Goal: Task Accomplishment & Management: Complete application form

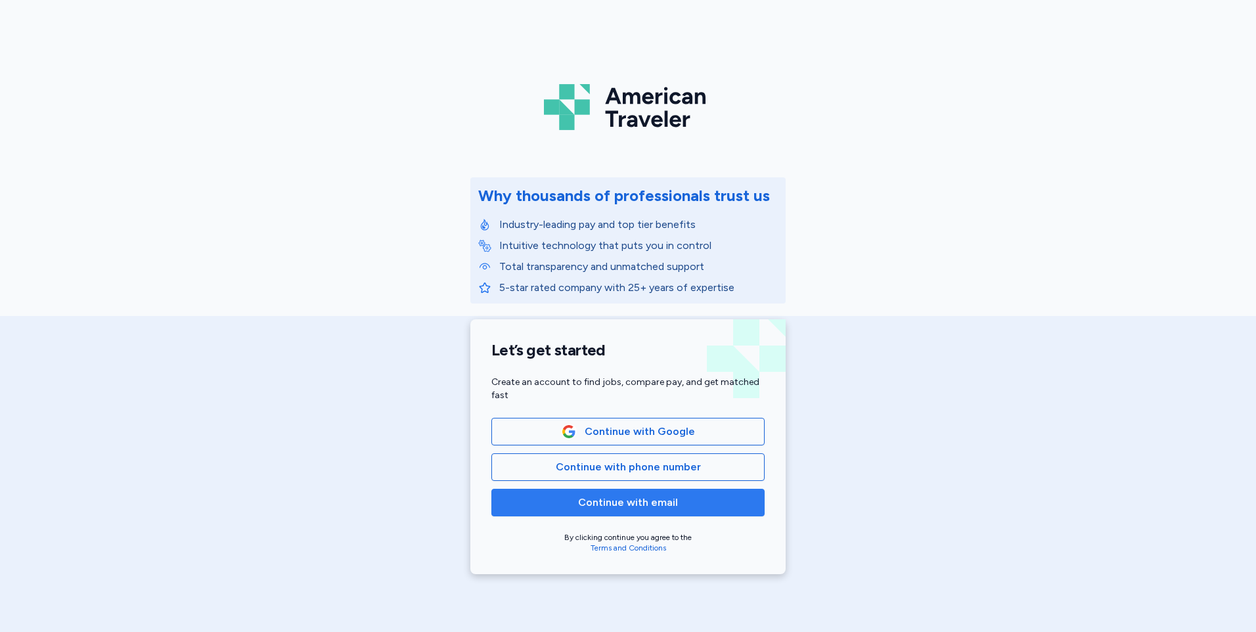
click at [696, 508] on span "Continue with email" at bounding box center [627, 503] width 251 height 16
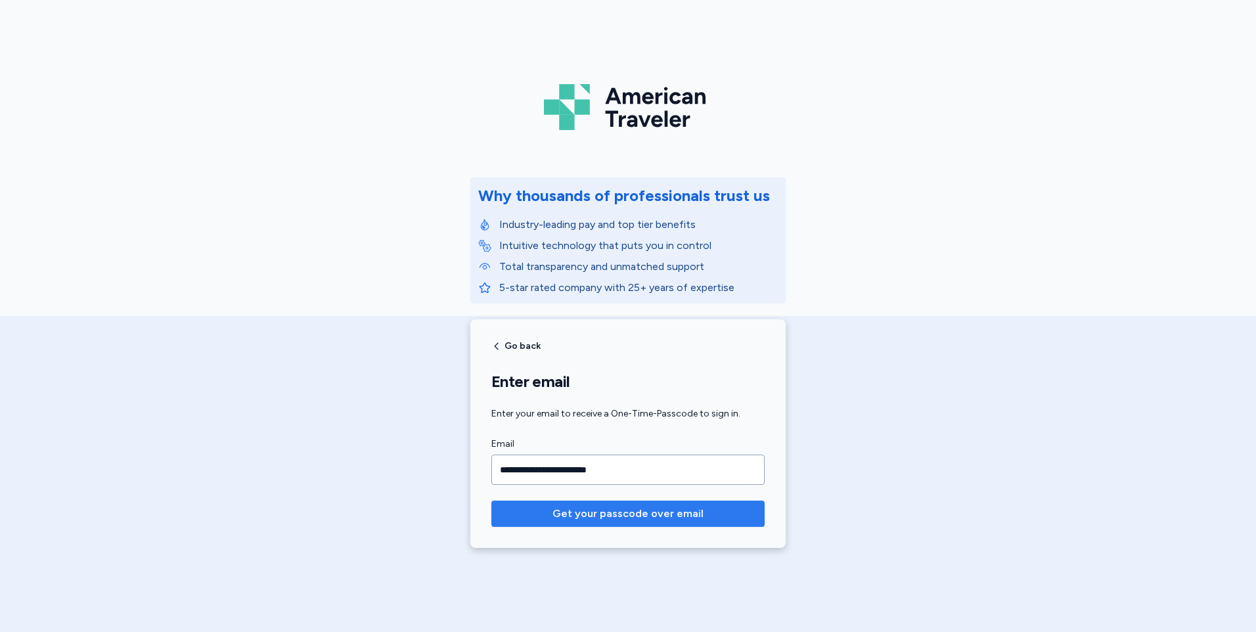
type input "**********"
click at [642, 518] on span "Get your passcode over email" at bounding box center [627, 514] width 151 height 16
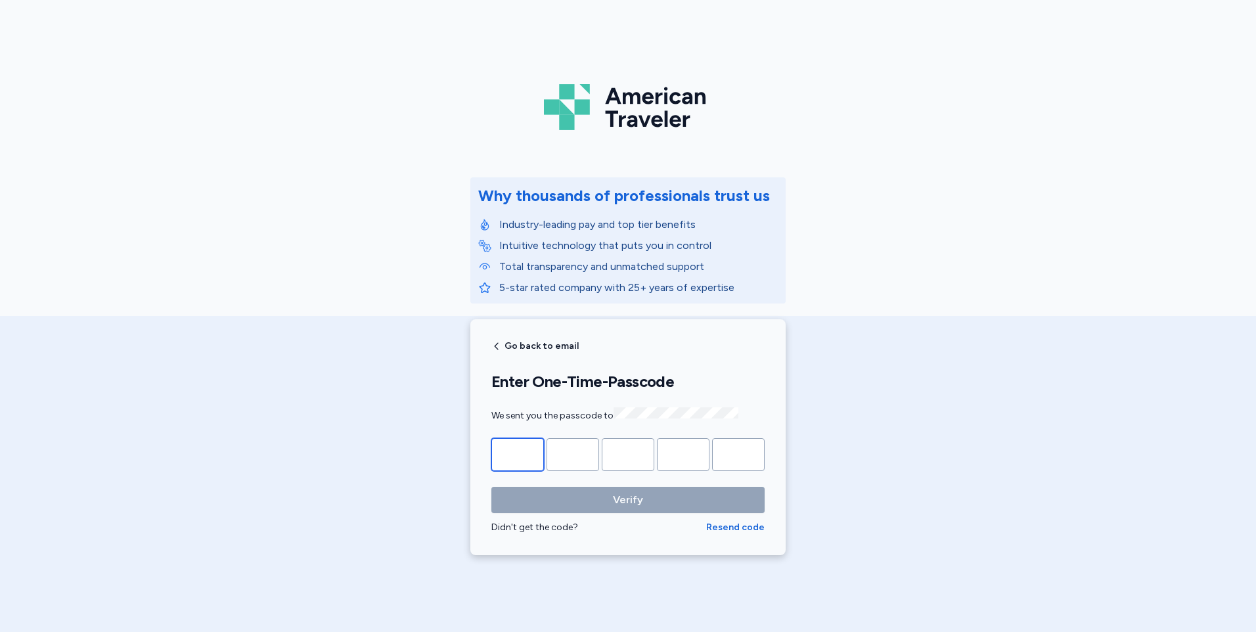
type input "*"
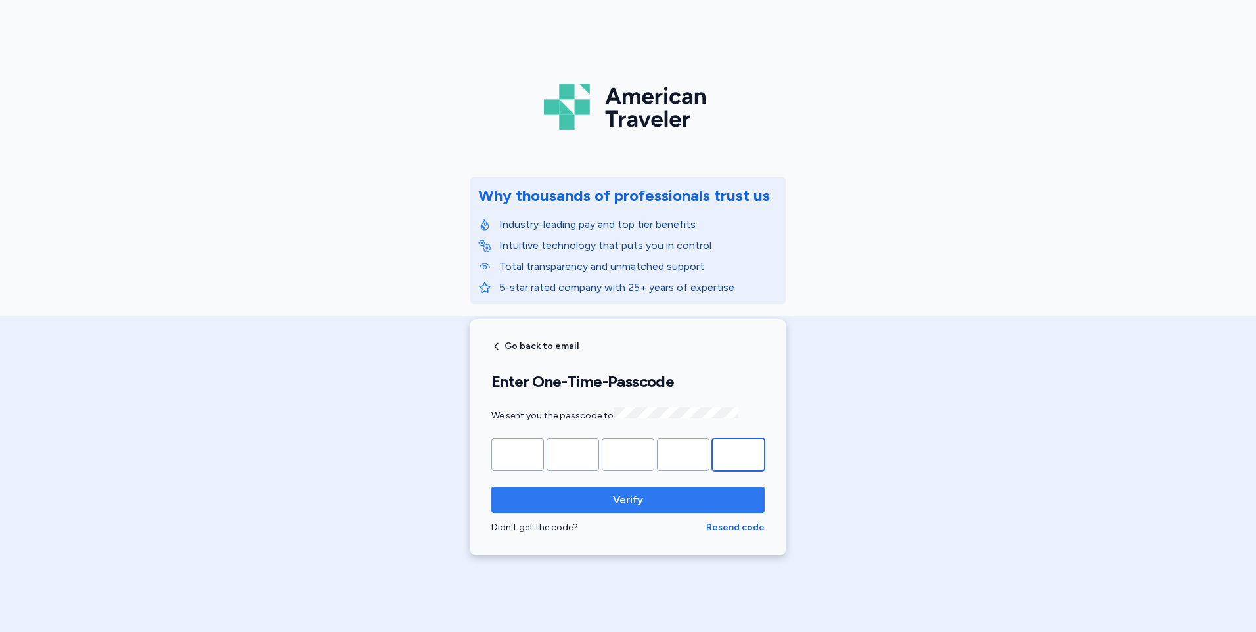
type input "*"
click at [659, 507] on button "Verify" at bounding box center [627, 500] width 273 height 26
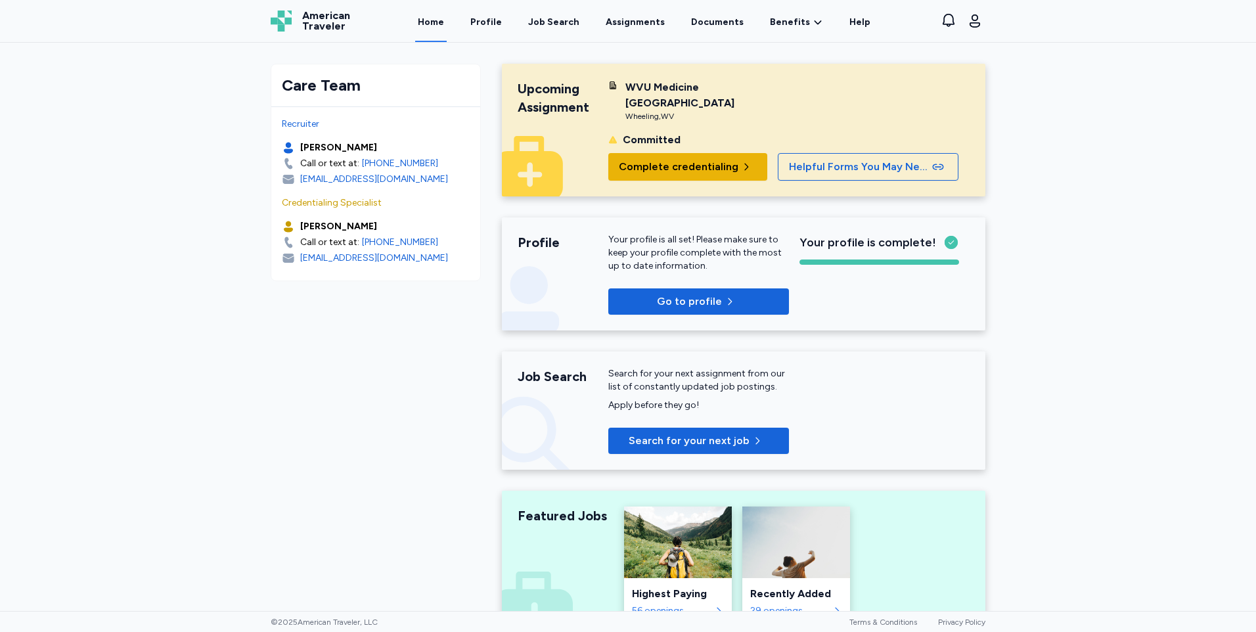
click at [696, 159] on span "Complete credentialing" at bounding box center [679, 167] width 120 height 16
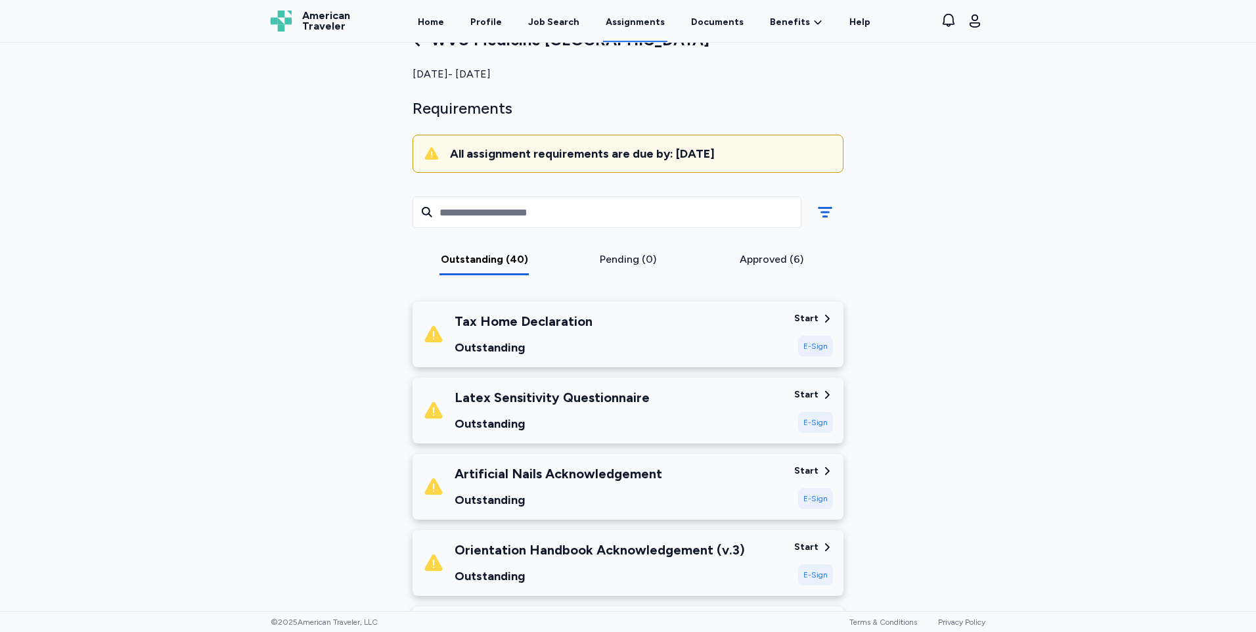
scroll to position [66, 0]
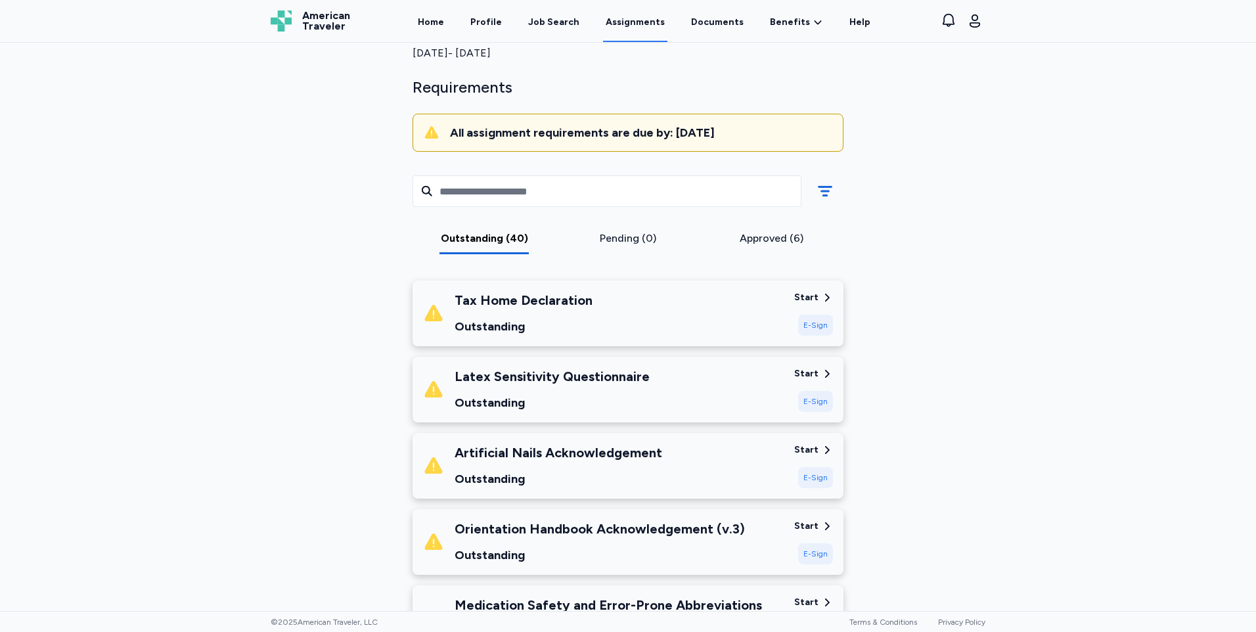
click at [813, 296] on div "Start" at bounding box center [806, 297] width 24 height 13
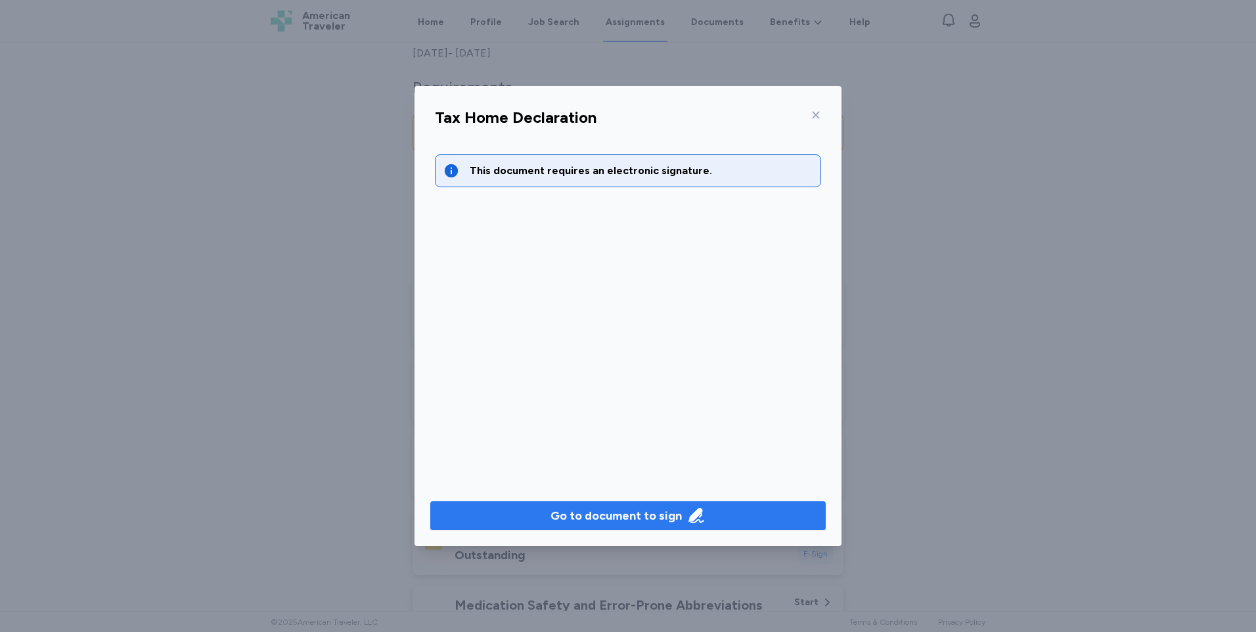
click at [650, 514] on div "Go to document to sign" at bounding box center [615, 515] width 131 height 18
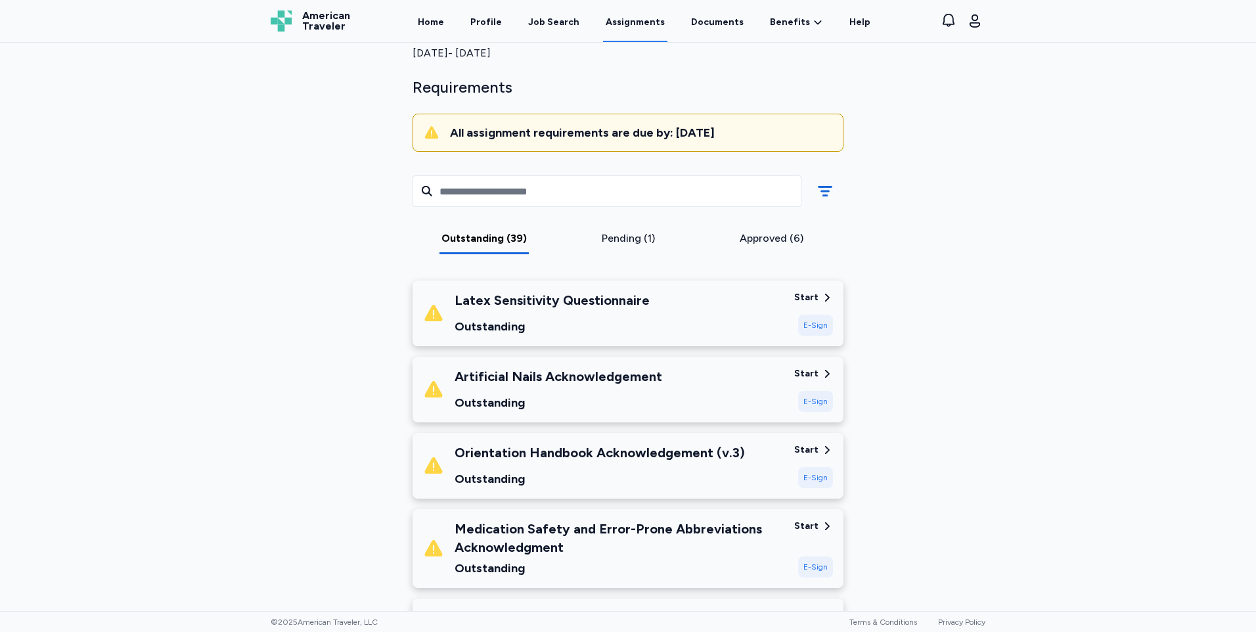
click at [809, 296] on div "Start" at bounding box center [806, 297] width 24 height 13
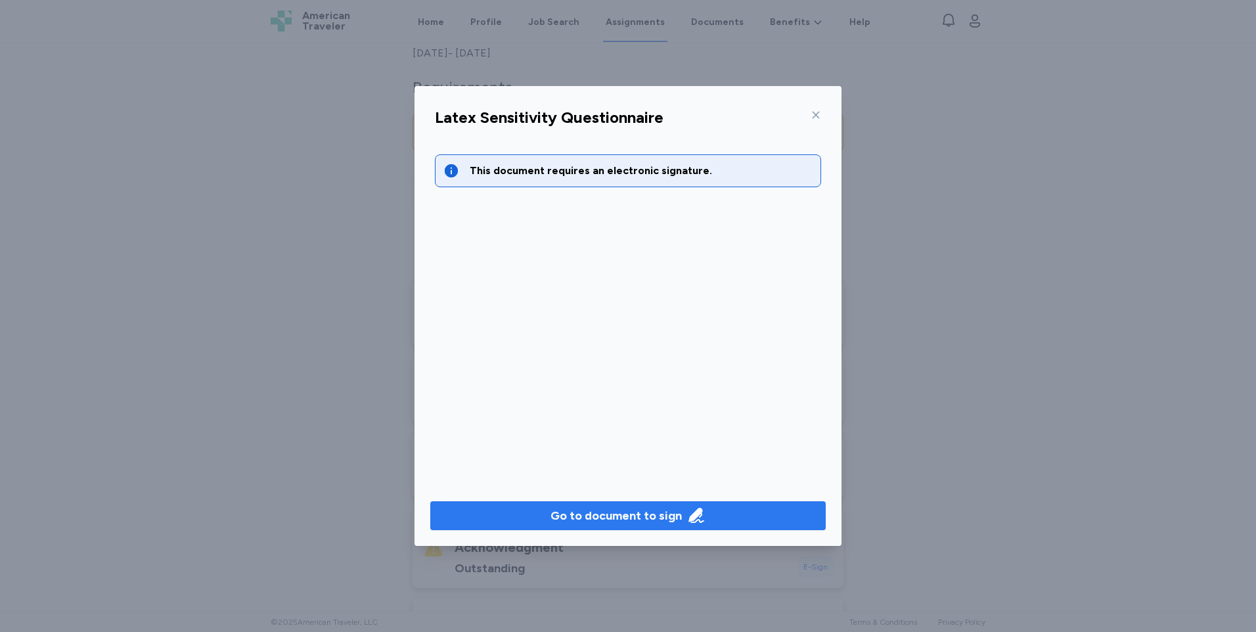
click at [640, 512] on div "Go to document to sign" at bounding box center [615, 515] width 131 height 18
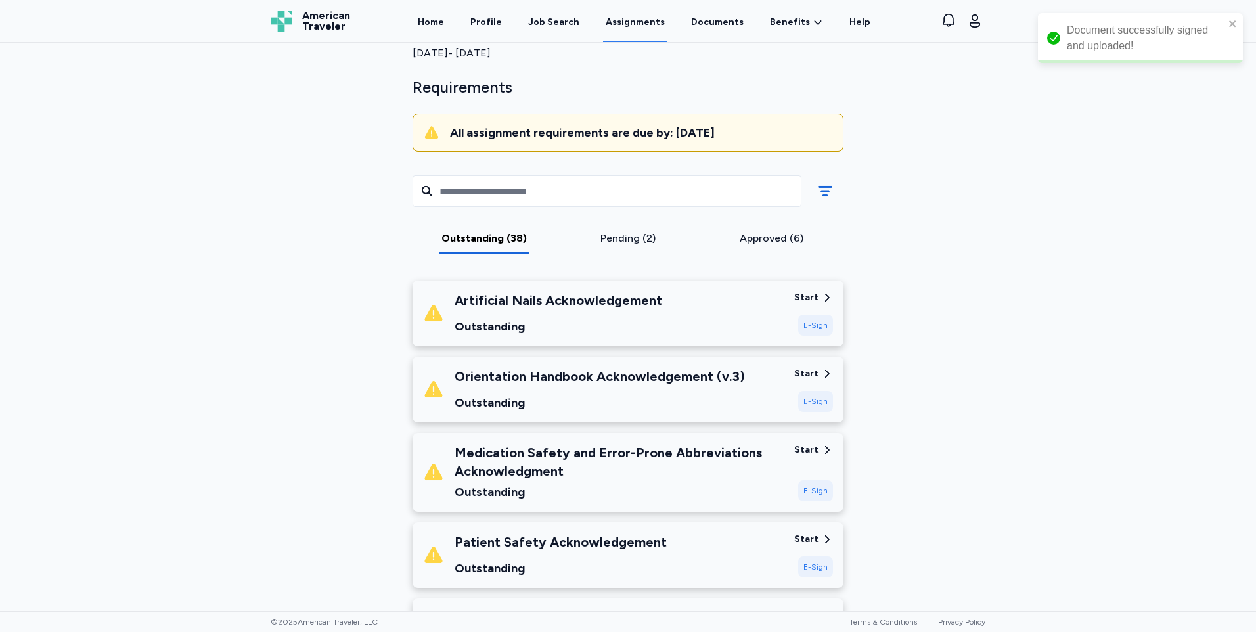
click at [815, 300] on div "Start" at bounding box center [813, 297] width 39 height 13
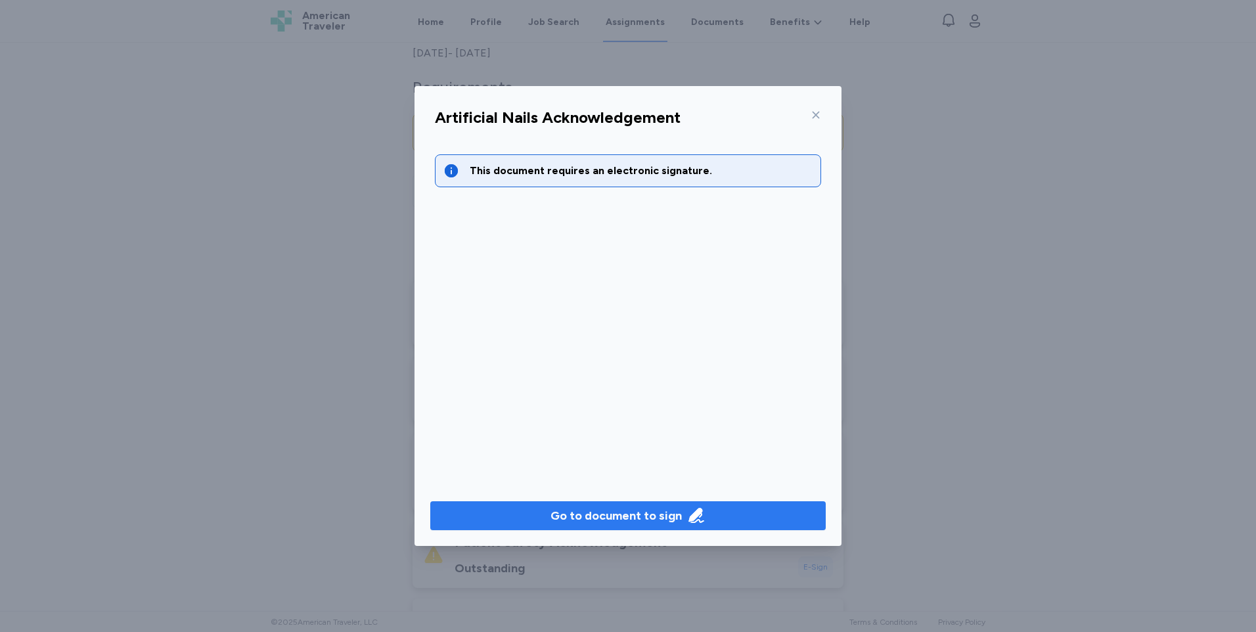
click at [662, 513] on div "Go to document to sign" at bounding box center [615, 515] width 131 height 18
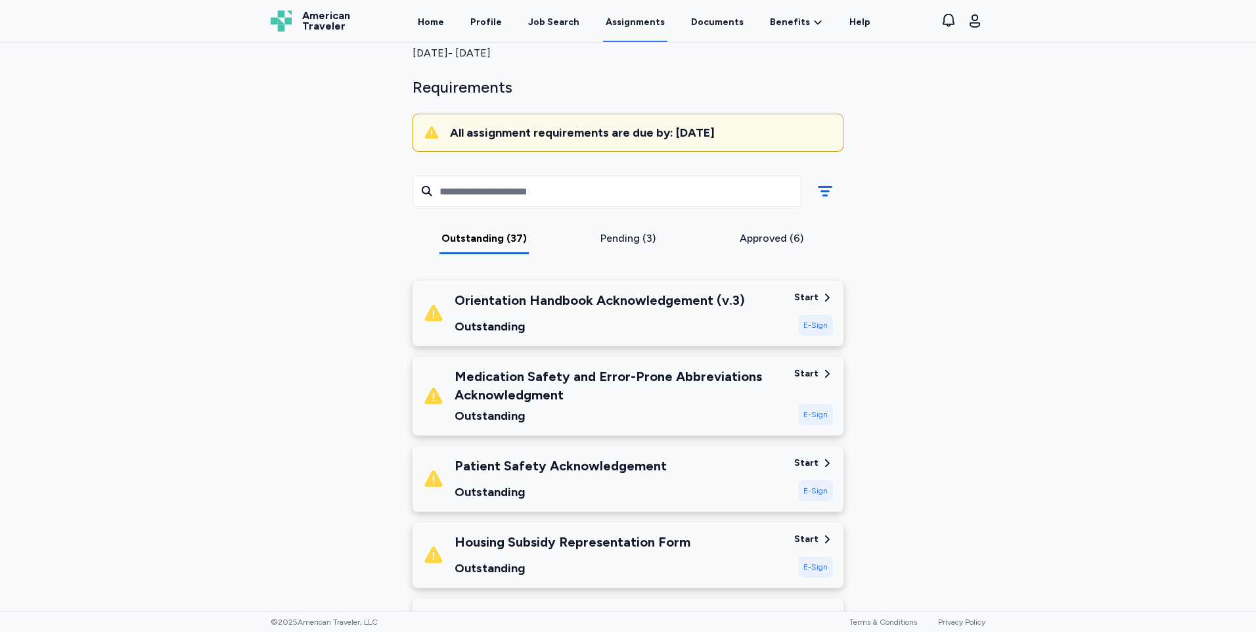
click at [821, 301] on icon at bounding box center [827, 298] width 12 height 12
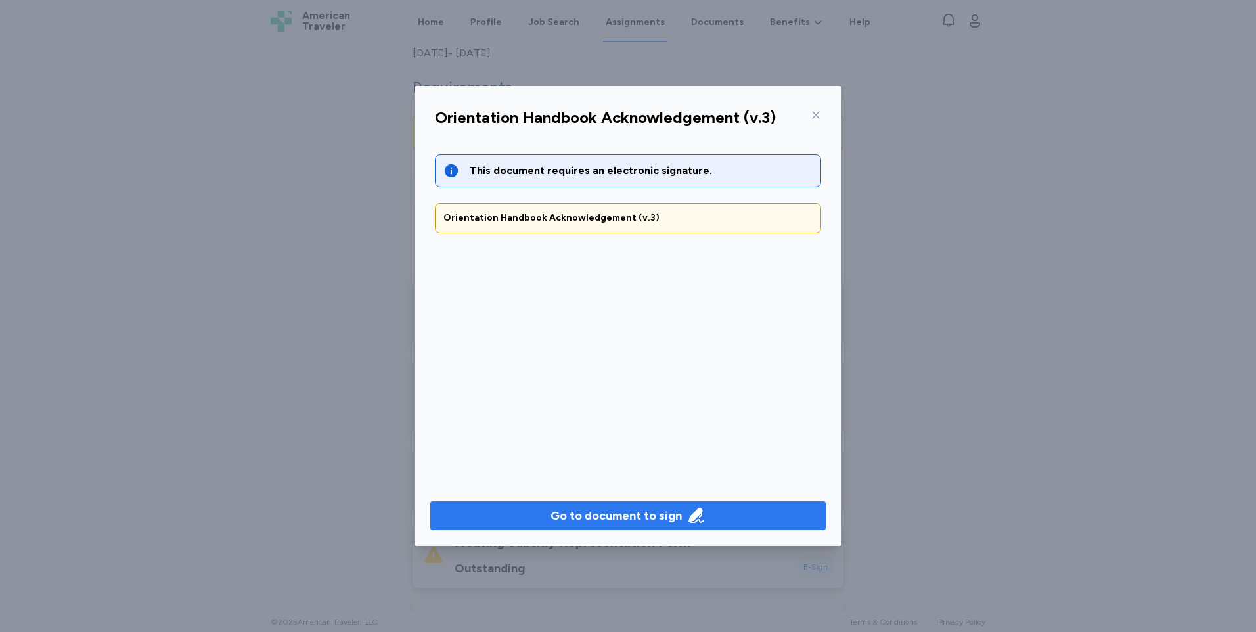
click at [625, 510] on div "Go to document to sign" at bounding box center [615, 515] width 131 height 18
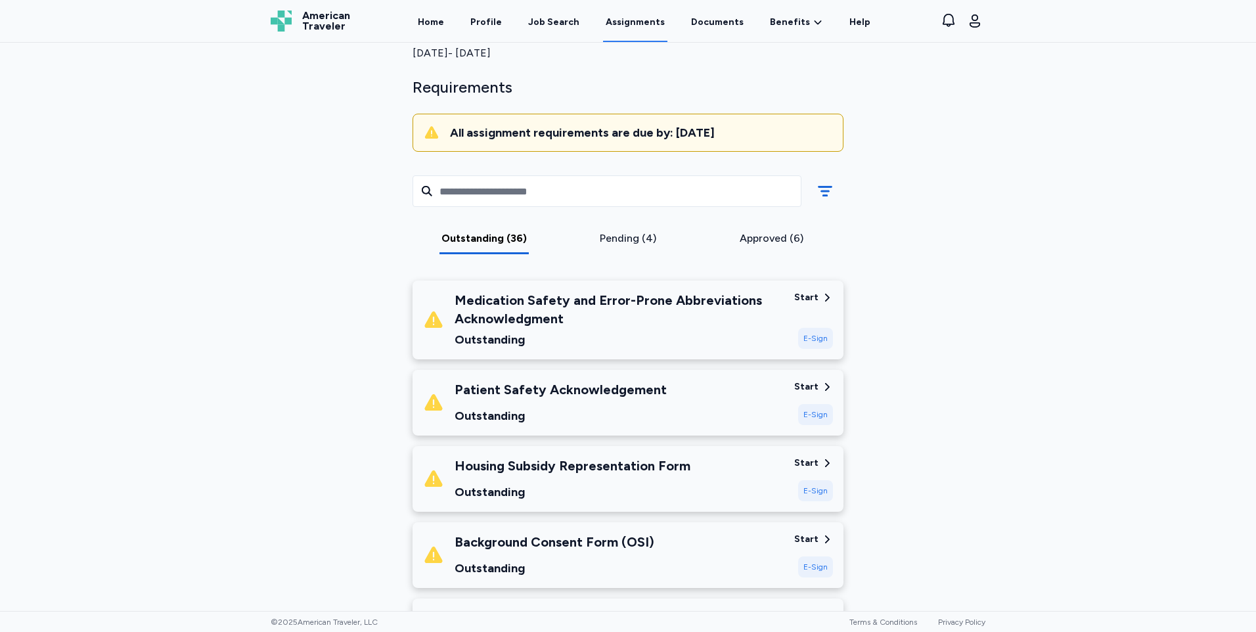
click at [811, 297] on div "Start" at bounding box center [806, 297] width 24 height 13
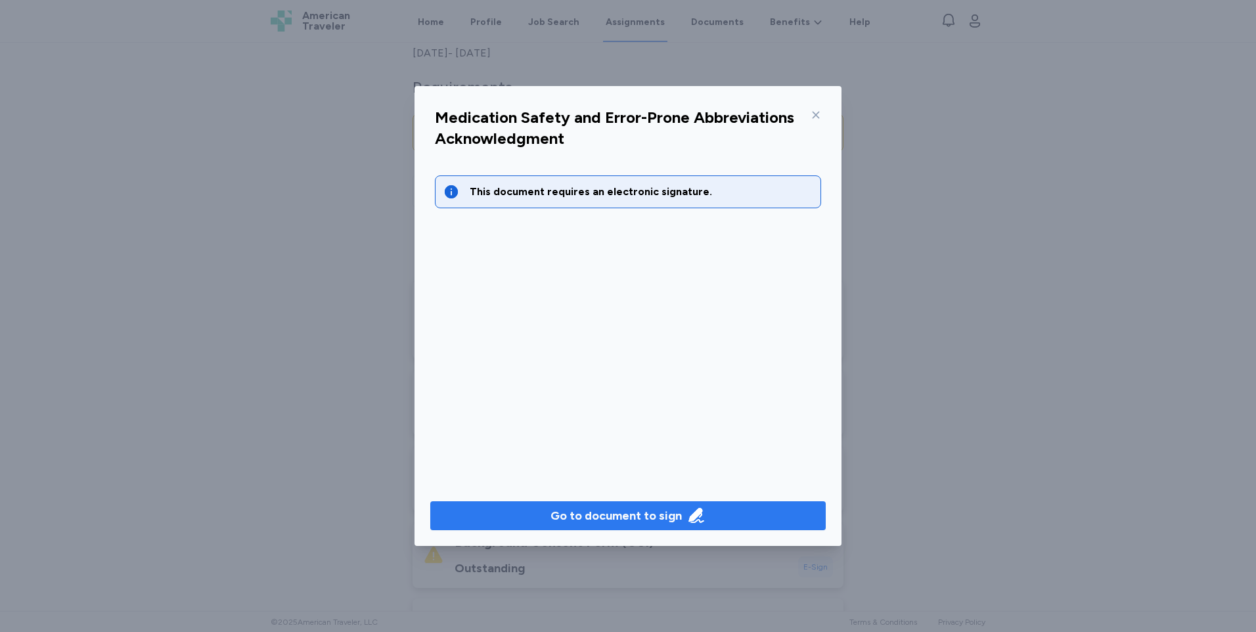
click at [608, 512] on div "Go to document to sign" at bounding box center [615, 515] width 131 height 18
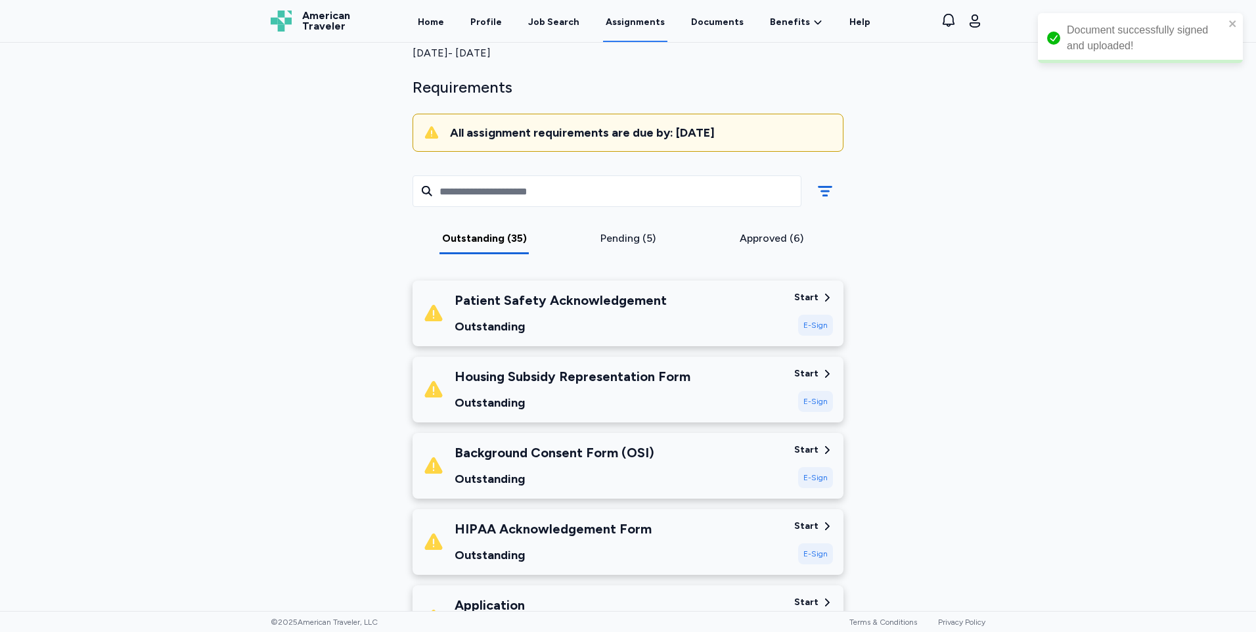
click at [641, 300] on div "Patient Safety Acknowledgement" at bounding box center [561, 300] width 212 height 18
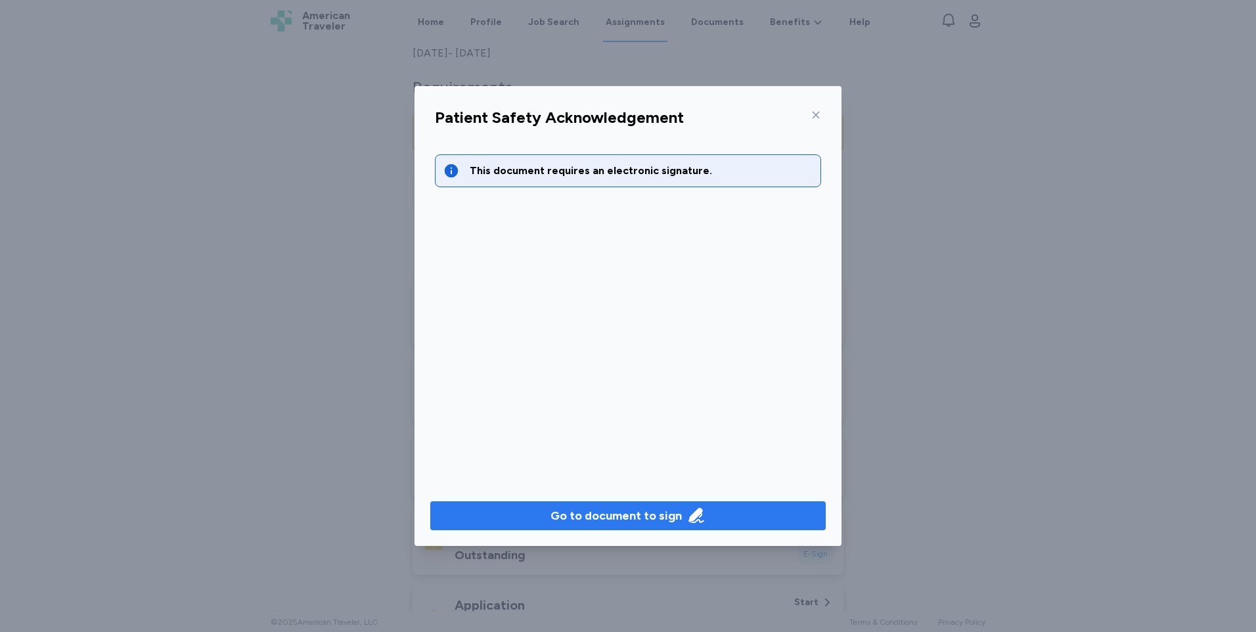
click at [637, 515] on div "Go to document to sign" at bounding box center [615, 515] width 131 height 18
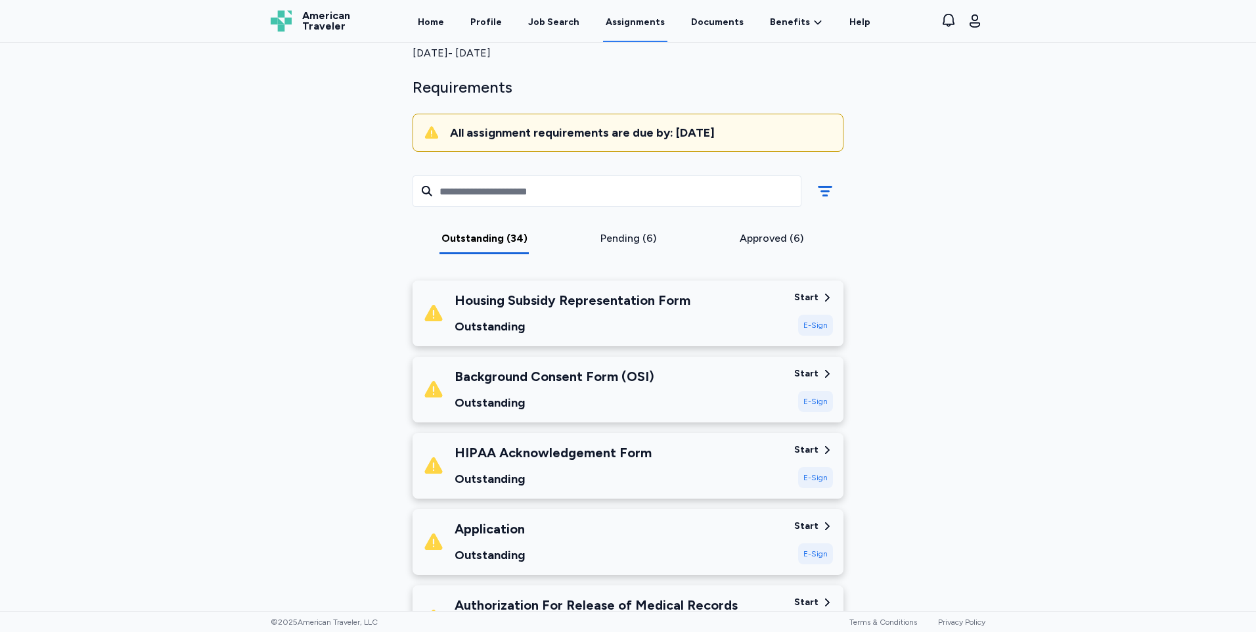
click at [821, 372] on icon at bounding box center [827, 374] width 12 height 12
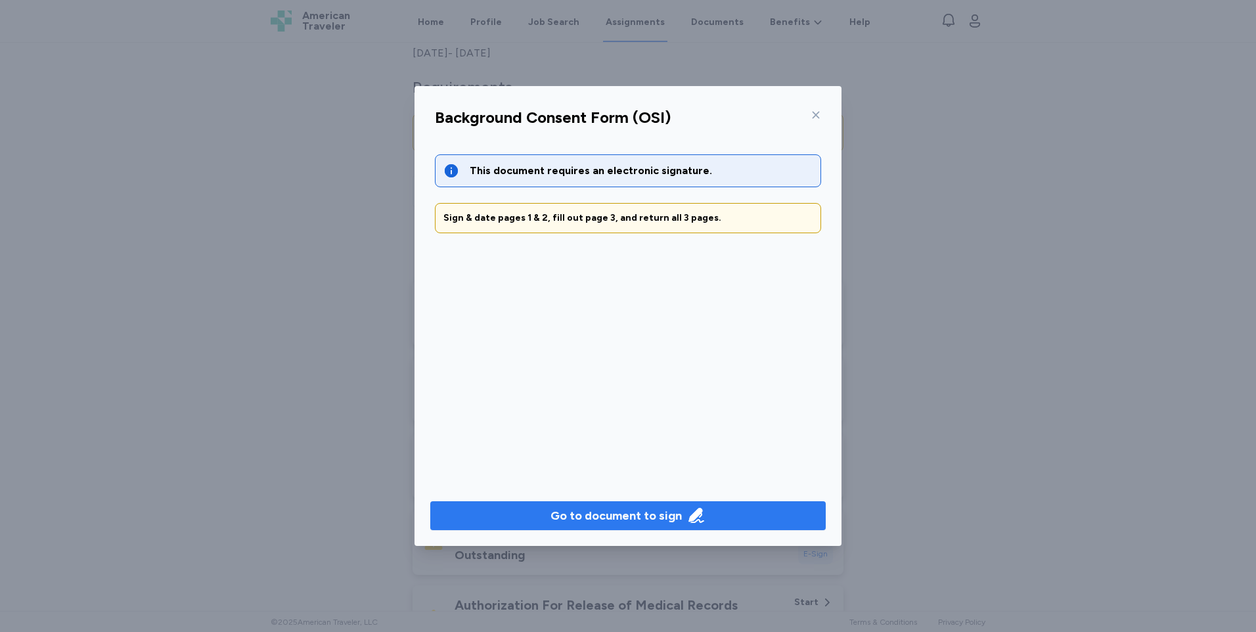
click at [617, 519] on div "Go to document to sign" at bounding box center [615, 515] width 131 height 18
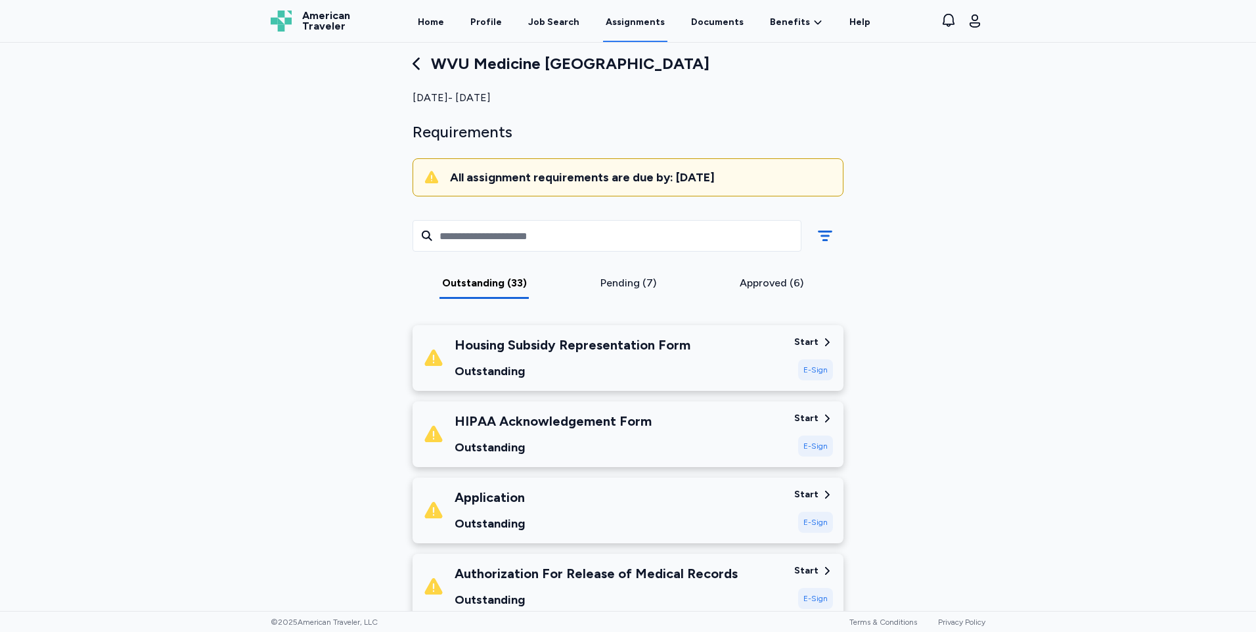
scroll to position [0, 0]
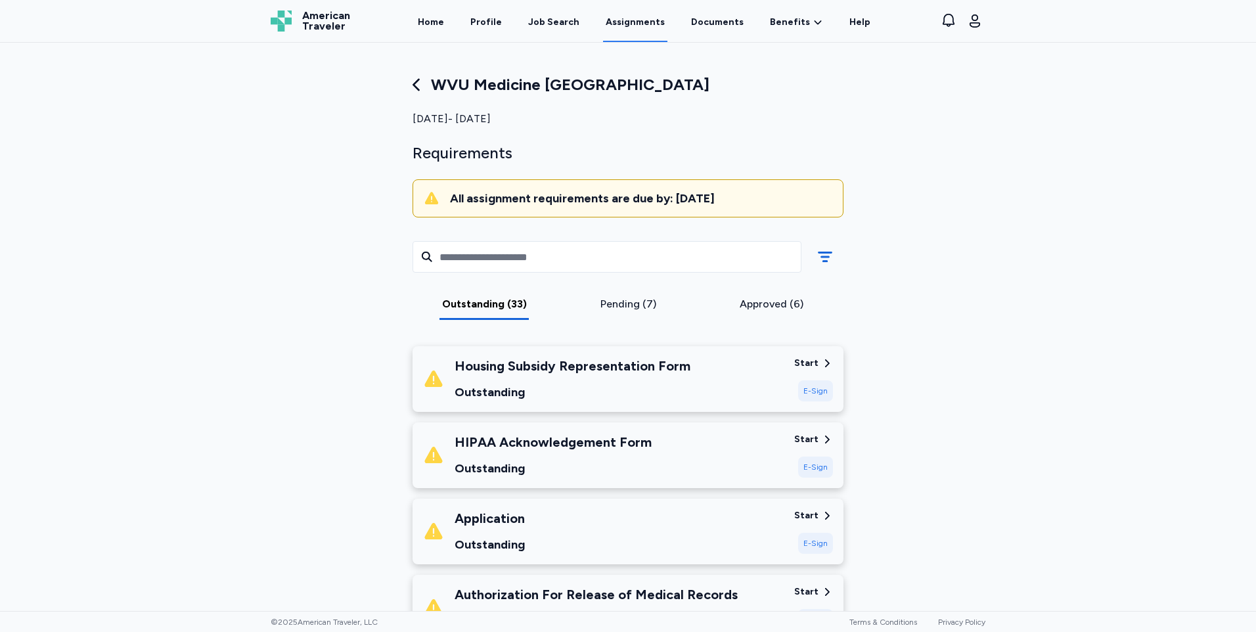
click at [821, 364] on icon at bounding box center [827, 363] width 12 height 12
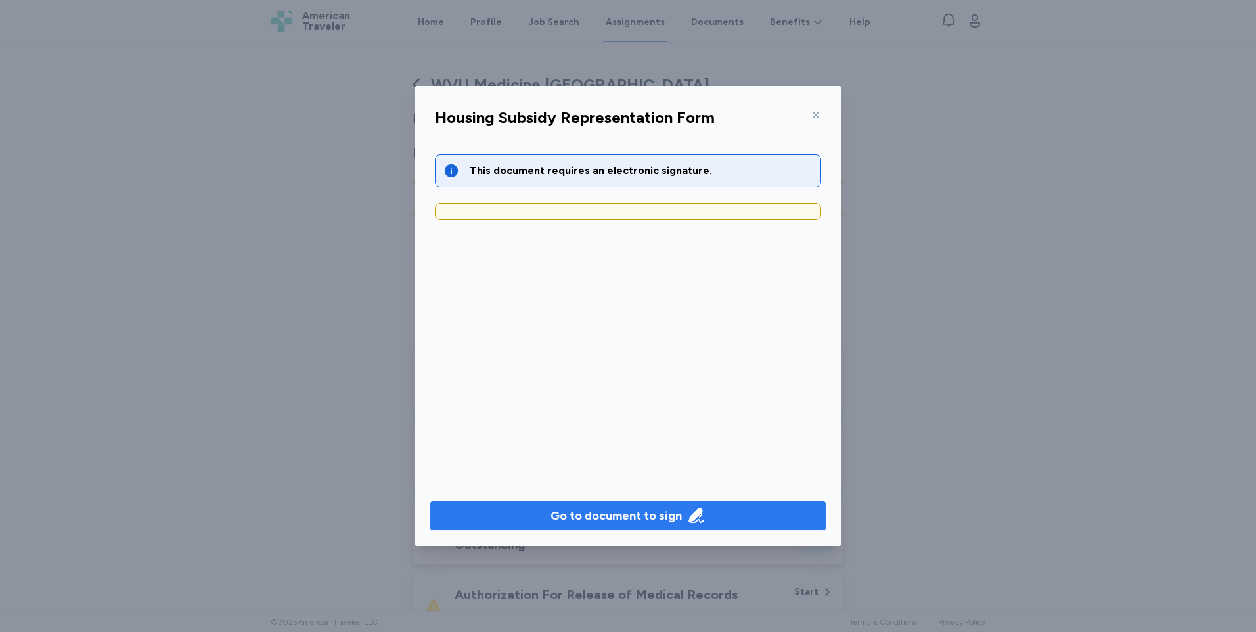
click at [662, 516] on div "Go to document to sign" at bounding box center [615, 515] width 131 height 18
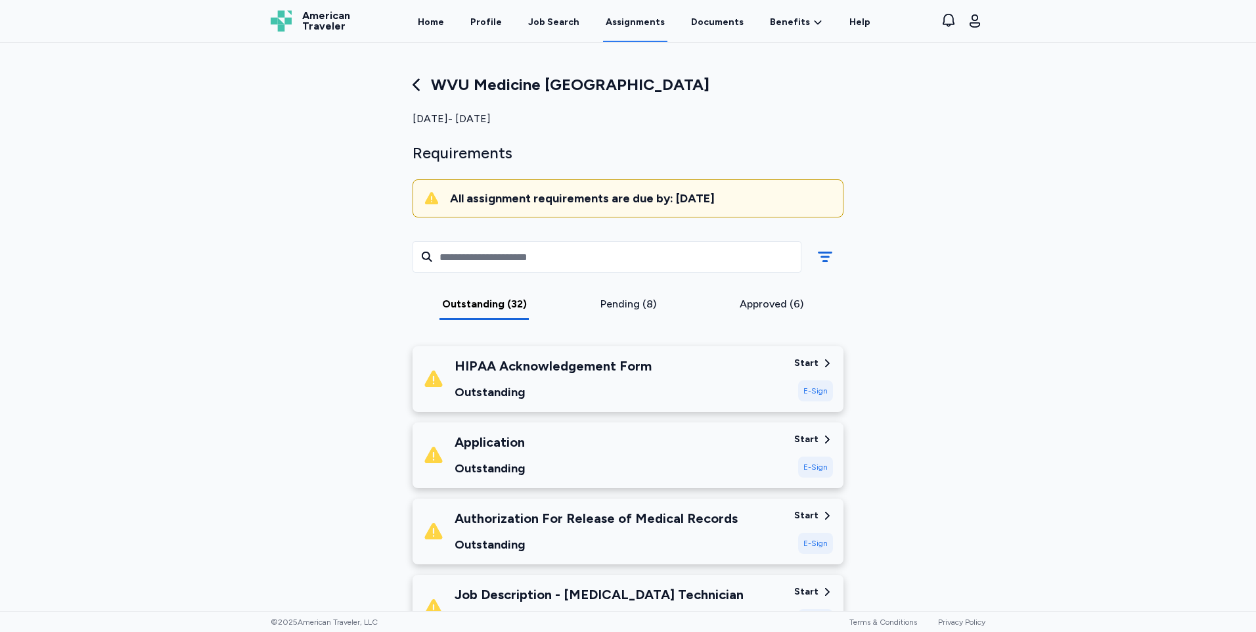
click at [814, 387] on div "E-Sign" at bounding box center [815, 390] width 35 height 21
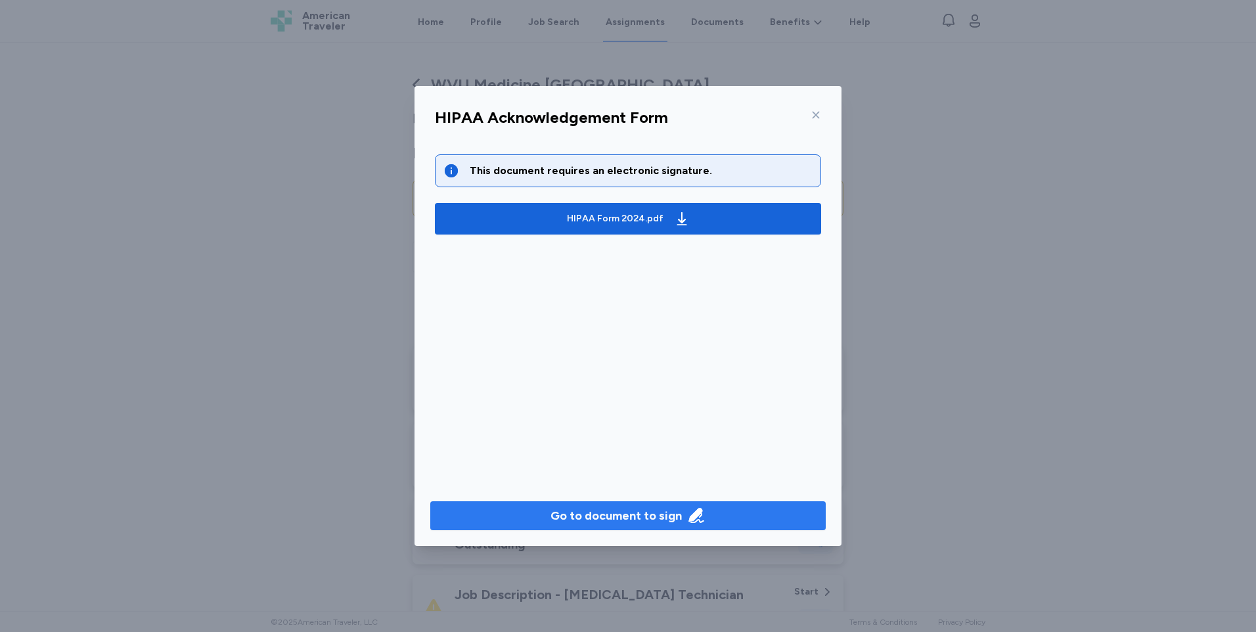
click at [650, 512] on div "Go to document to sign" at bounding box center [615, 515] width 131 height 18
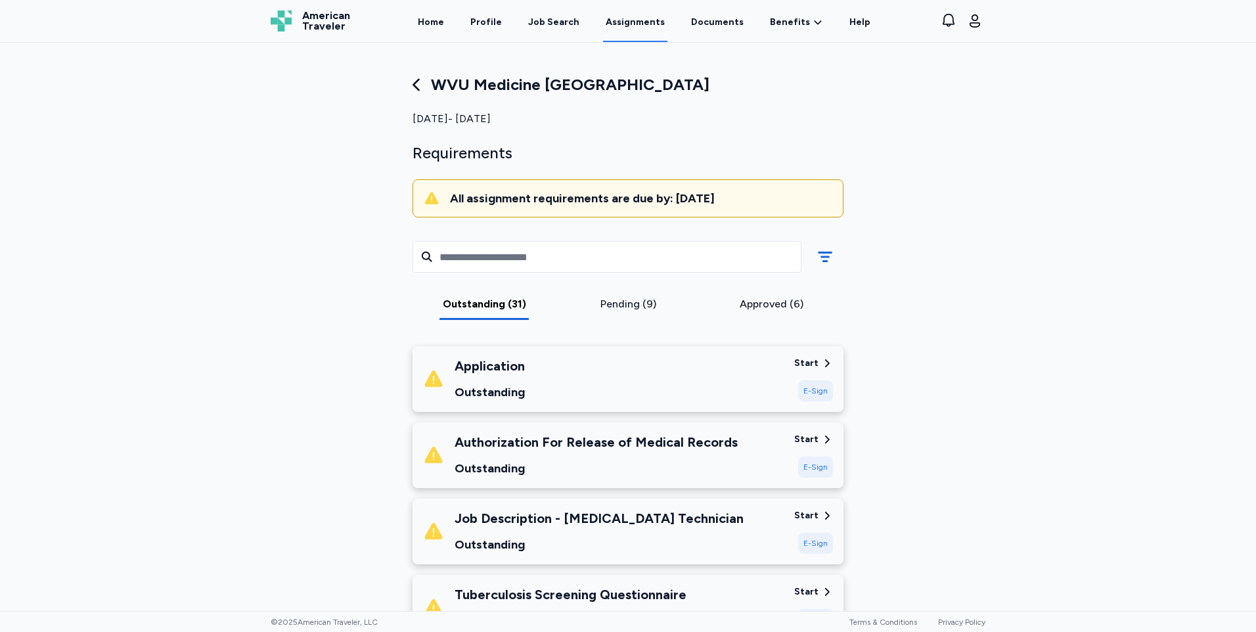
click at [815, 363] on div "Start" at bounding box center [813, 363] width 39 height 13
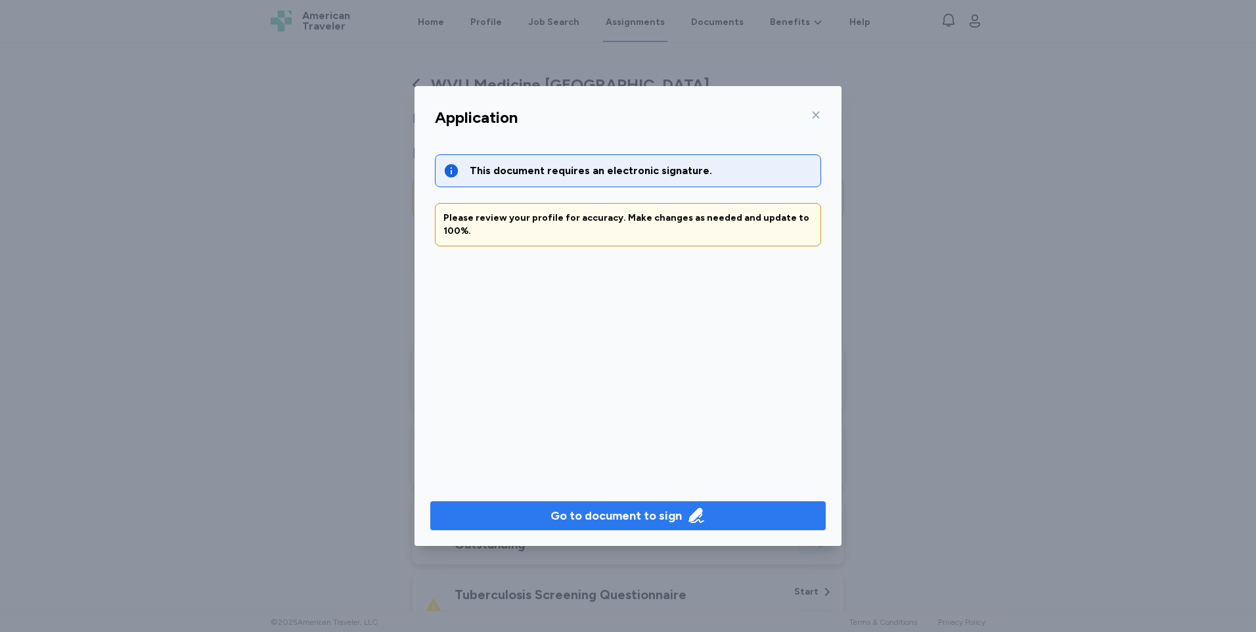
click at [663, 511] on div "Go to document to sign" at bounding box center [615, 515] width 131 height 18
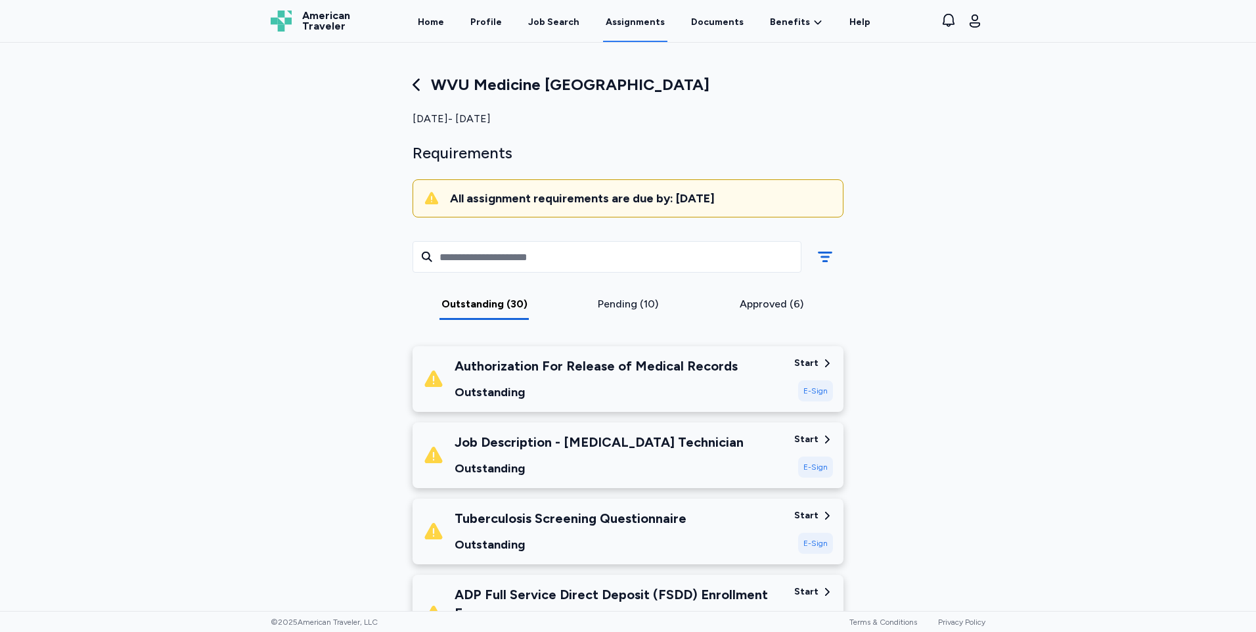
click at [821, 364] on icon at bounding box center [827, 363] width 12 height 12
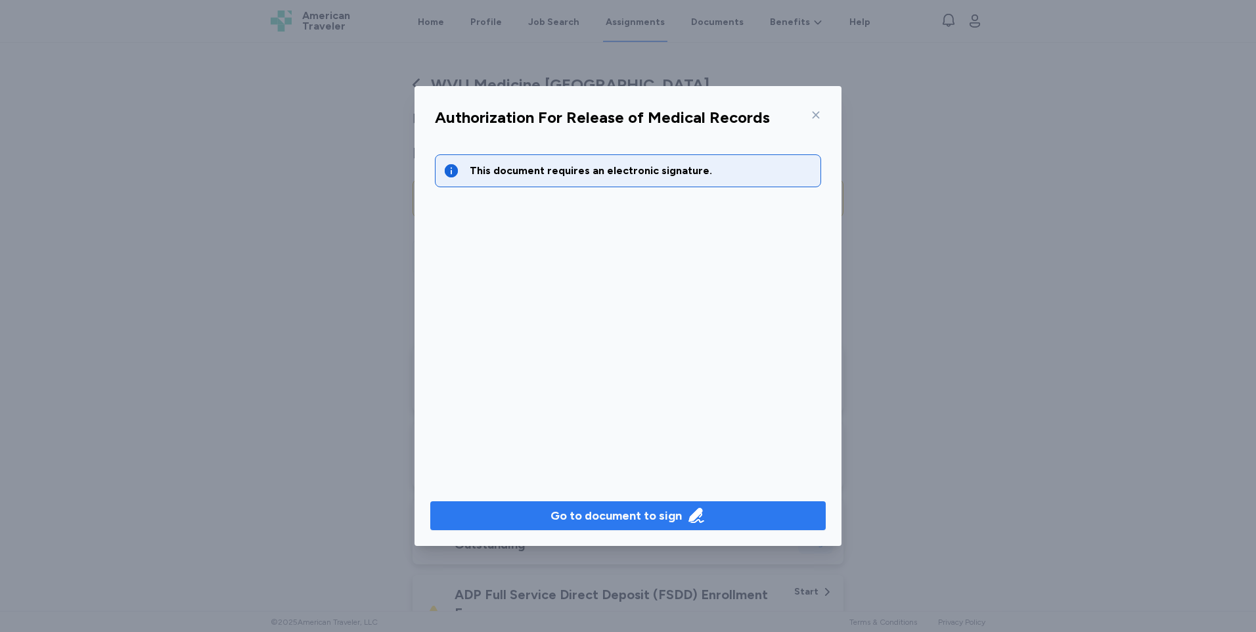
click at [571, 516] on div "Go to document to sign" at bounding box center [615, 515] width 131 height 18
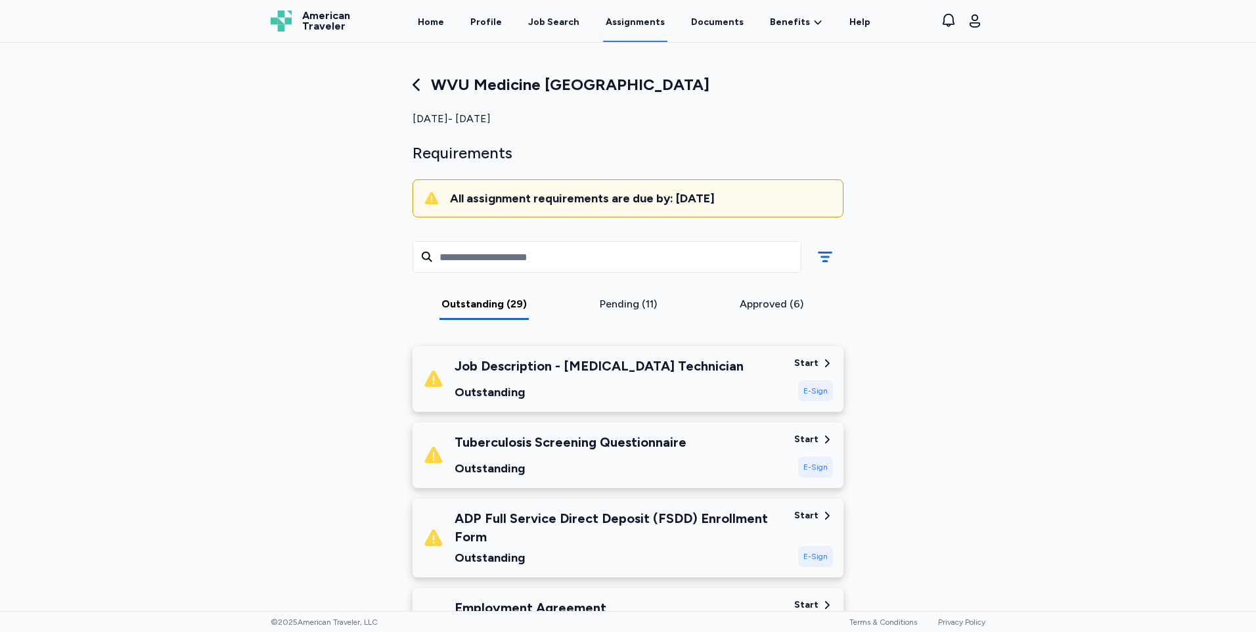
drag, startPoint x: 633, startPoint y: 368, endPoint x: 660, endPoint y: 382, distance: 30.8
click at [660, 382] on div "Job Description - [MEDICAL_DATA] Technician Outstanding" at bounding box center [599, 379] width 289 height 45
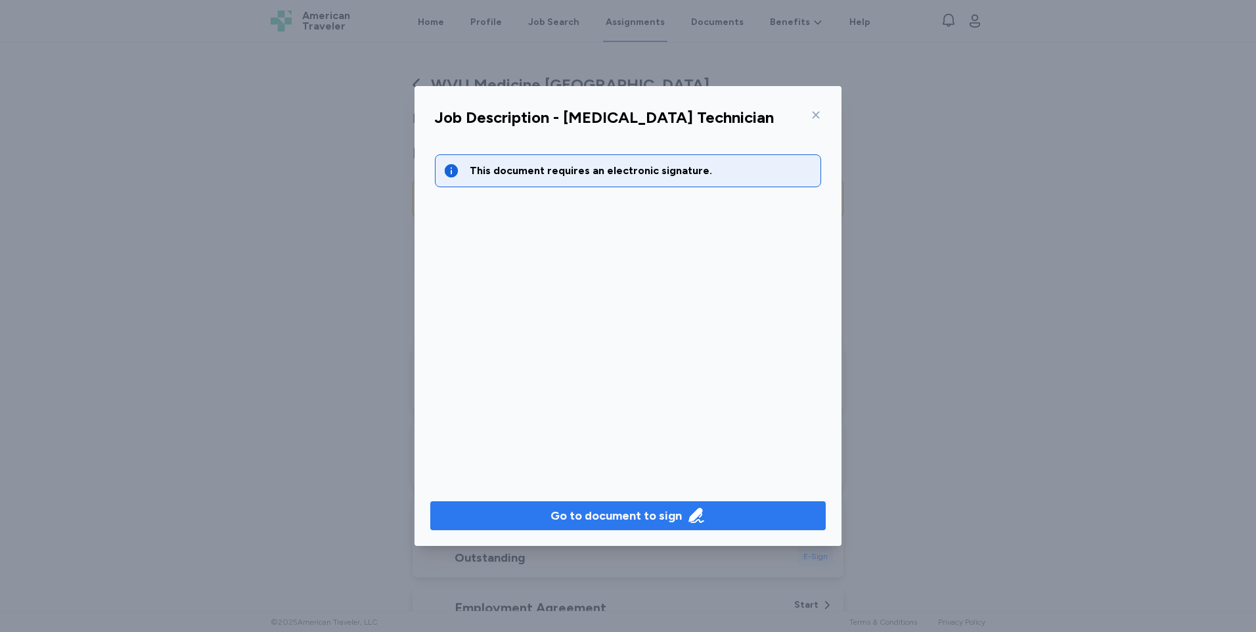
click at [652, 516] on div "Go to document to sign" at bounding box center [615, 515] width 131 height 18
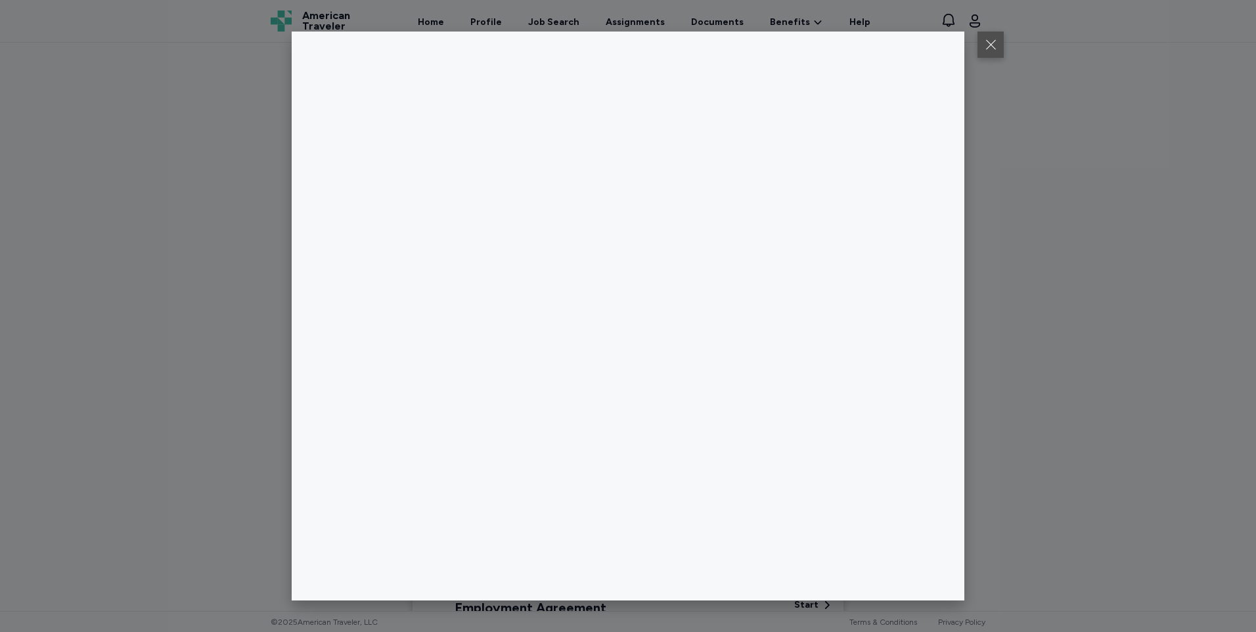
click at [987, 50] on button at bounding box center [990, 45] width 26 height 26
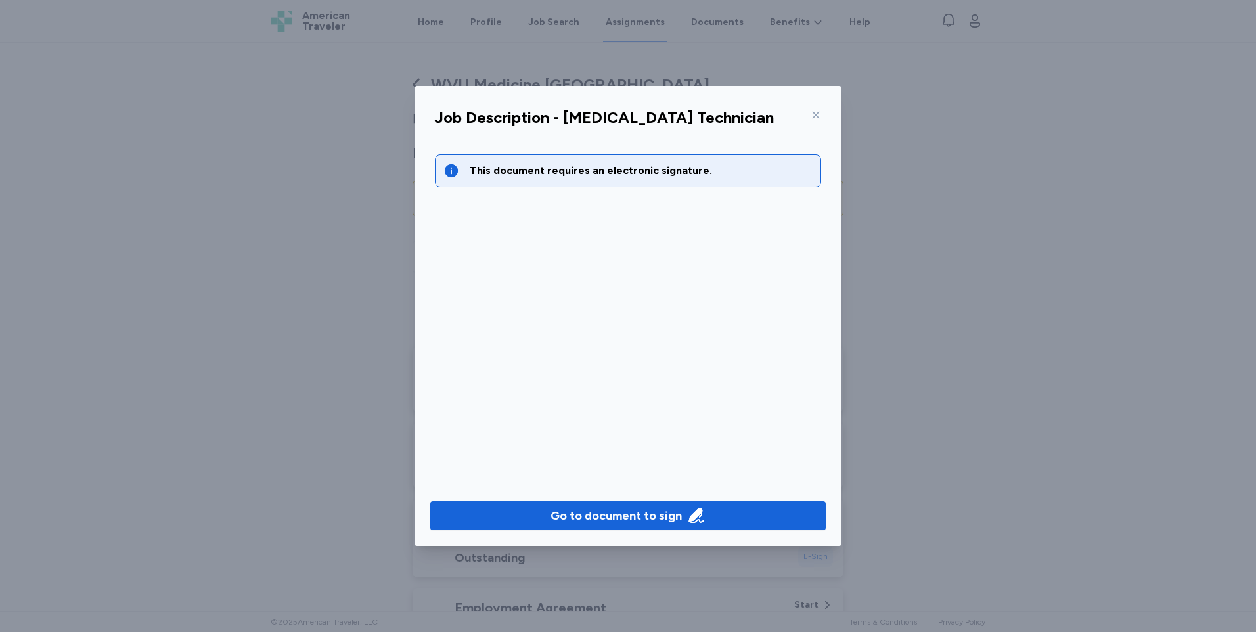
click at [817, 111] on icon at bounding box center [815, 115] width 11 height 11
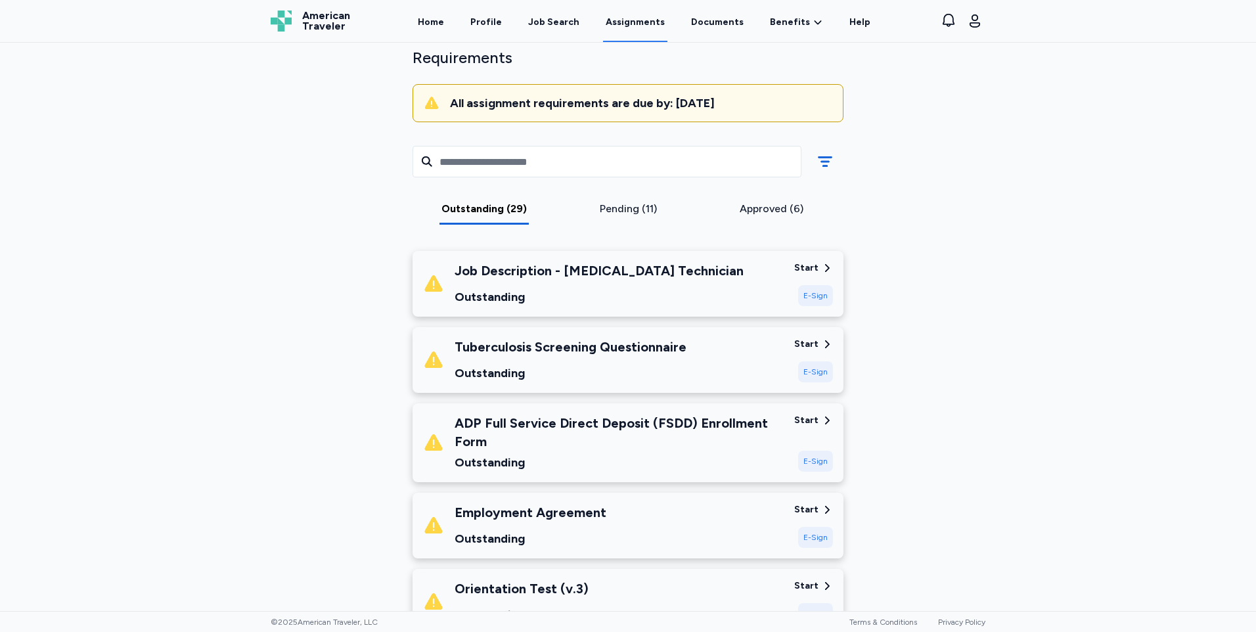
scroll to position [131, 0]
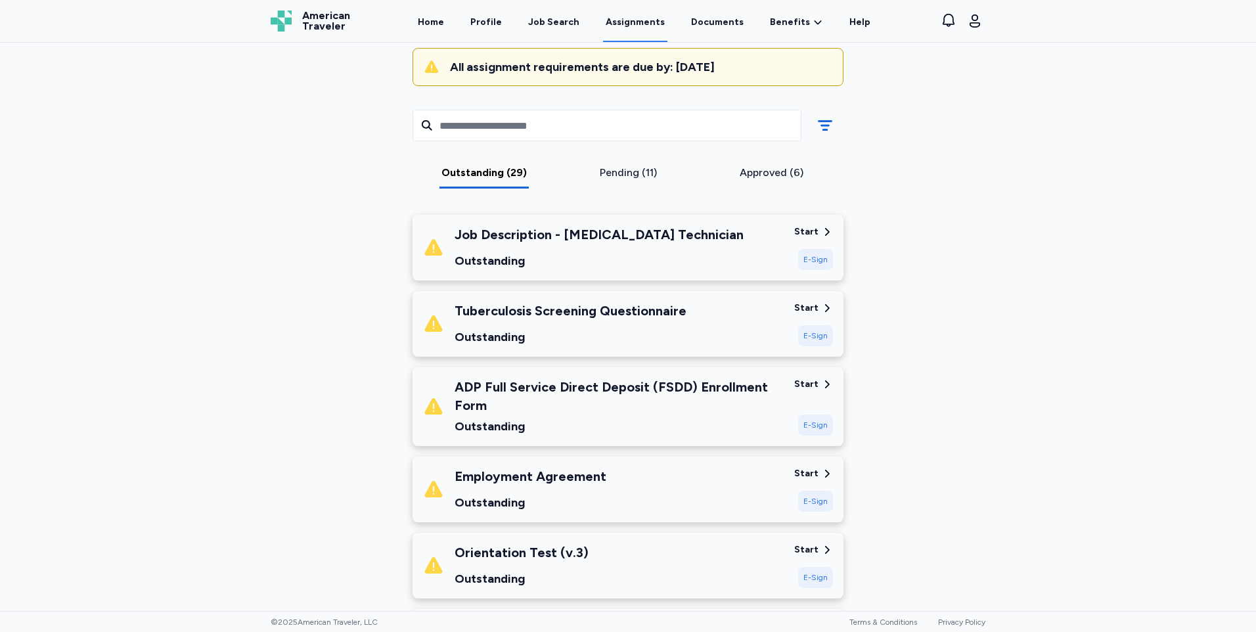
click at [596, 315] on div "Tuberculosis Screening Questionnaire" at bounding box center [571, 310] width 232 height 18
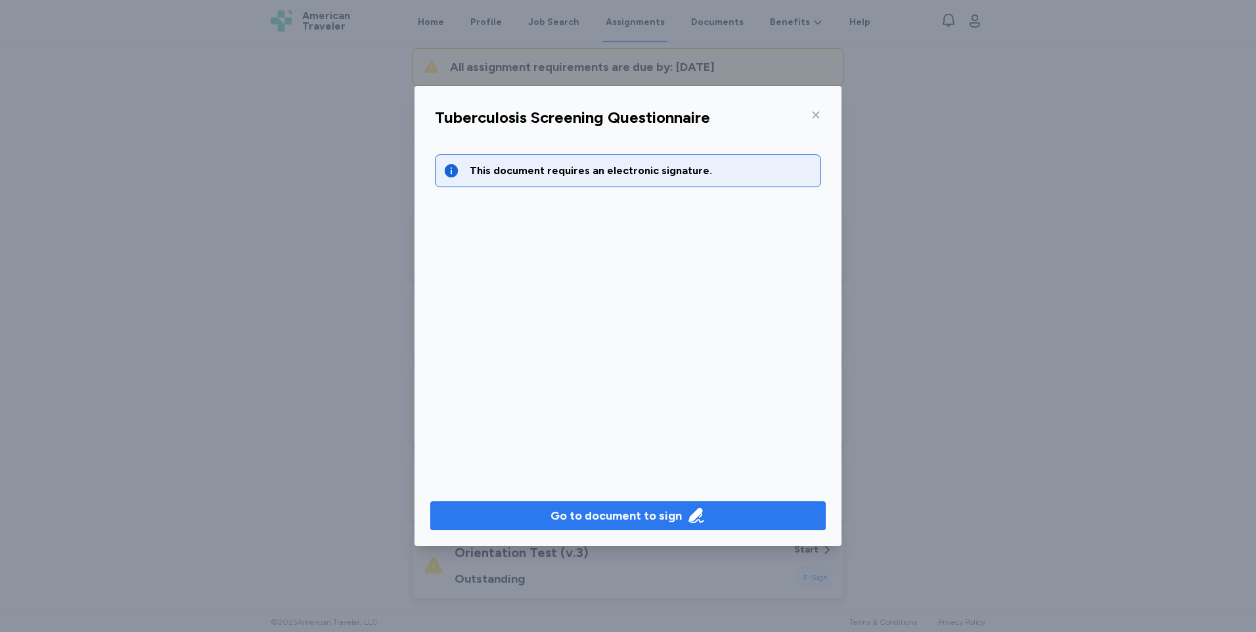
click at [667, 514] on div "Go to document to sign" at bounding box center [615, 515] width 131 height 18
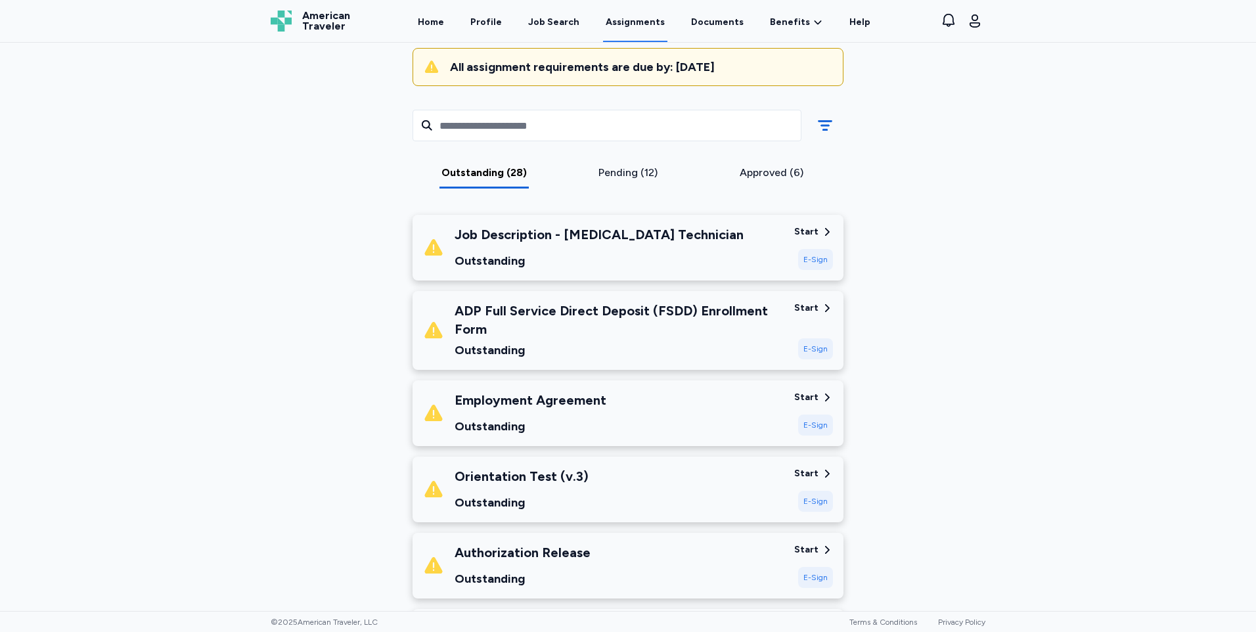
click at [814, 310] on div "Start" at bounding box center [813, 307] width 39 height 13
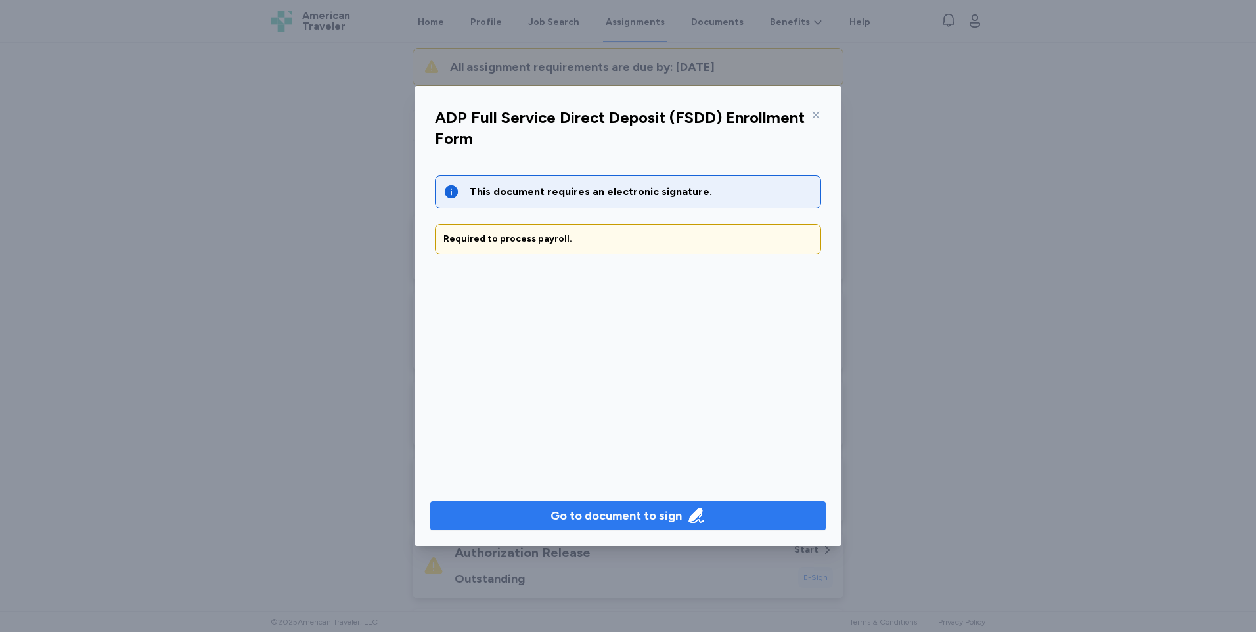
click at [654, 518] on div "Go to document to sign" at bounding box center [615, 515] width 131 height 18
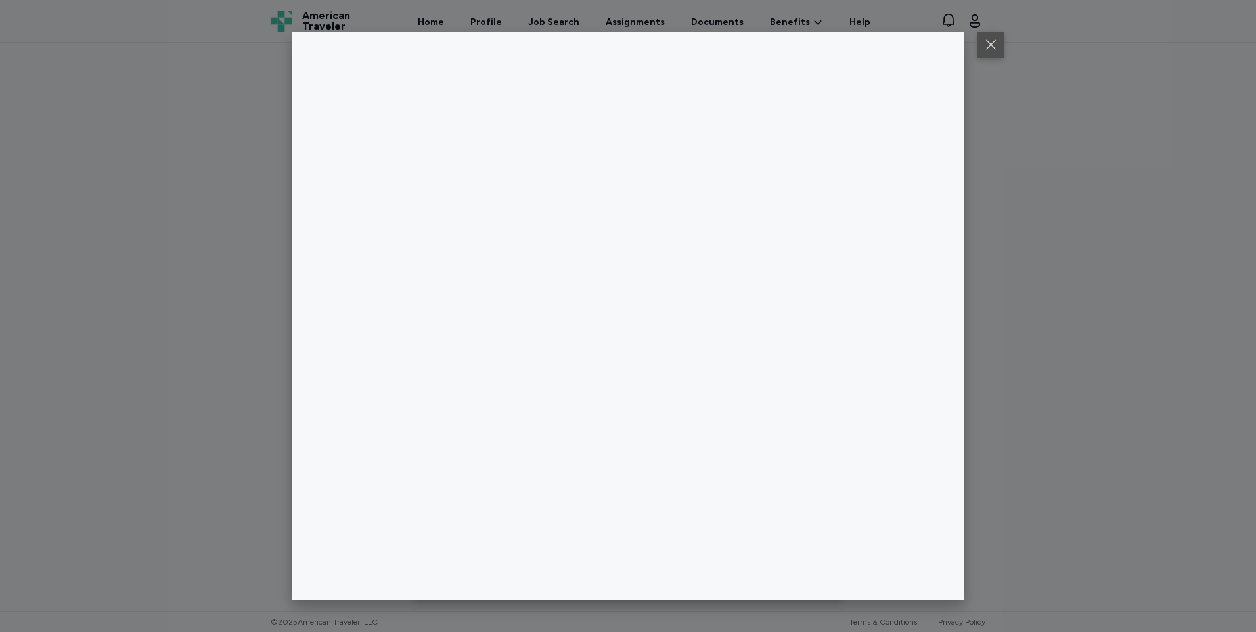
click at [992, 40] on button at bounding box center [990, 45] width 26 height 26
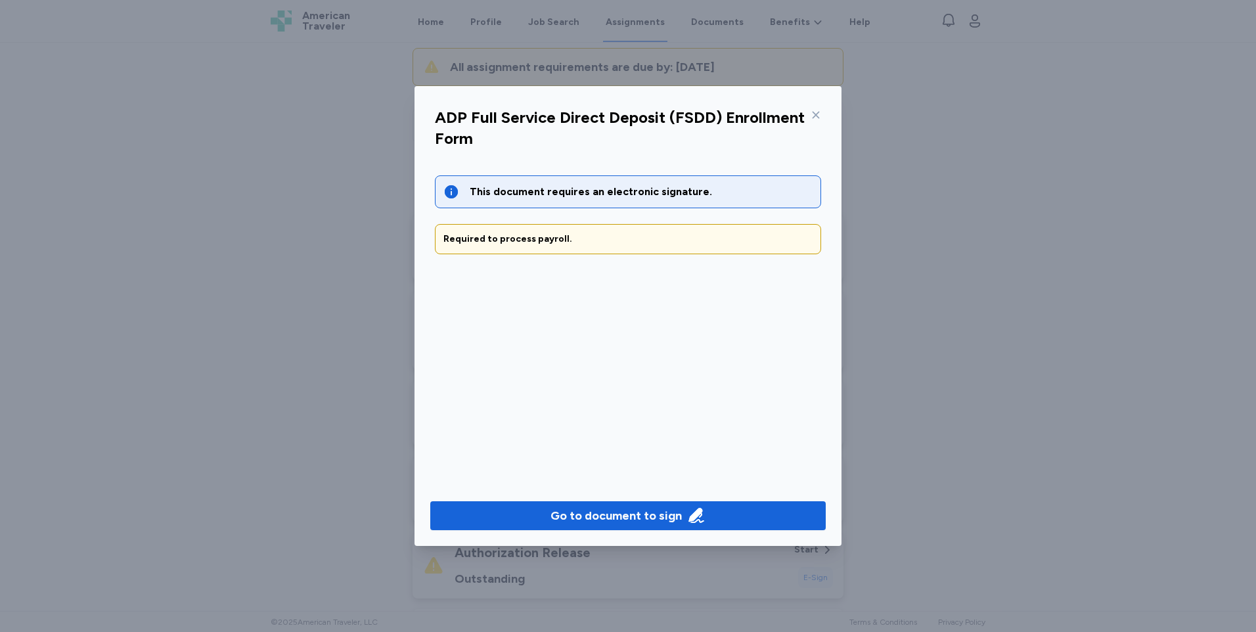
click at [814, 114] on icon at bounding box center [815, 115] width 11 height 11
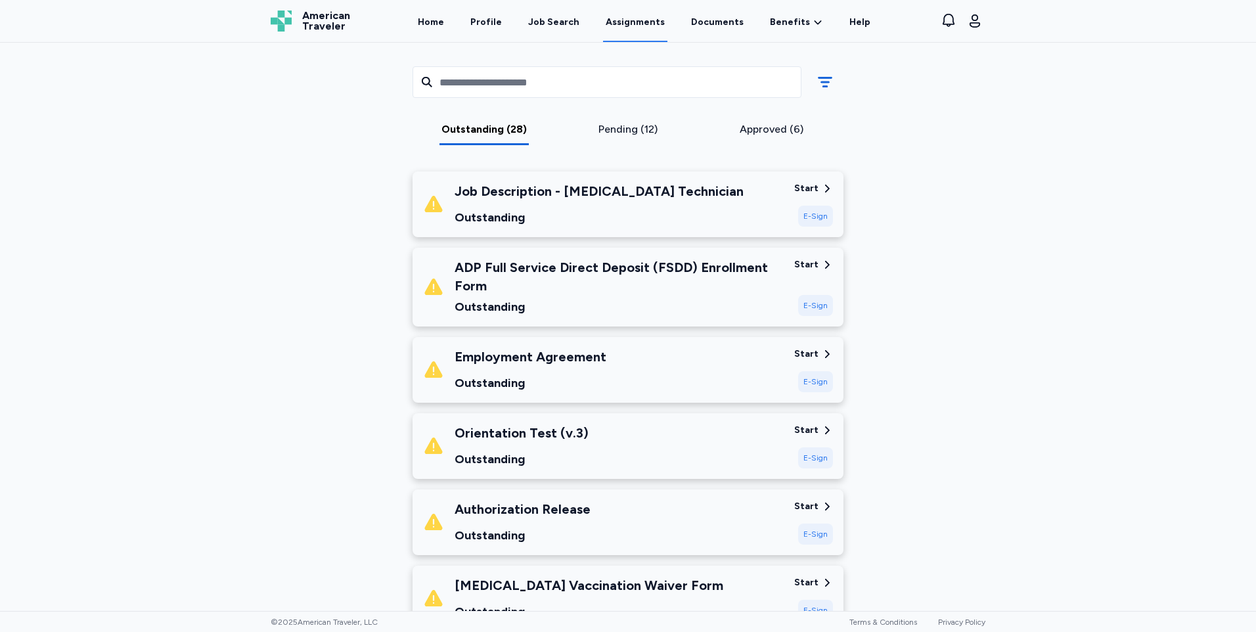
scroll to position [197, 0]
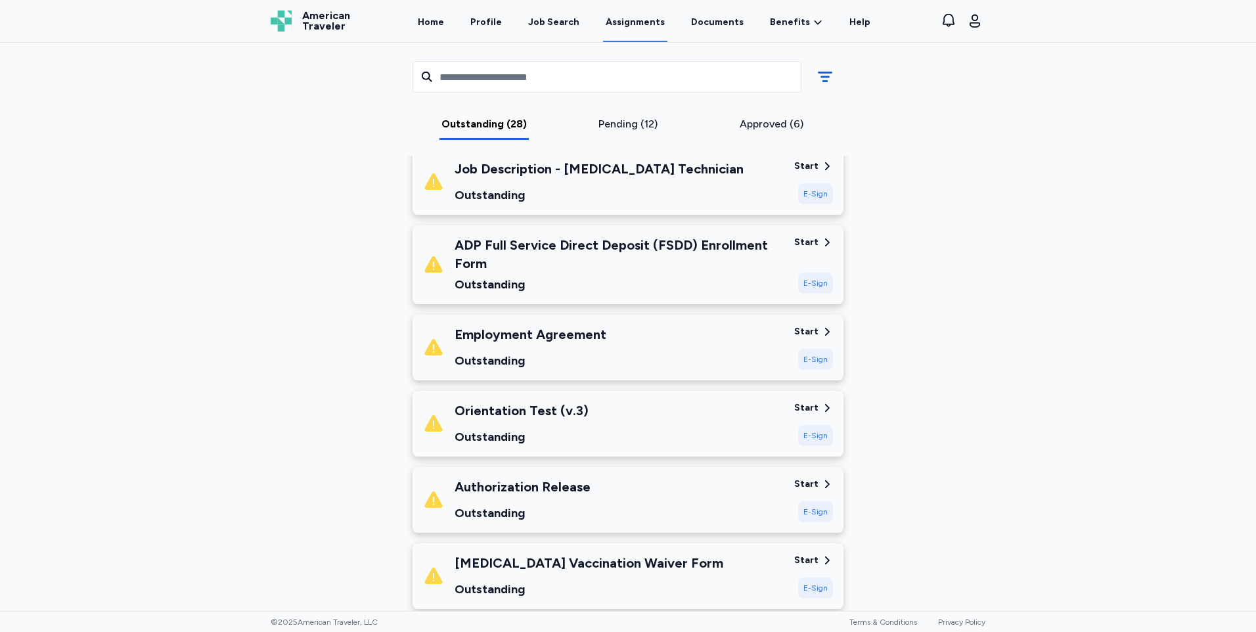
click at [821, 329] on icon at bounding box center [827, 332] width 12 height 12
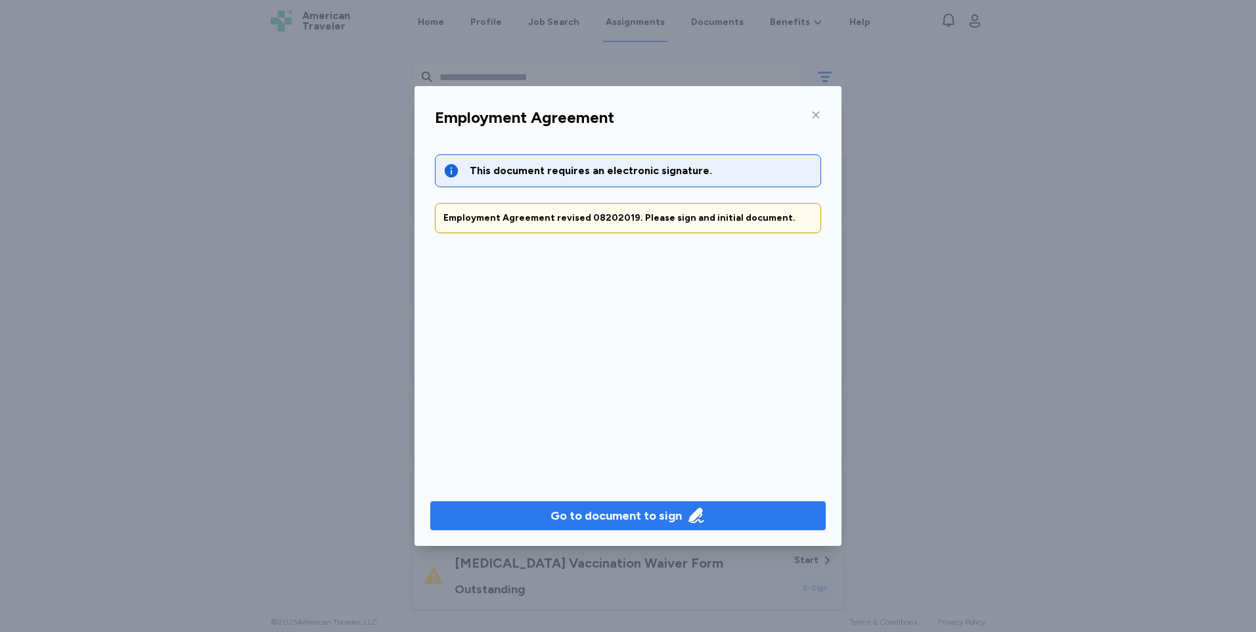
click at [650, 515] on div "Go to document to sign" at bounding box center [615, 515] width 131 height 18
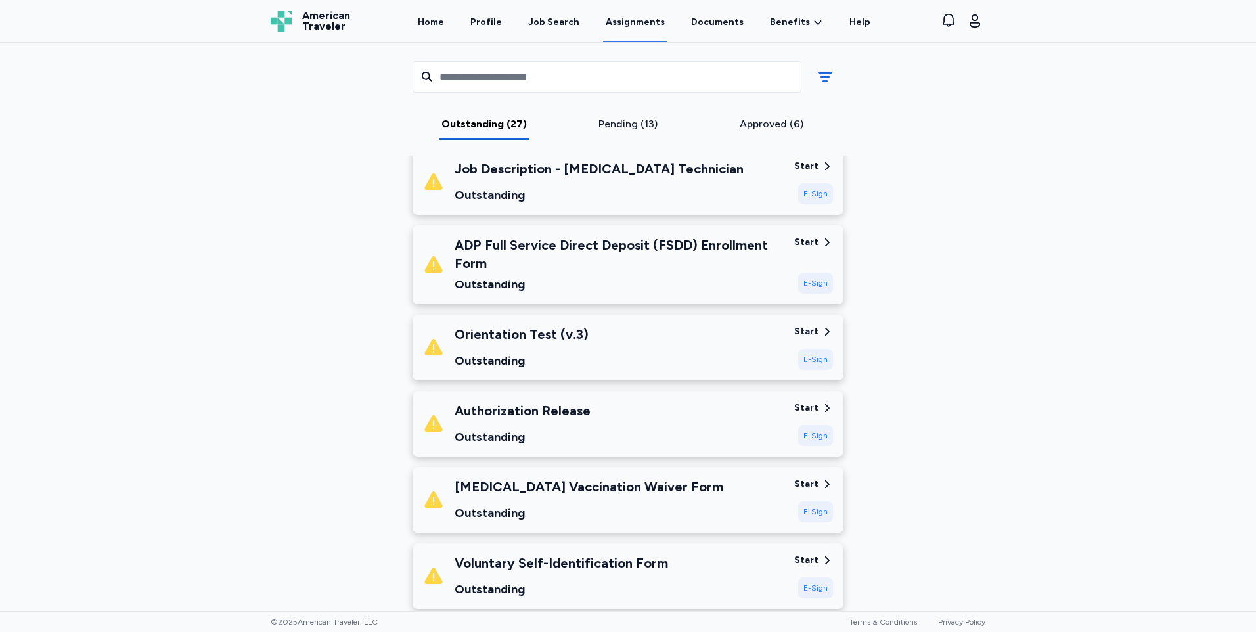
click at [610, 338] on div "Orientation Test (v.3) Outstanding" at bounding box center [603, 347] width 361 height 45
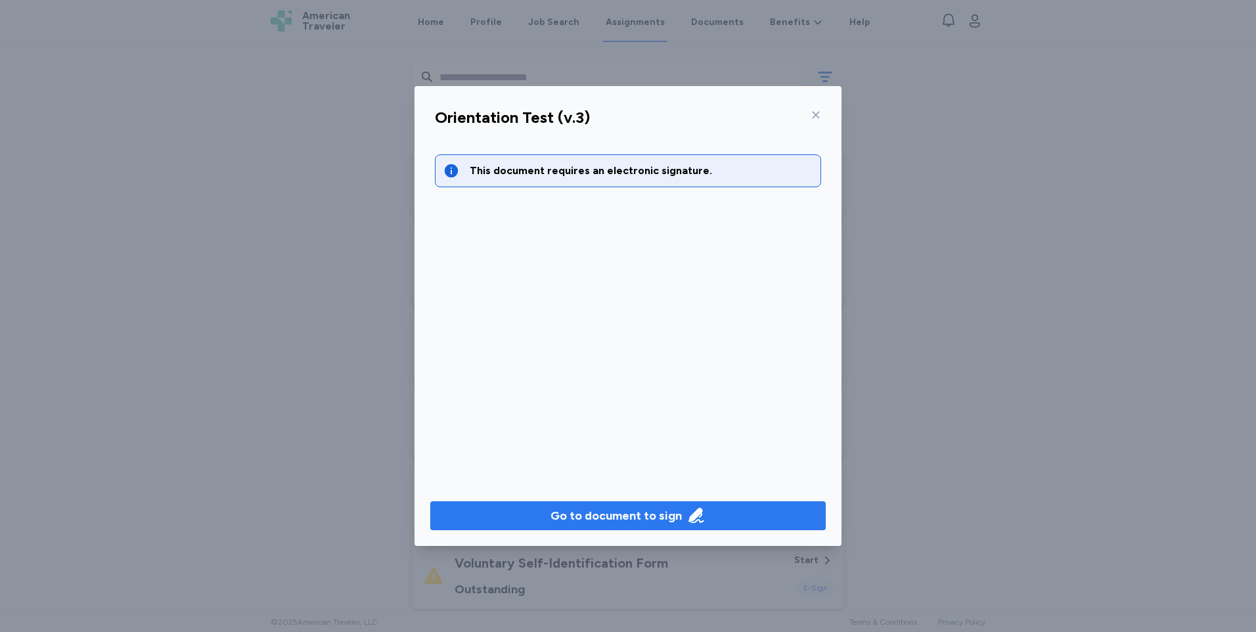
click at [675, 514] on div "Go to document to sign" at bounding box center [615, 515] width 131 height 18
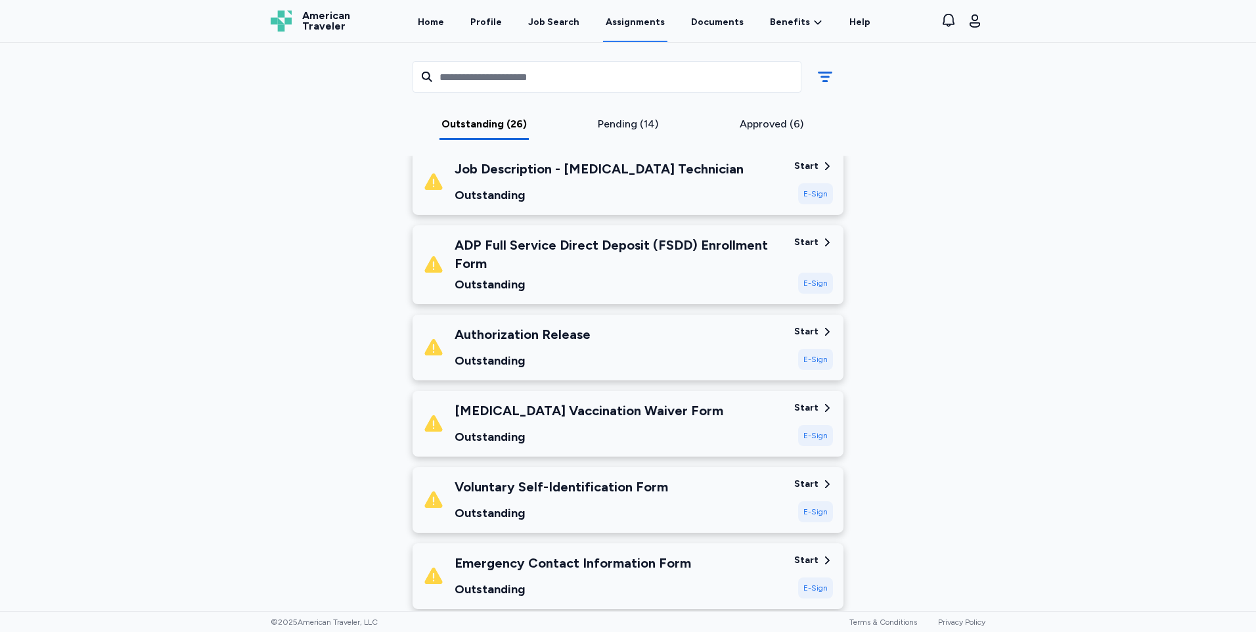
click at [799, 357] on div "E-Sign" at bounding box center [815, 359] width 35 height 21
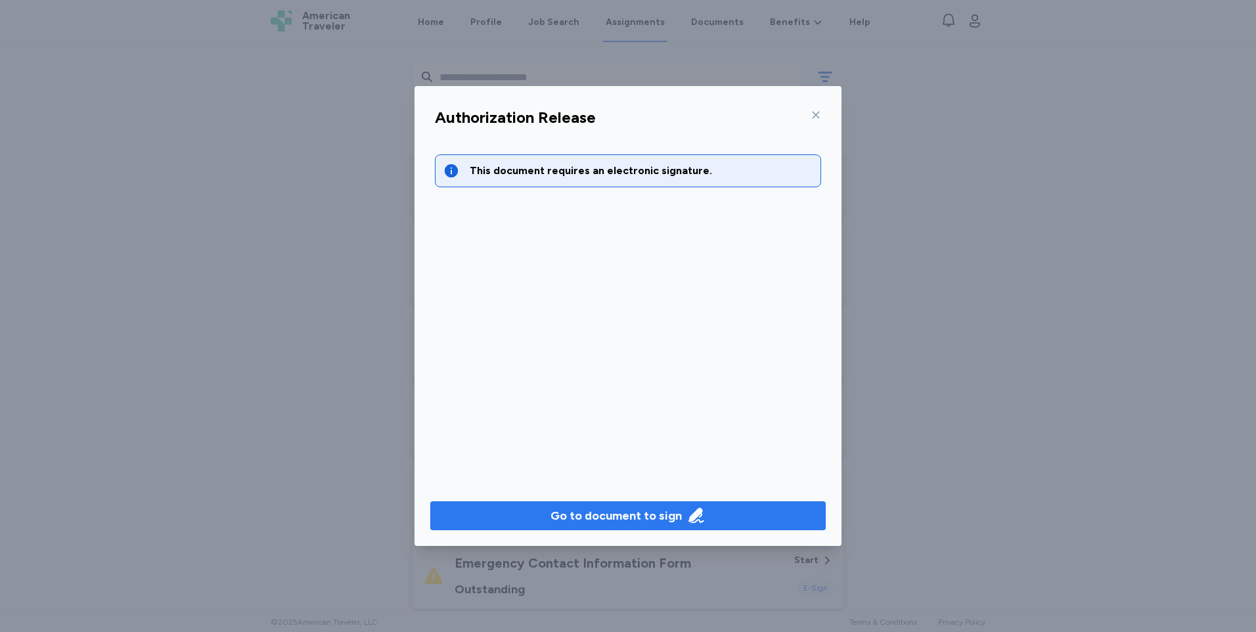
click at [629, 516] on div "Go to document to sign" at bounding box center [615, 515] width 131 height 18
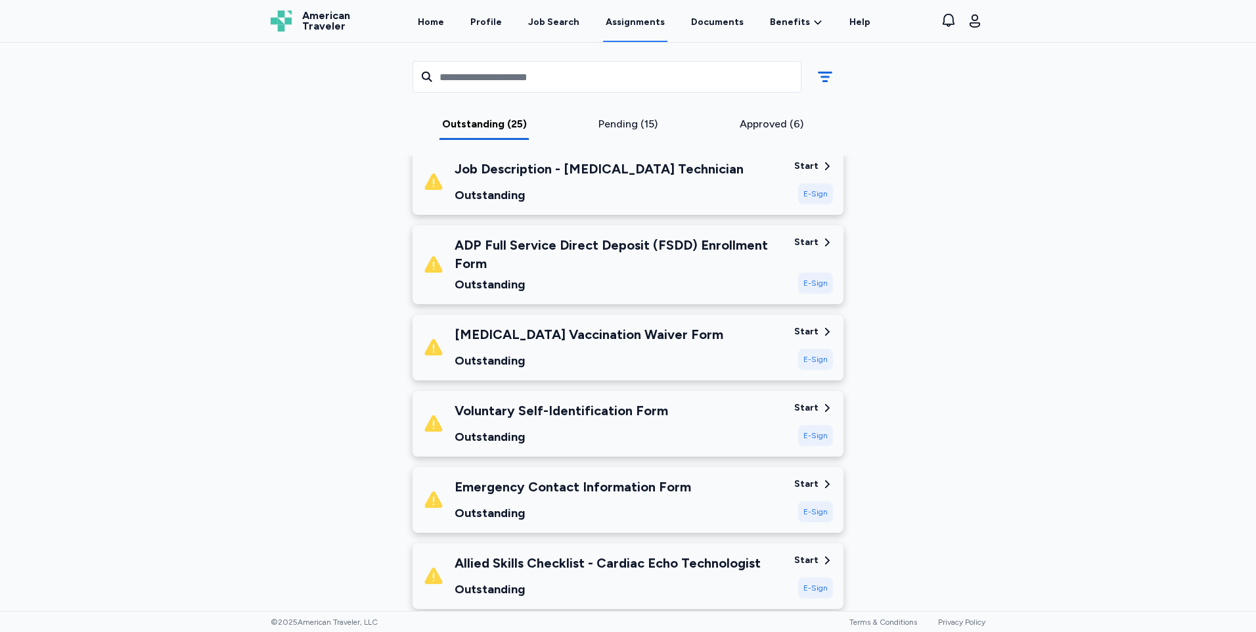
click at [690, 351] on div "[MEDICAL_DATA] Vaccination Waiver Form Outstanding" at bounding box center [603, 347] width 361 height 45
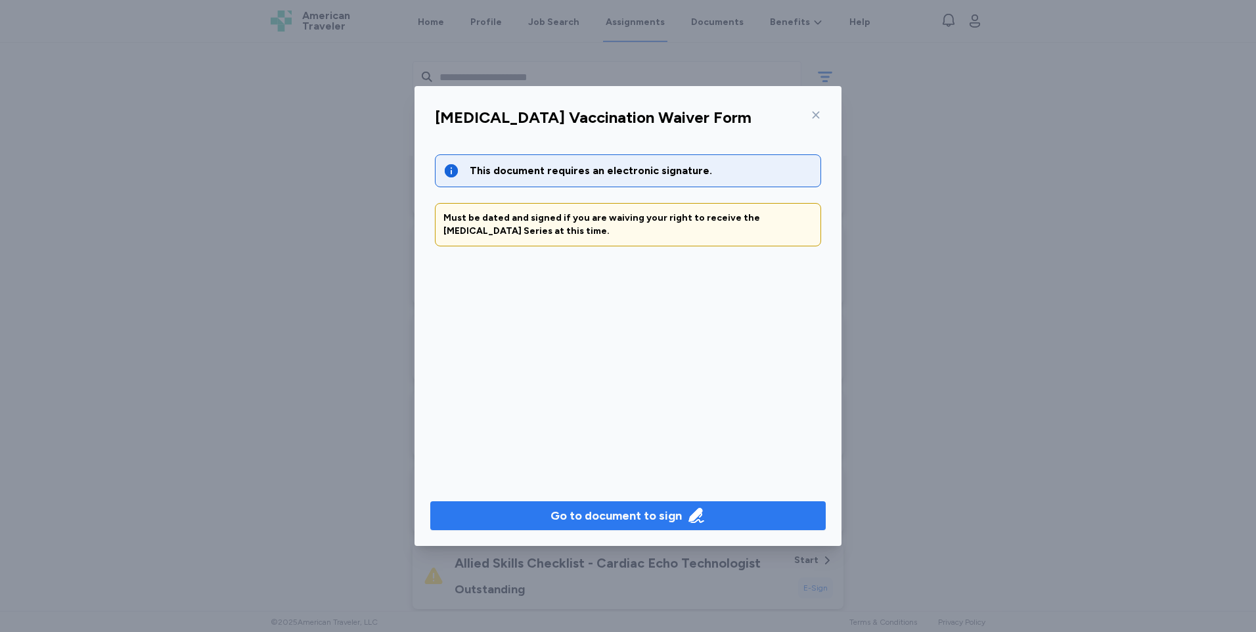
click at [687, 515] on icon "button" at bounding box center [696, 515] width 18 height 18
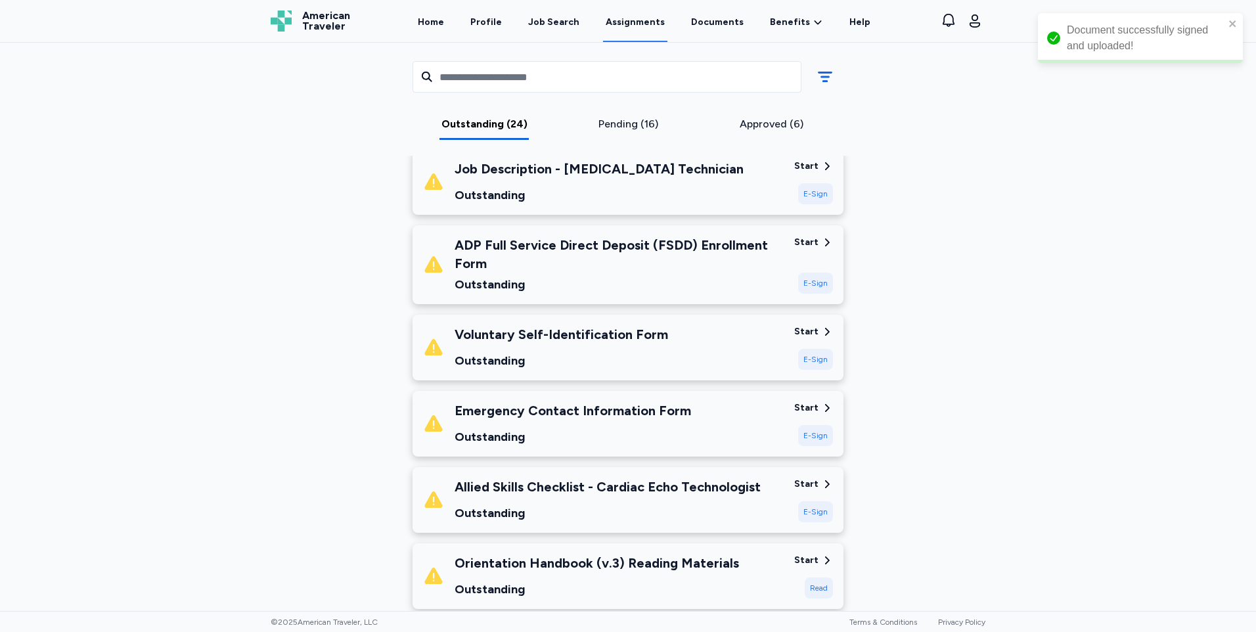
click at [682, 345] on div "Voluntary Self-Identification Form Outstanding" at bounding box center [603, 347] width 361 height 45
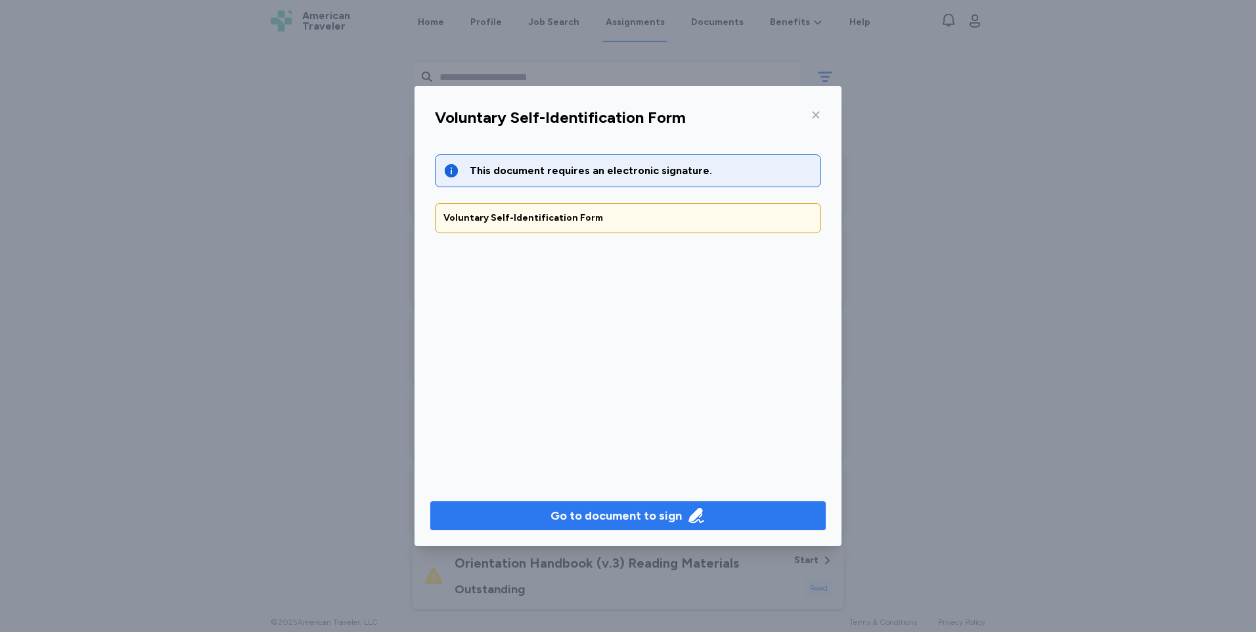
click at [598, 515] on div "Go to document to sign" at bounding box center [615, 515] width 131 height 18
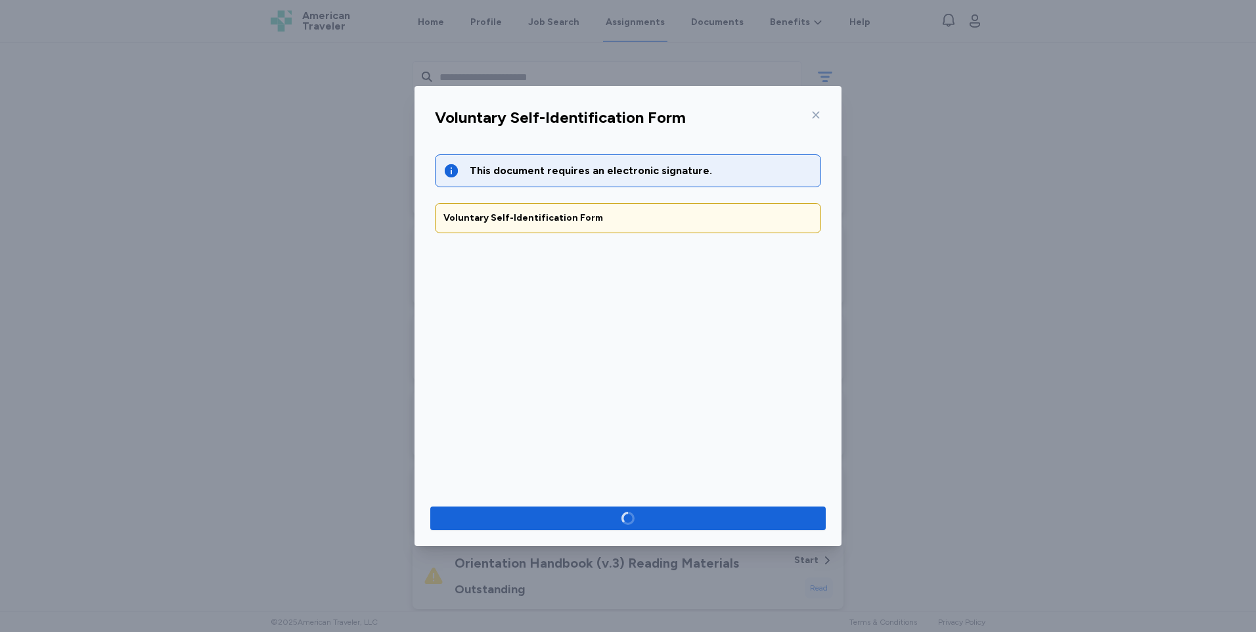
drag, startPoint x: 363, startPoint y: 572, endPoint x: 359, endPoint y: 597, distance: 25.2
drag, startPoint x: 359, startPoint y: 597, endPoint x: 1097, endPoint y: 250, distance: 815.3
click at [1101, 251] on div "Voluntary Self-Identification Form This document requires an electronic signatu…" at bounding box center [628, 316] width 1256 height 632
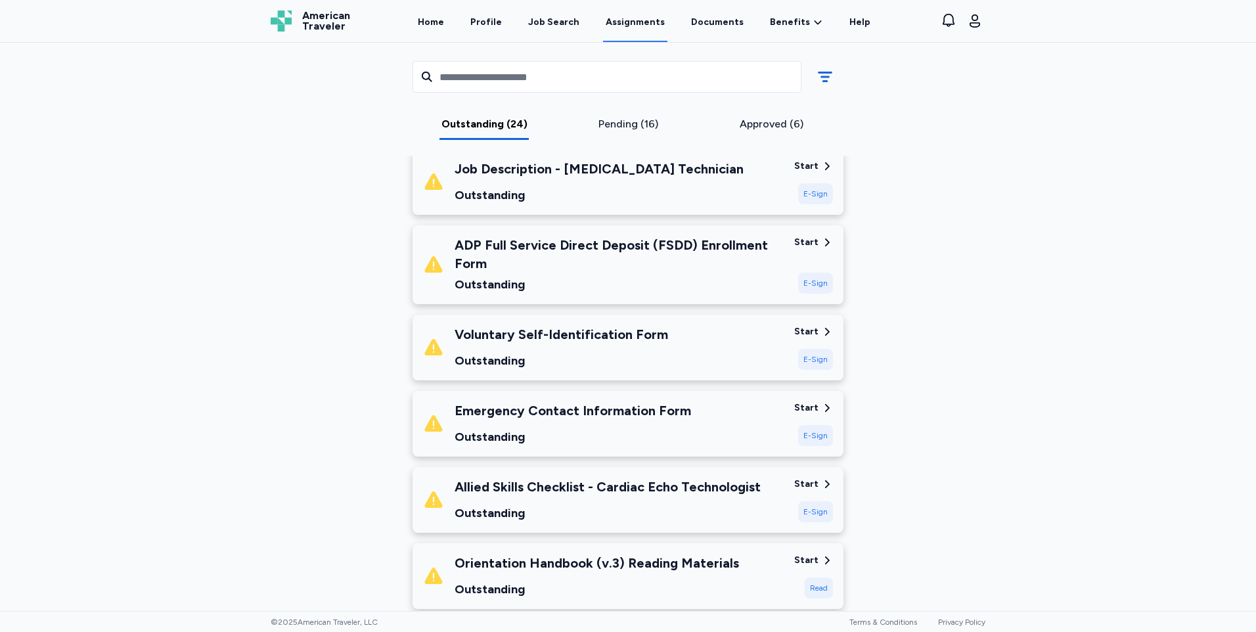
click at [696, 348] on div "Voluntary Self-Identification Form Outstanding" at bounding box center [603, 347] width 361 height 45
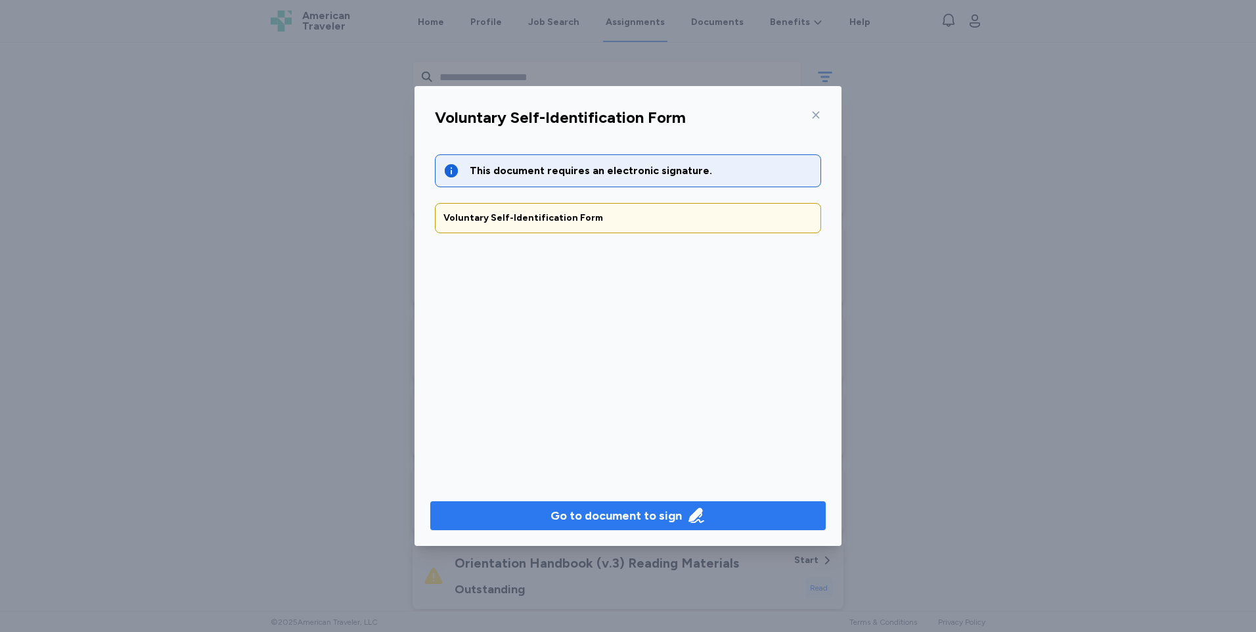
click at [666, 518] on div "Go to document to sign" at bounding box center [615, 515] width 131 height 18
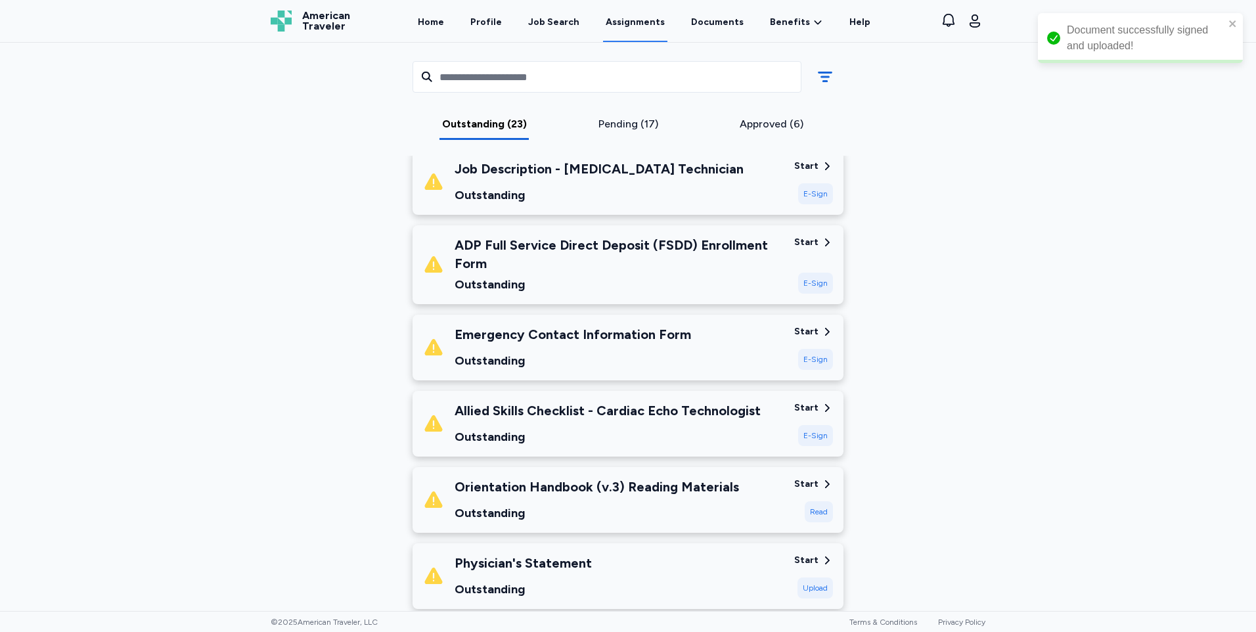
click at [691, 338] on div "Emergency Contact Information Form Outstanding" at bounding box center [603, 347] width 361 height 45
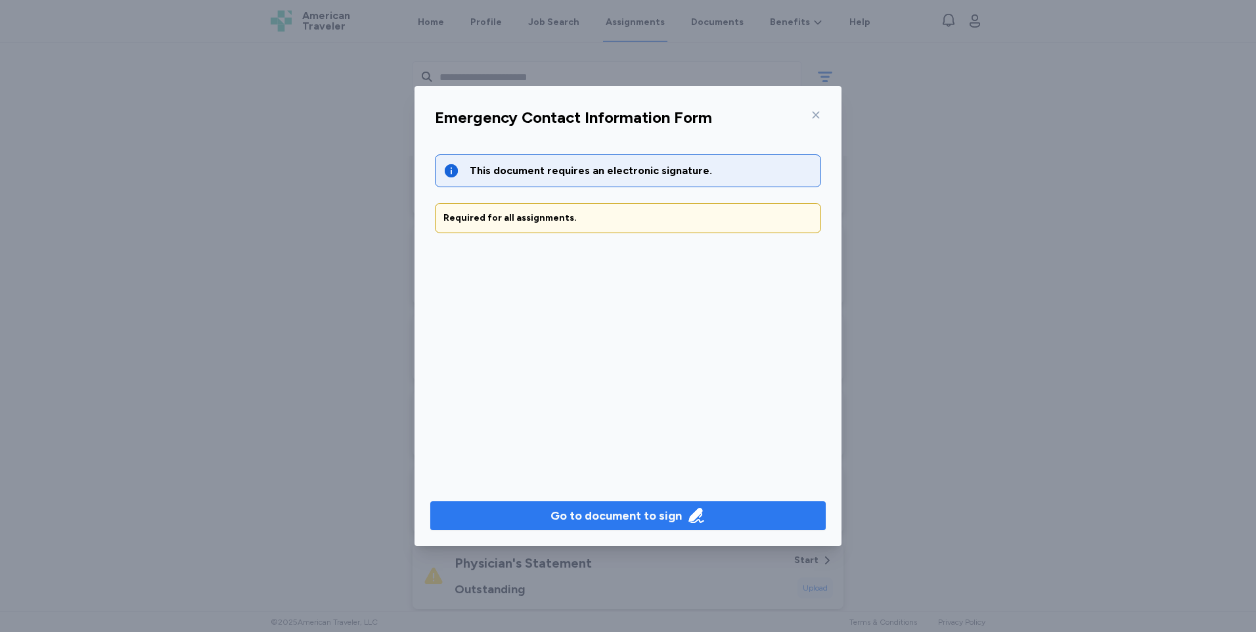
click at [671, 514] on div "Go to document to sign" at bounding box center [615, 515] width 131 height 18
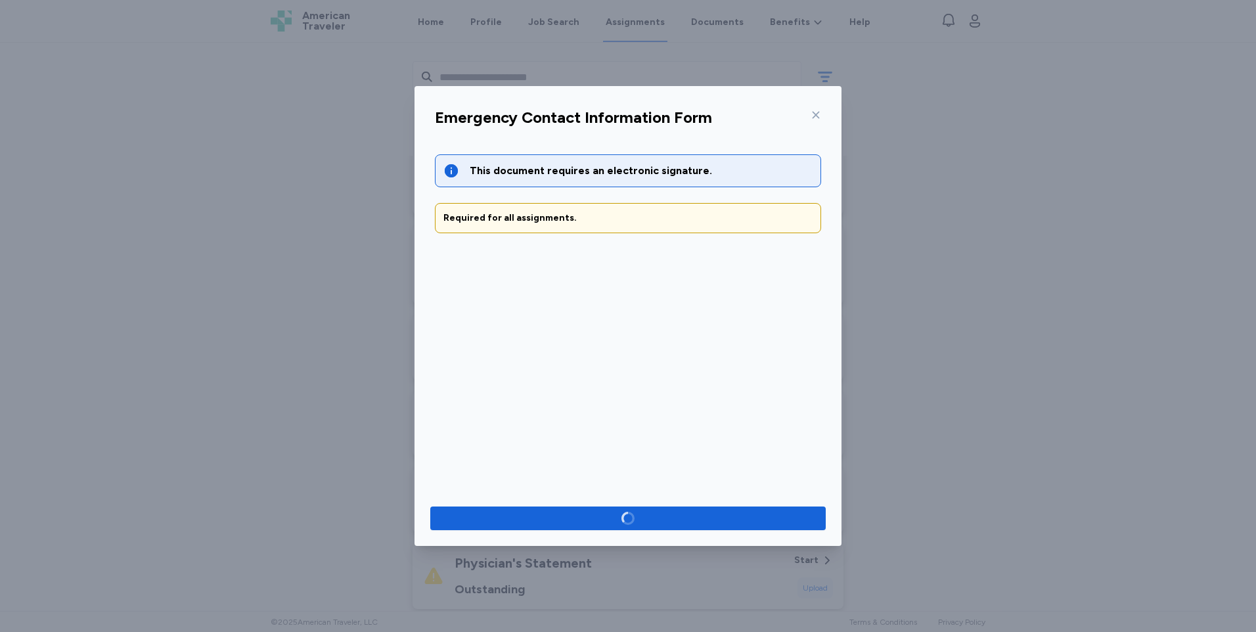
drag, startPoint x: 909, startPoint y: 432, endPoint x: 1203, endPoint y: 441, distance: 294.4
click at [1203, 441] on div "Emergency Contact Information Form This document requires an electronic signatu…" at bounding box center [628, 316] width 1256 height 632
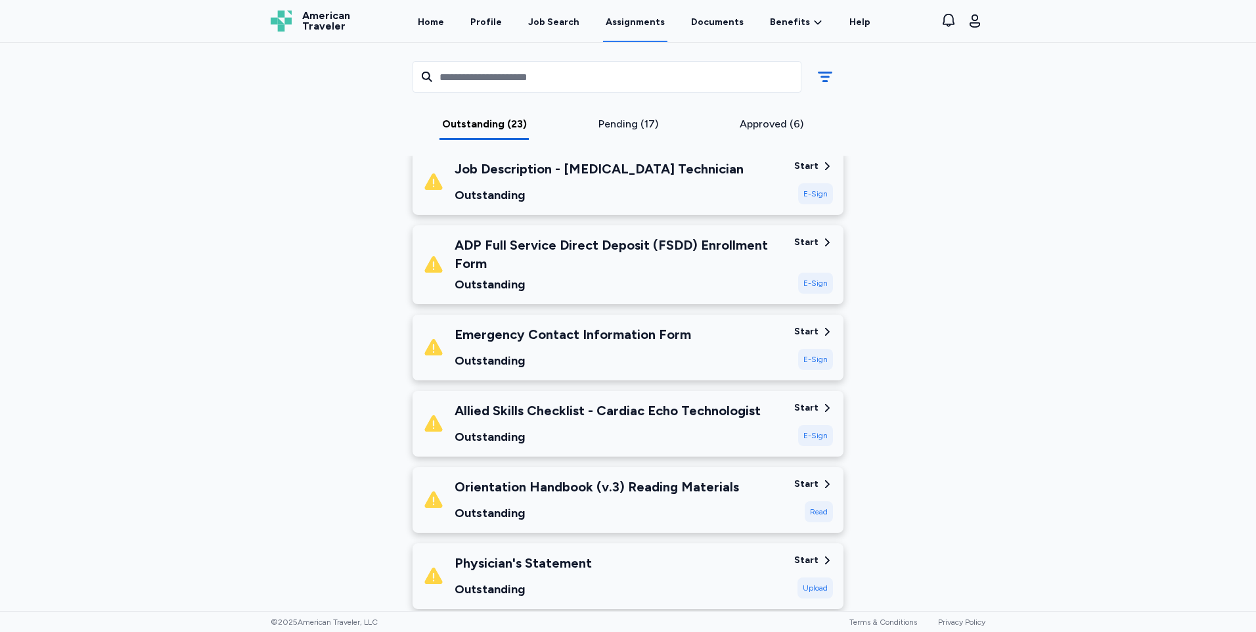
click at [621, 332] on div "Emergency Contact Information Form" at bounding box center [573, 334] width 236 height 18
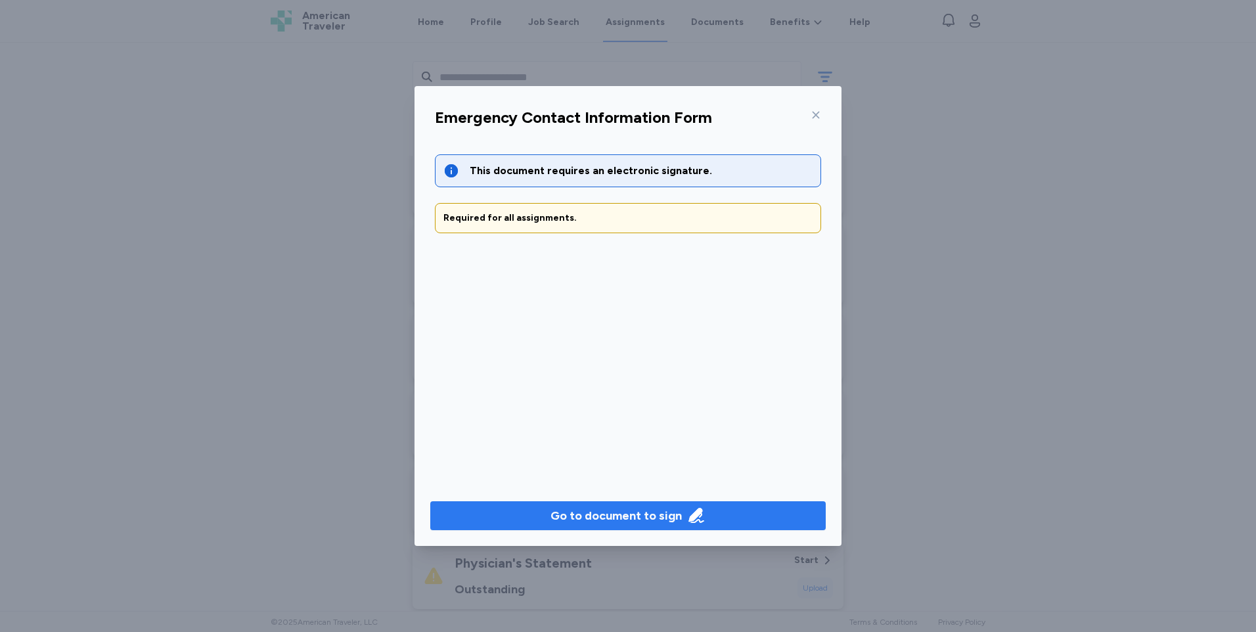
click at [646, 517] on div "Go to document to sign" at bounding box center [615, 515] width 131 height 18
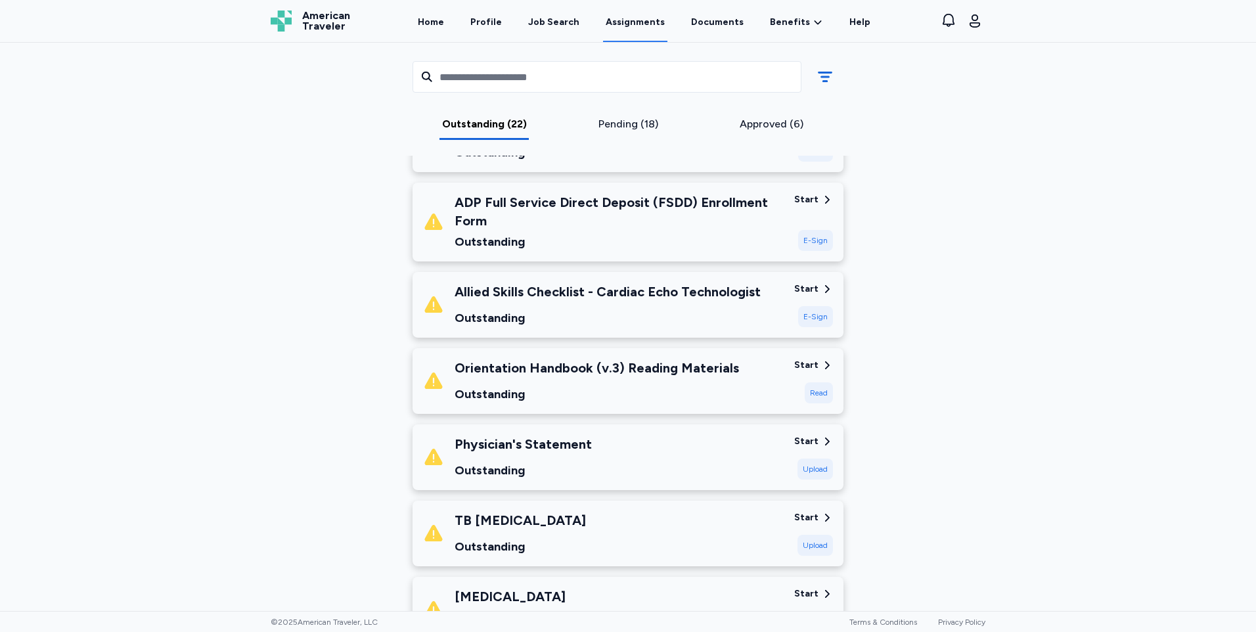
scroll to position [263, 0]
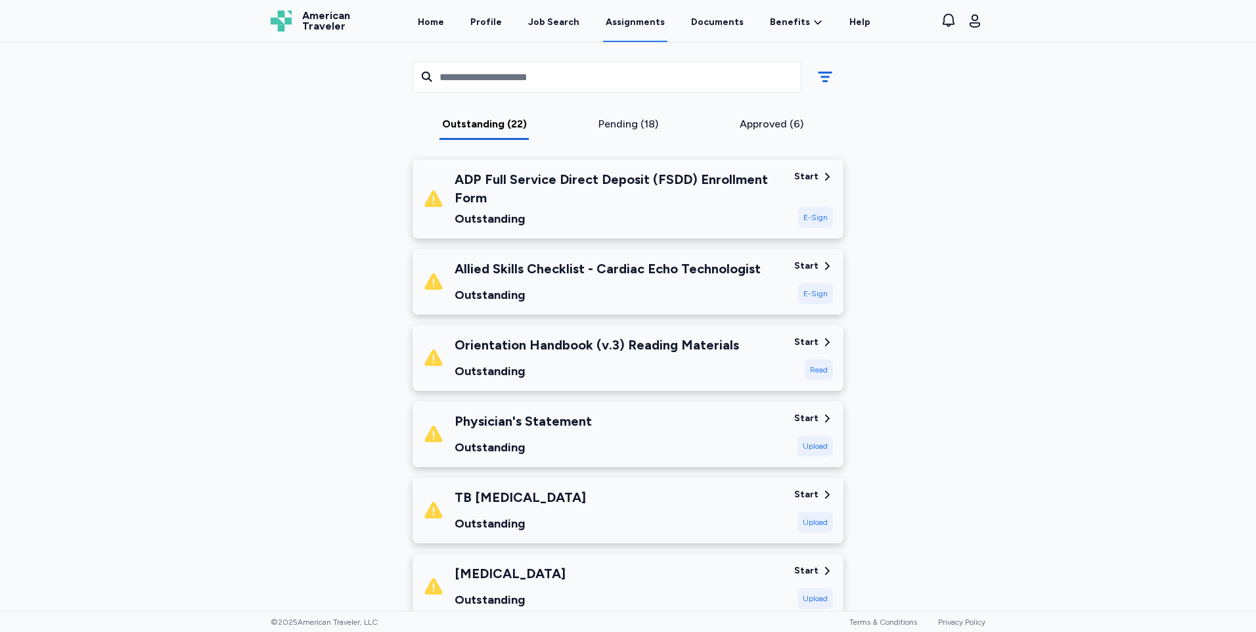
click at [741, 415] on div "Physician's Statement Outstanding" at bounding box center [603, 434] width 361 height 45
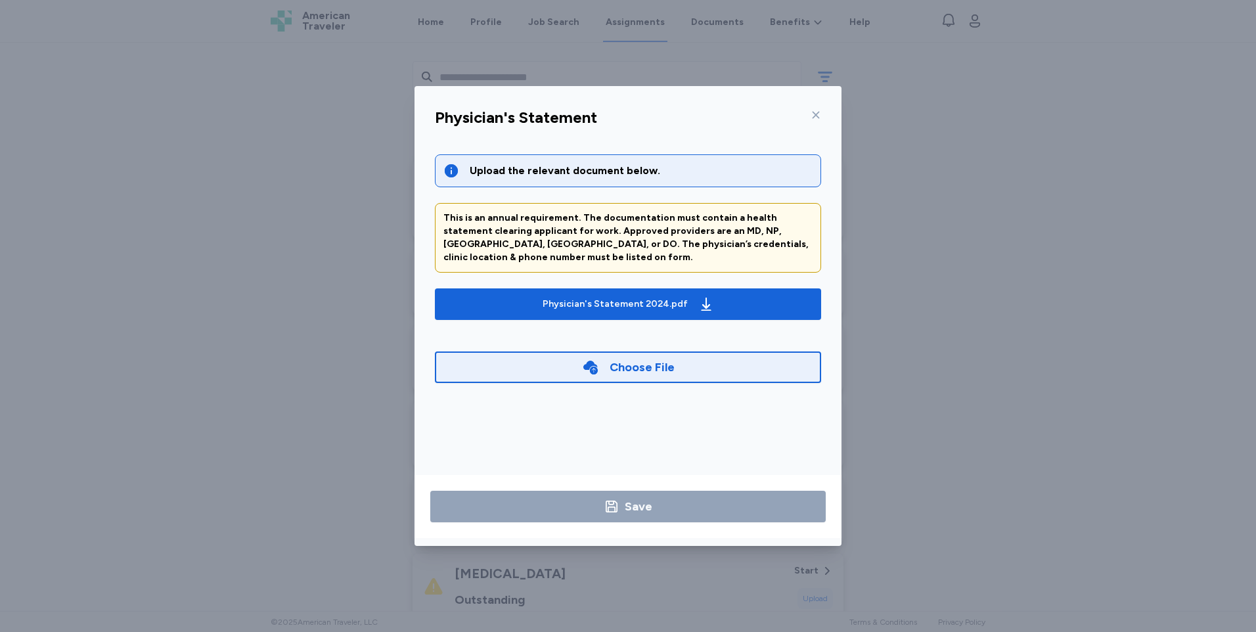
click at [814, 115] on icon at bounding box center [815, 115] width 11 height 11
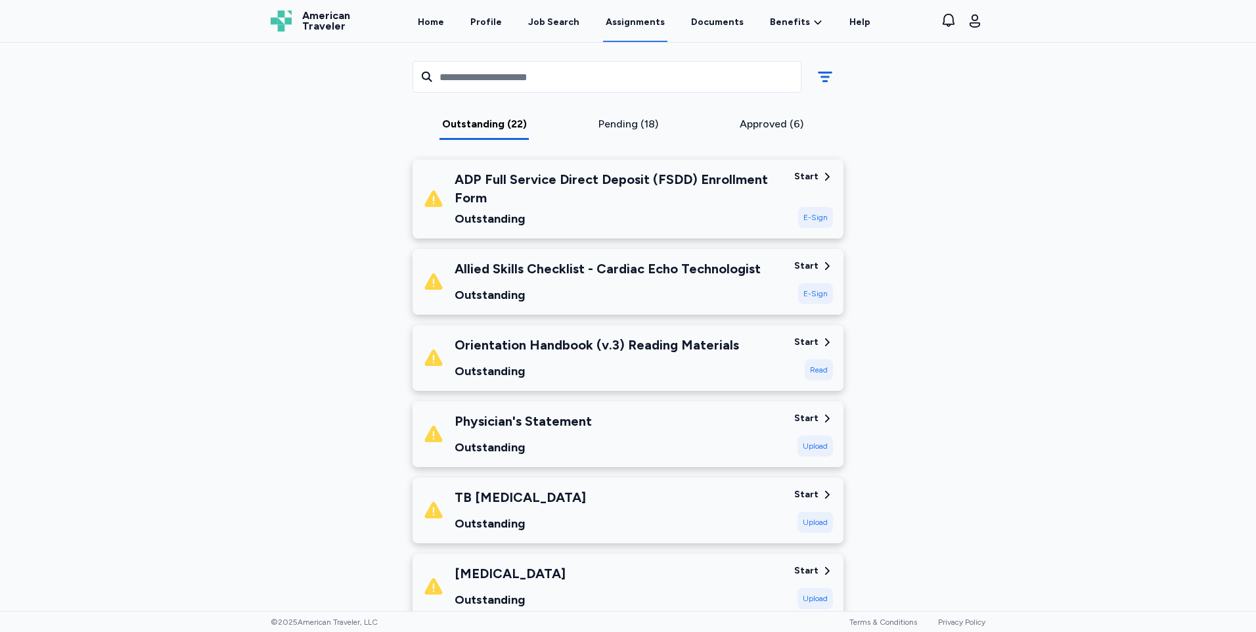
click at [591, 506] on div "TB [MEDICAL_DATA] Outstanding" at bounding box center [603, 510] width 361 height 45
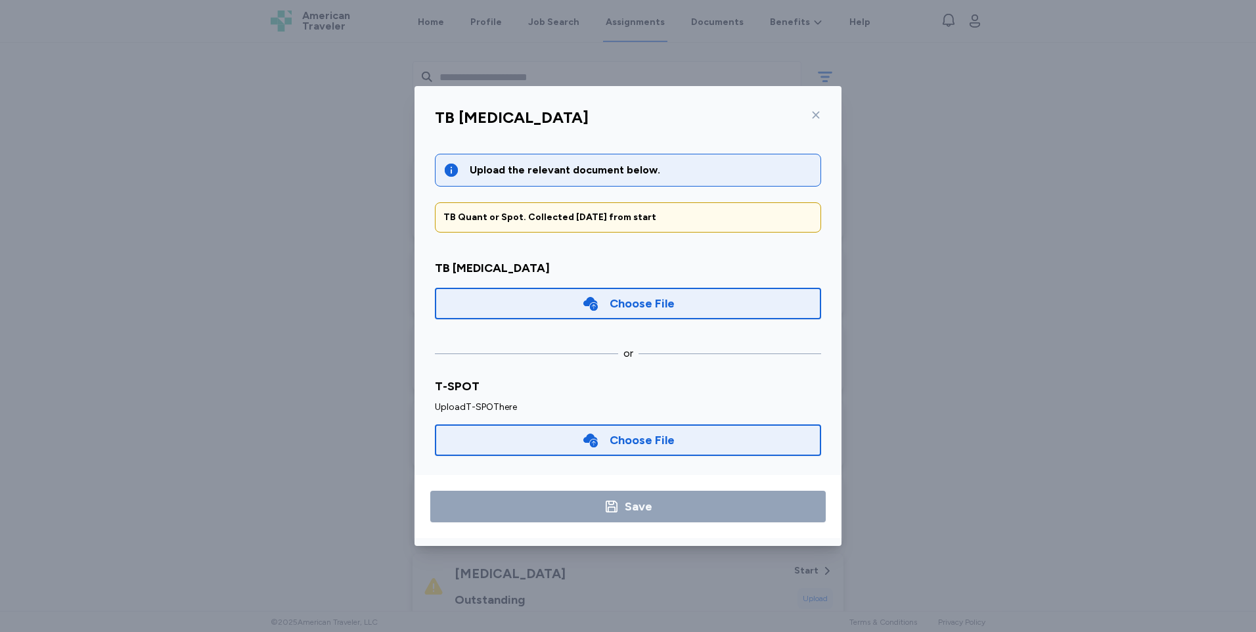
scroll to position [0, 0]
click at [645, 430] on div "Choose File" at bounding box center [628, 441] width 386 height 32
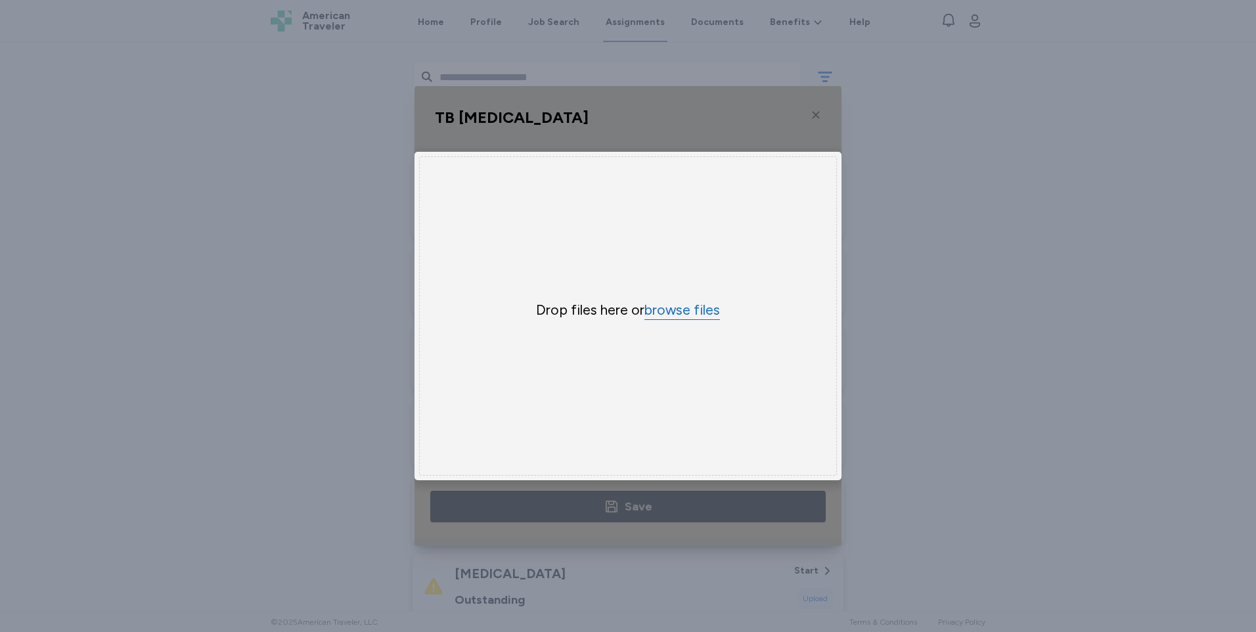
click at [683, 311] on button "browse files" at bounding box center [682, 310] width 76 height 19
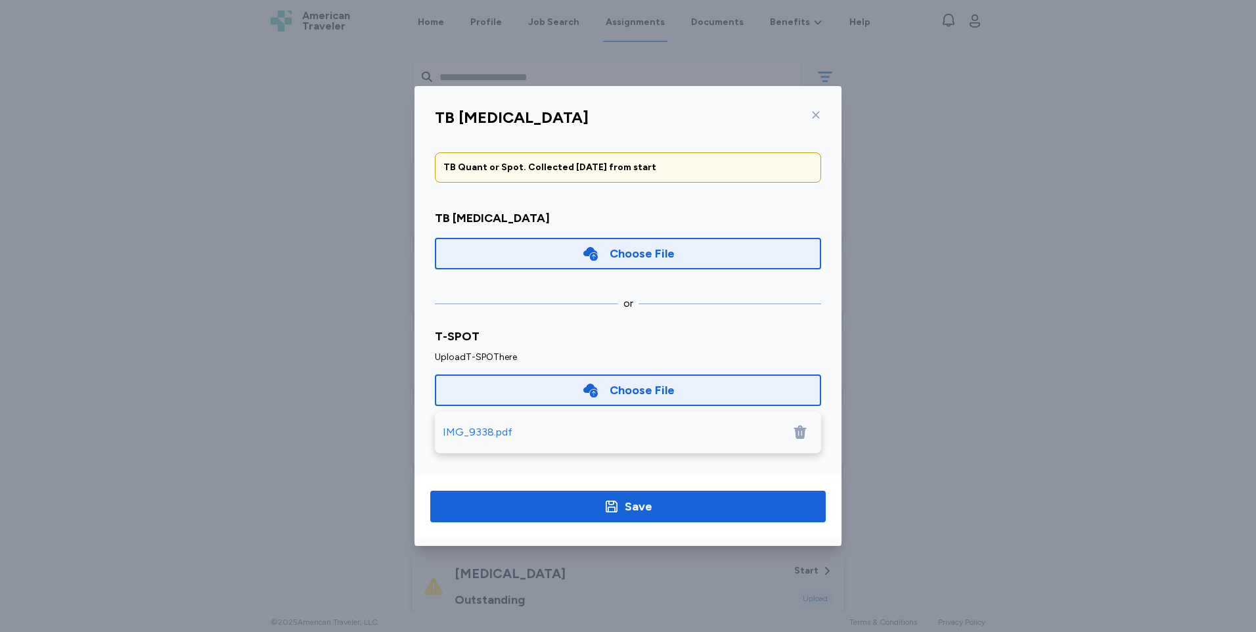
scroll to position [53, 0]
click at [496, 429] on div "IMG_9338.pdf" at bounding box center [478, 430] width 70 height 16
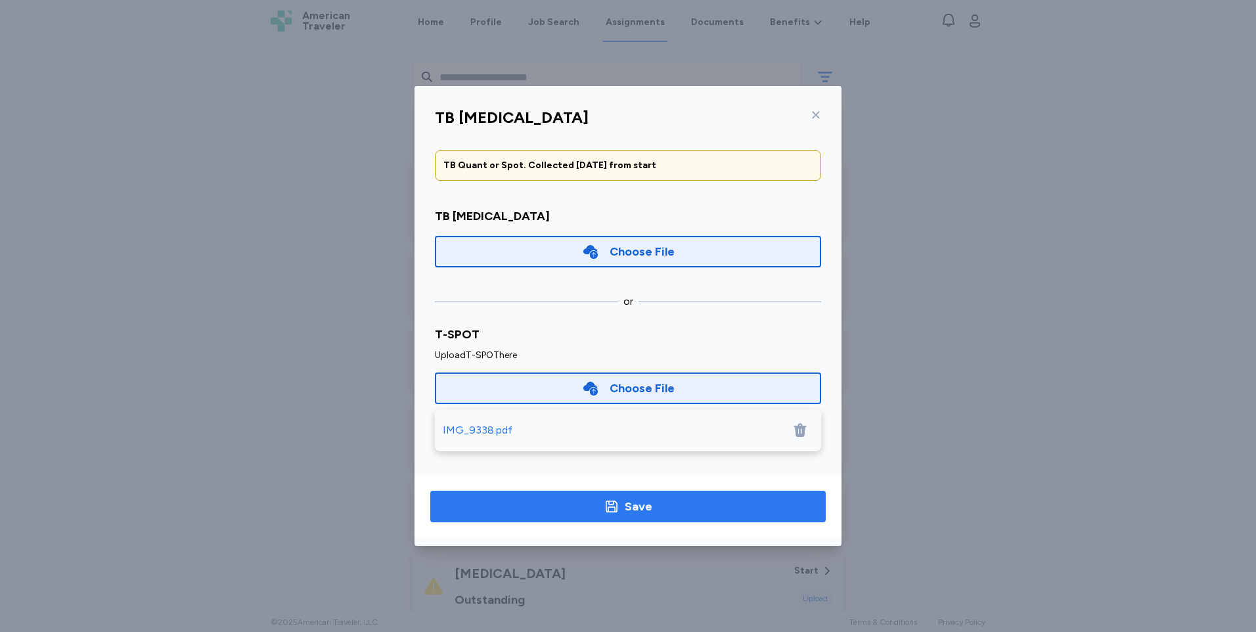
click at [632, 499] on div "Save" at bounding box center [639, 506] width 28 height 18
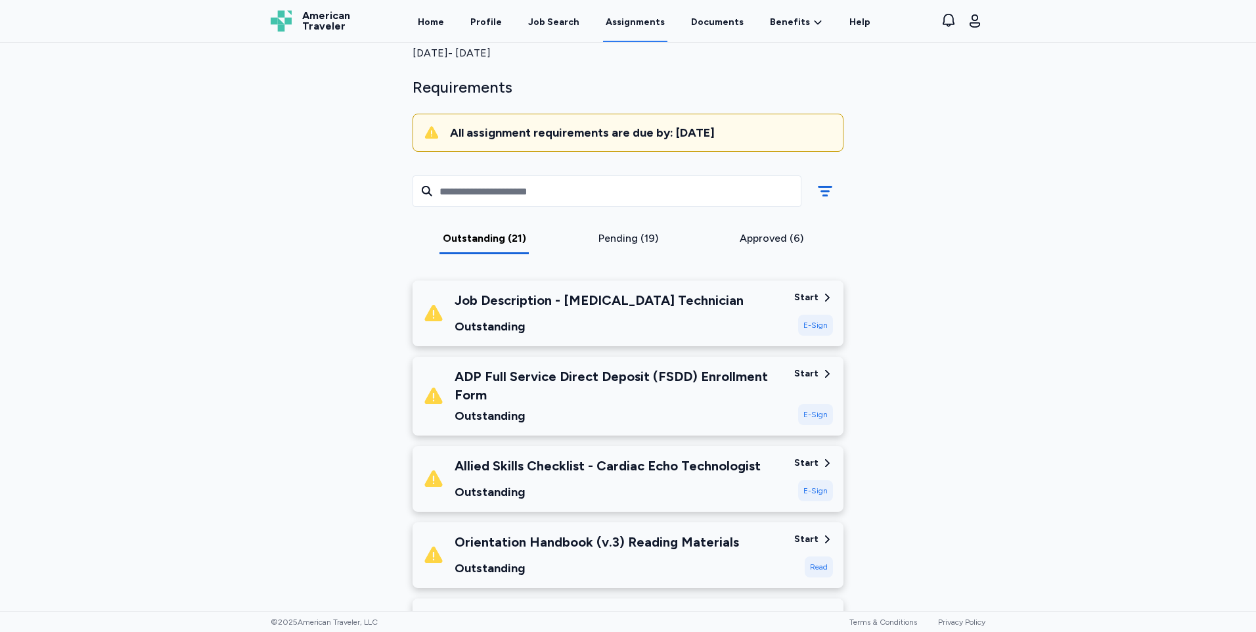
scroll to position [0, 0]
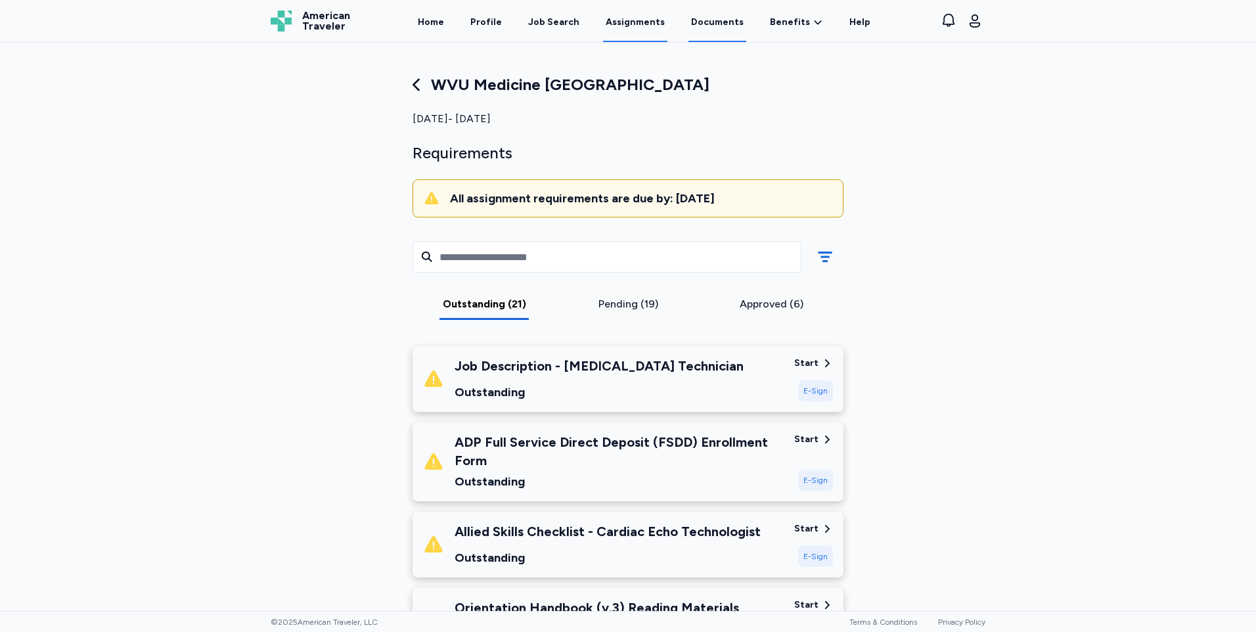
click at [713, 21] on link "Documents" at bounding box center [717, 21] width 58 height 41
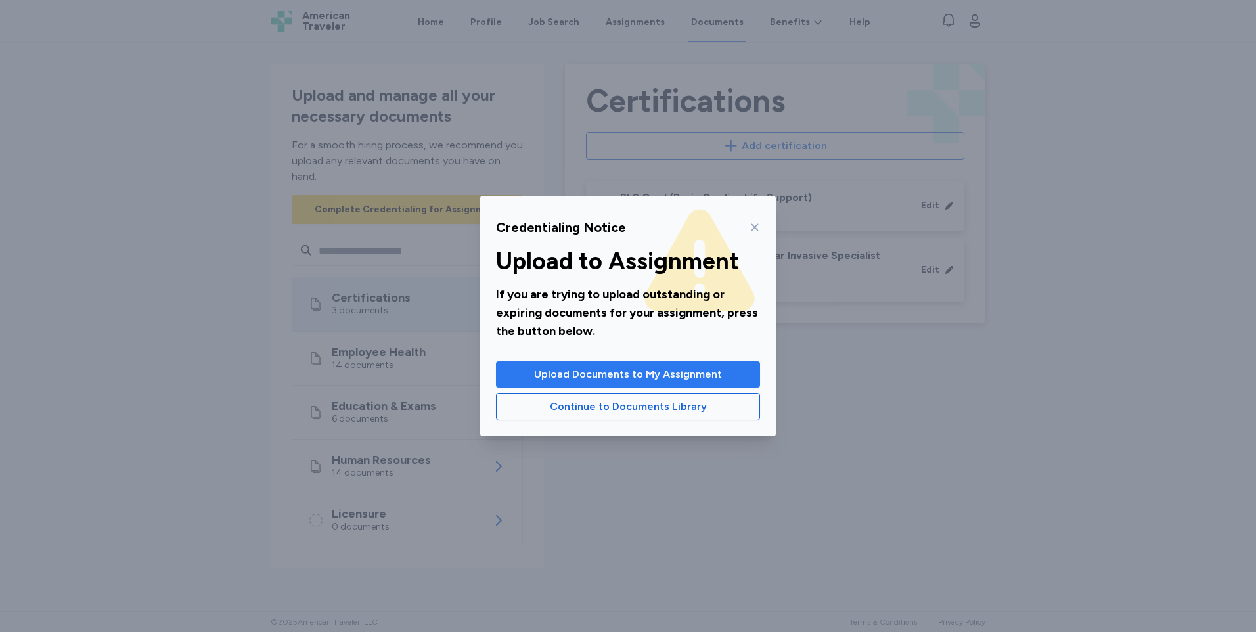
click at [591, 376] on span "Upload Documents to My Assignment" at bounding box center [628, 374] width 188 height 16
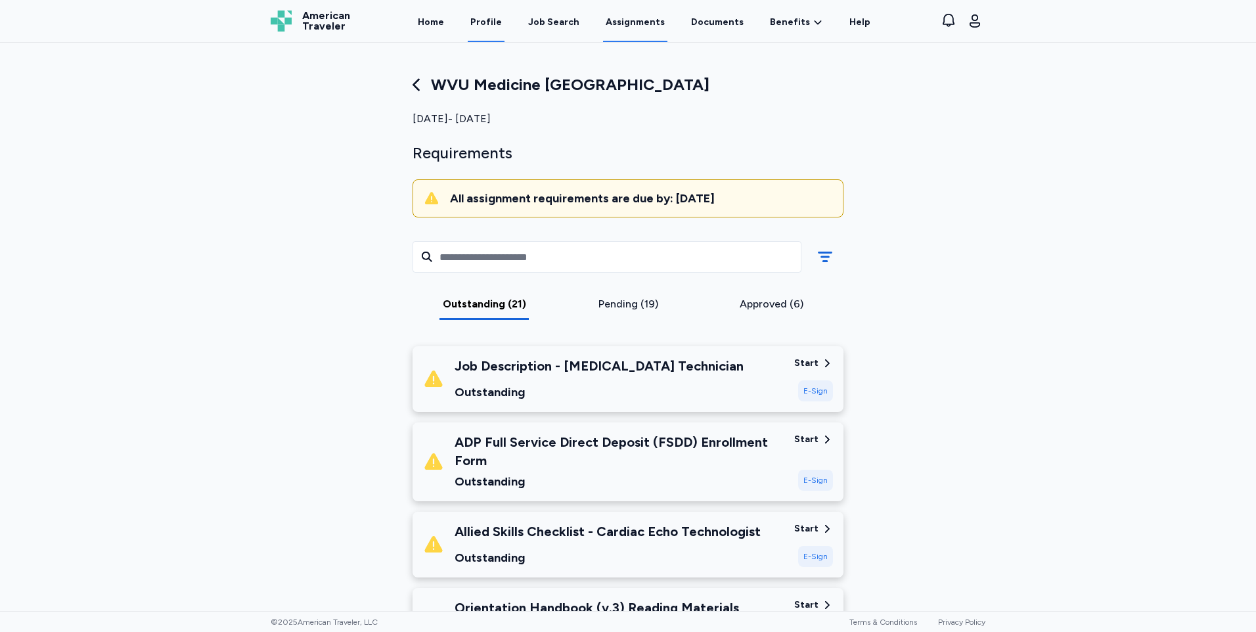
click at [495, 23] on link "Profile" at bounding box center [486, 21] width 37 height 41
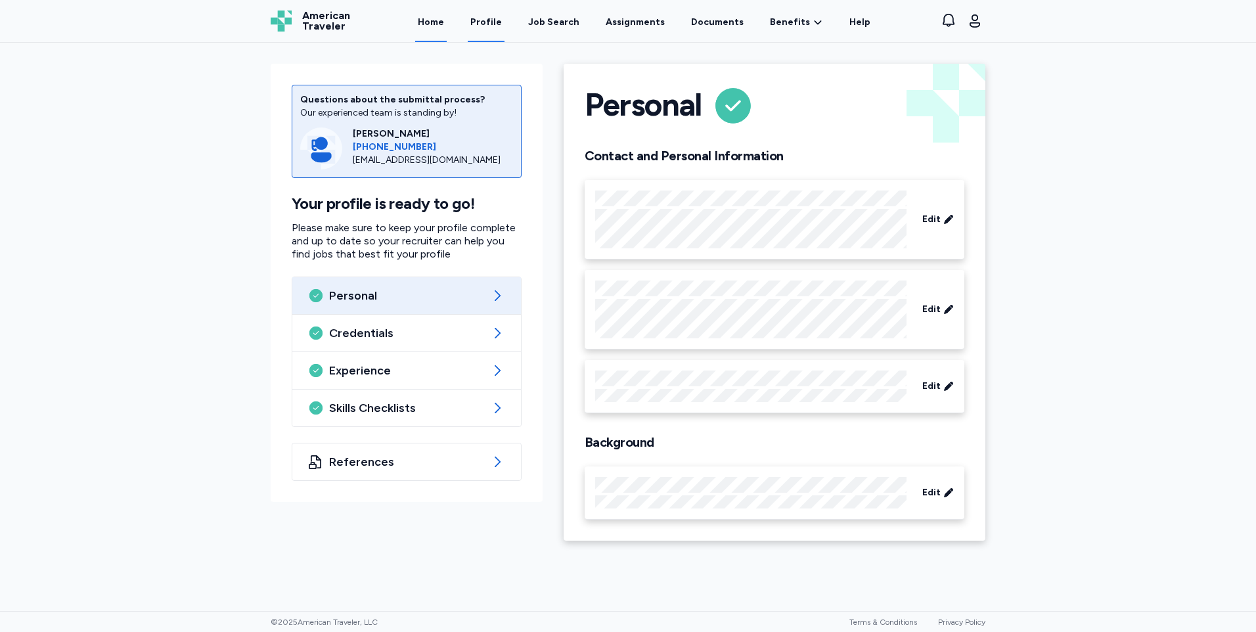
click at [437, 24] on link "Home" at bounding box center [431, 21] width 32 height 41
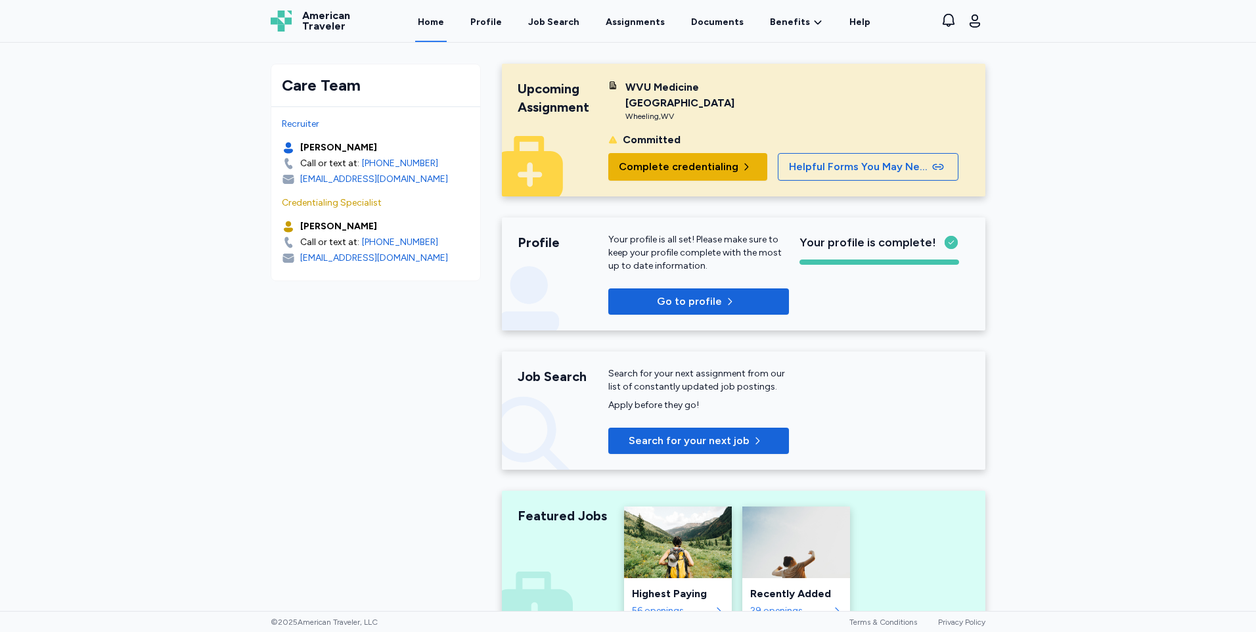
click at [684, 159] on span "Complete credentialing" at bounding box center [679, 167] width 120 height 16
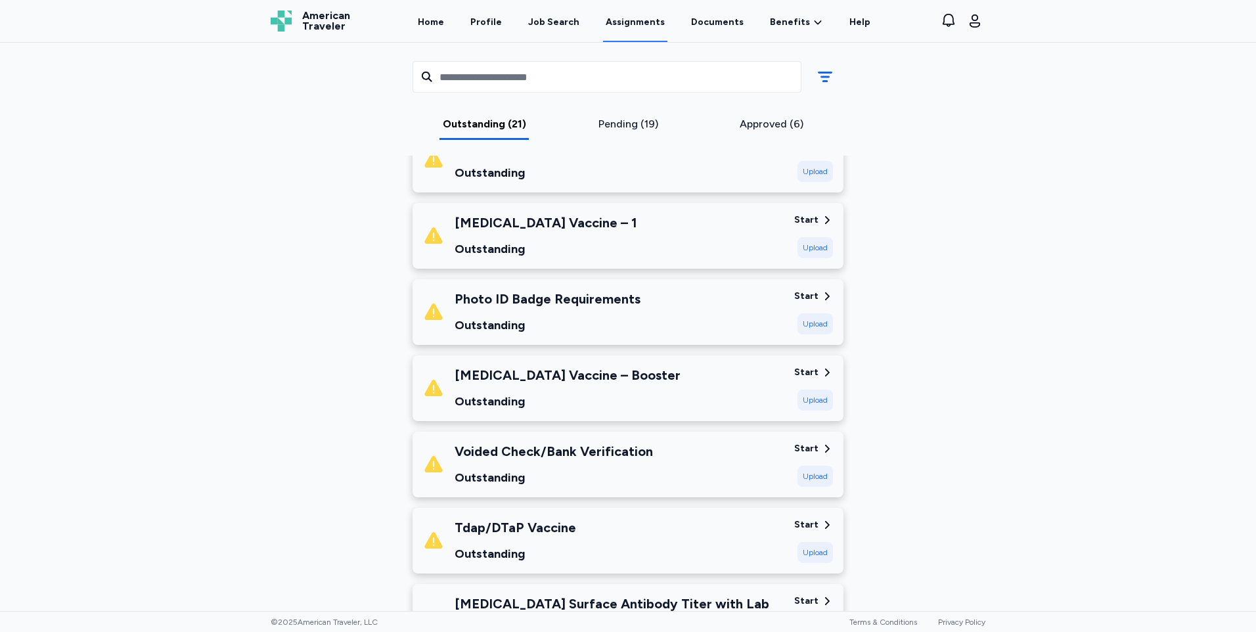
scroll to position [591, 0]
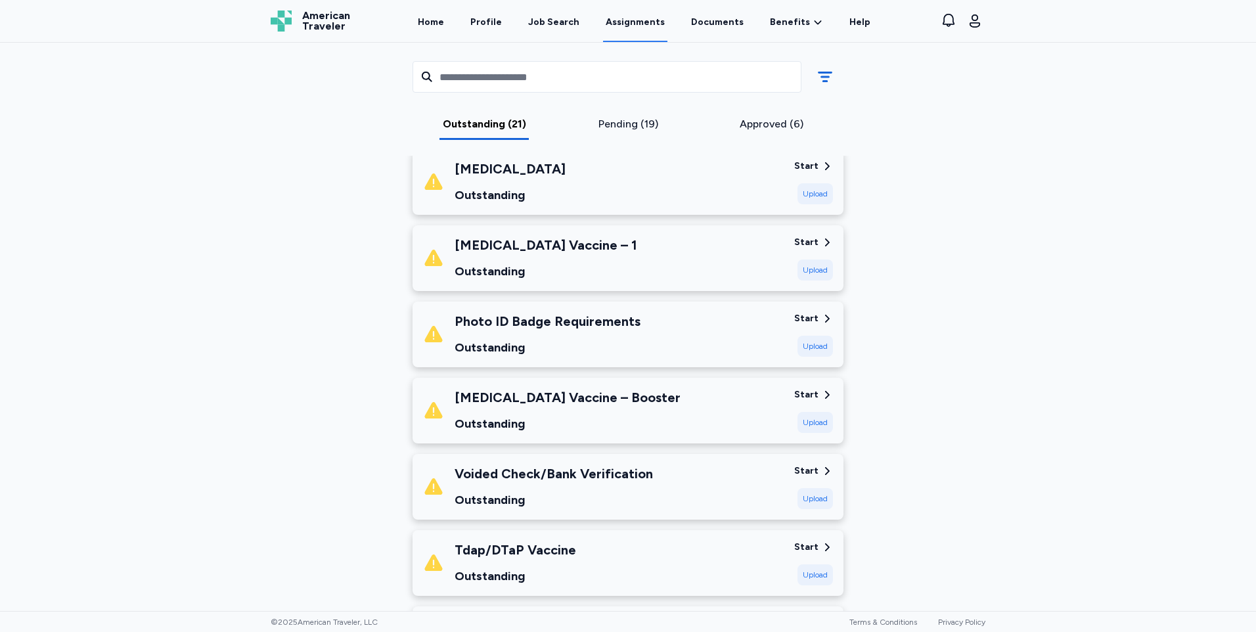
click at [791, 319] on div "Photo ID Badge Requirements Outstanding Start Upload" at bounding box center [627, 334] width 431 height 66
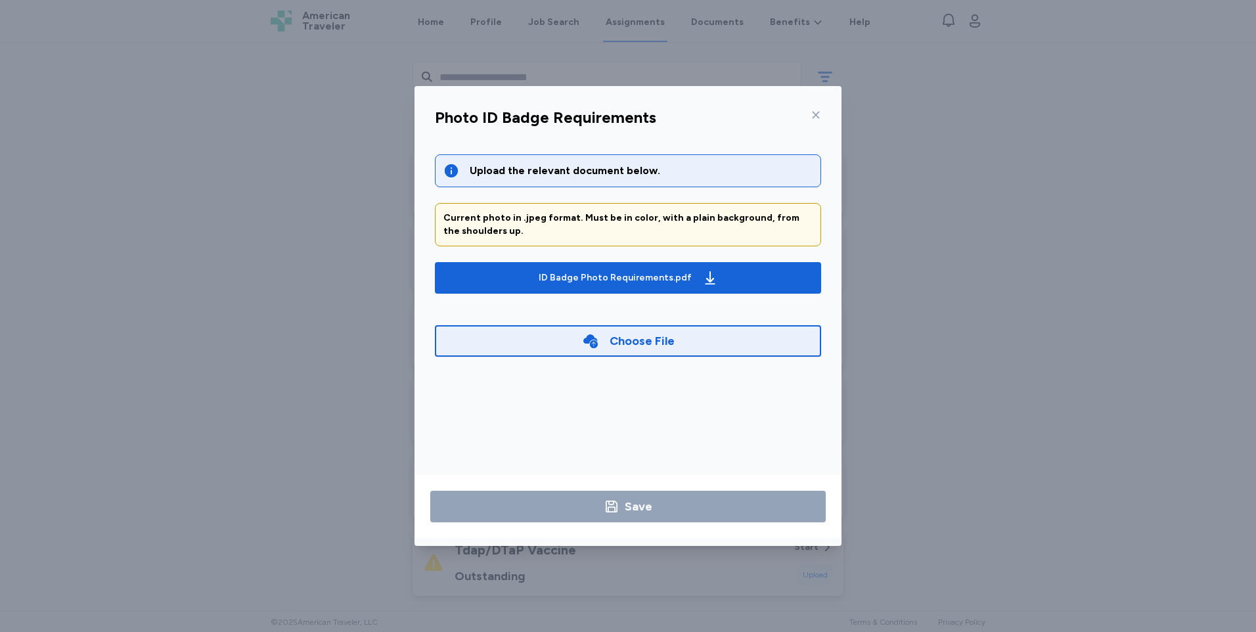
click at [816, 114] on icon at bounding box center [815, 115] width 7 height 7
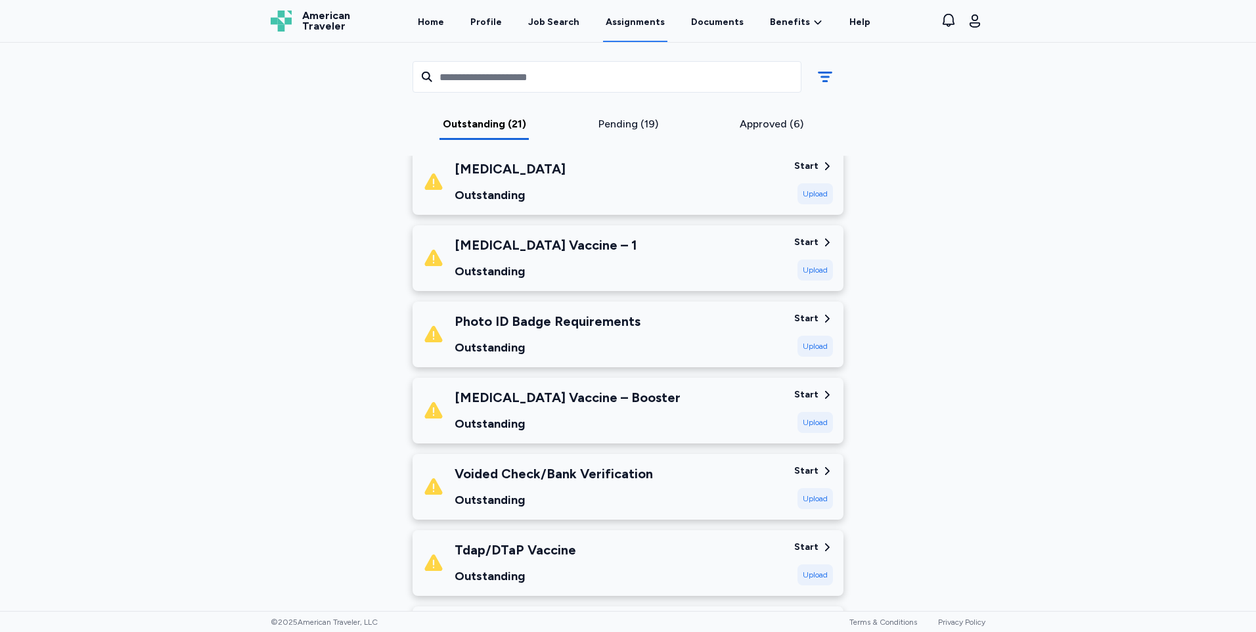
click at [780, 166] on div "[MEDICAL_DATA] Outstanding" at bounding box center [603, 182] width 361 height 45
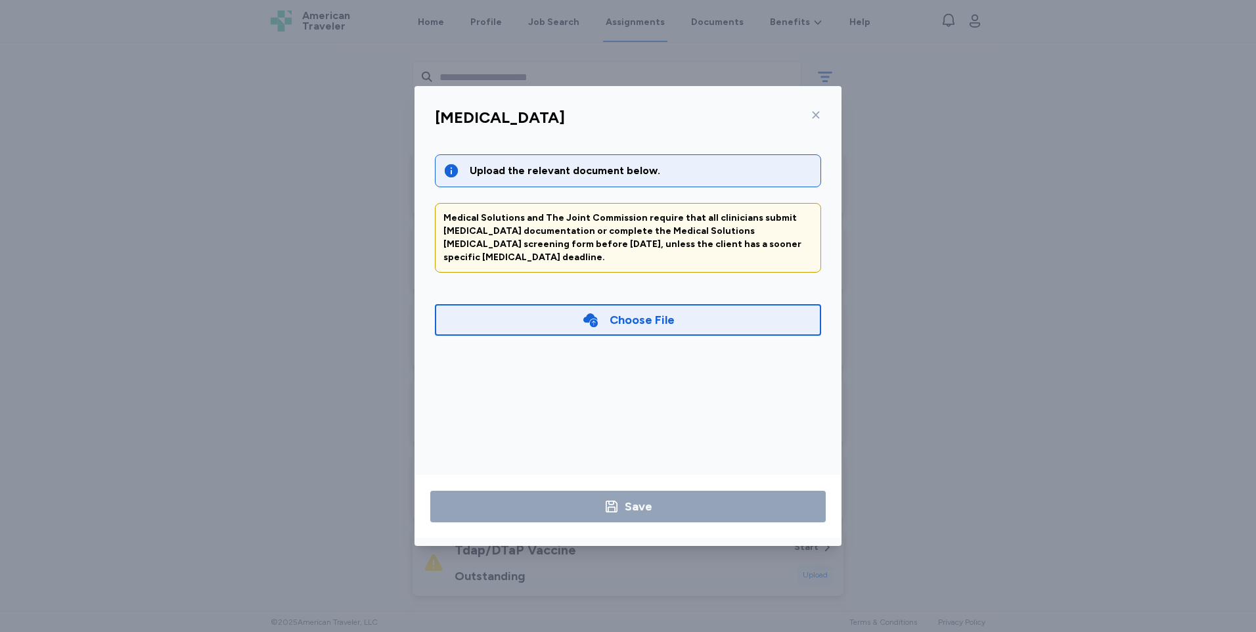
click at [642, 311] on div "Choose File" at bounding box center [642, 320] width 65 height 18
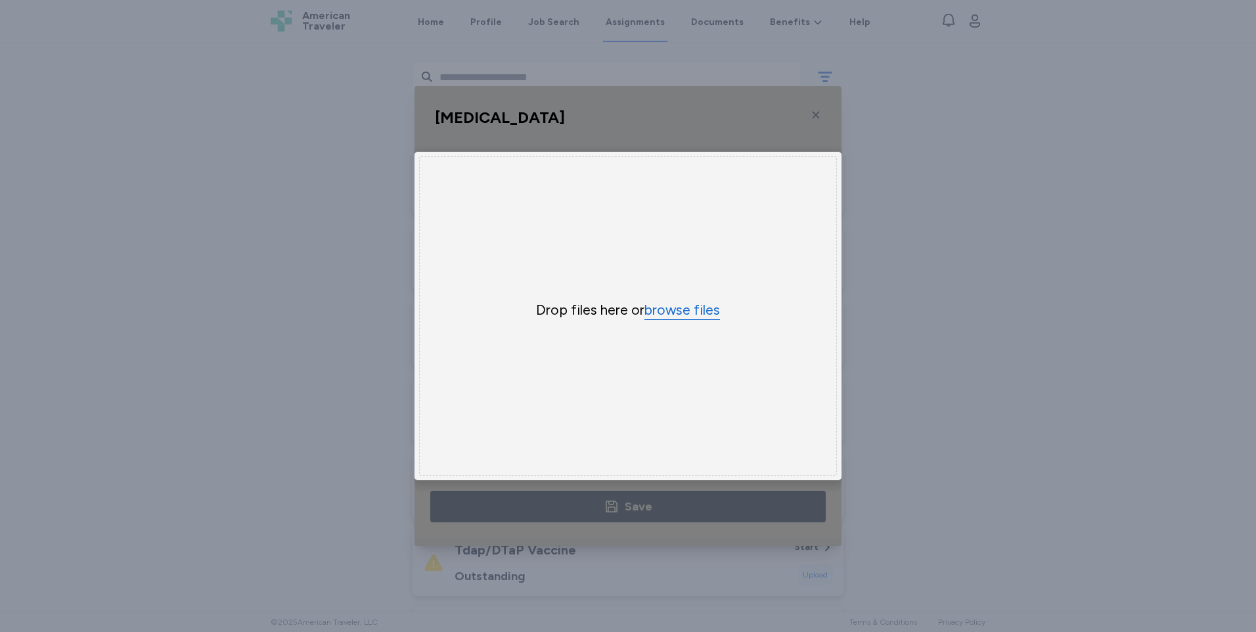
click at [687, 305] on button "browse files" at bounding box center [682, 310] width 76 height 19
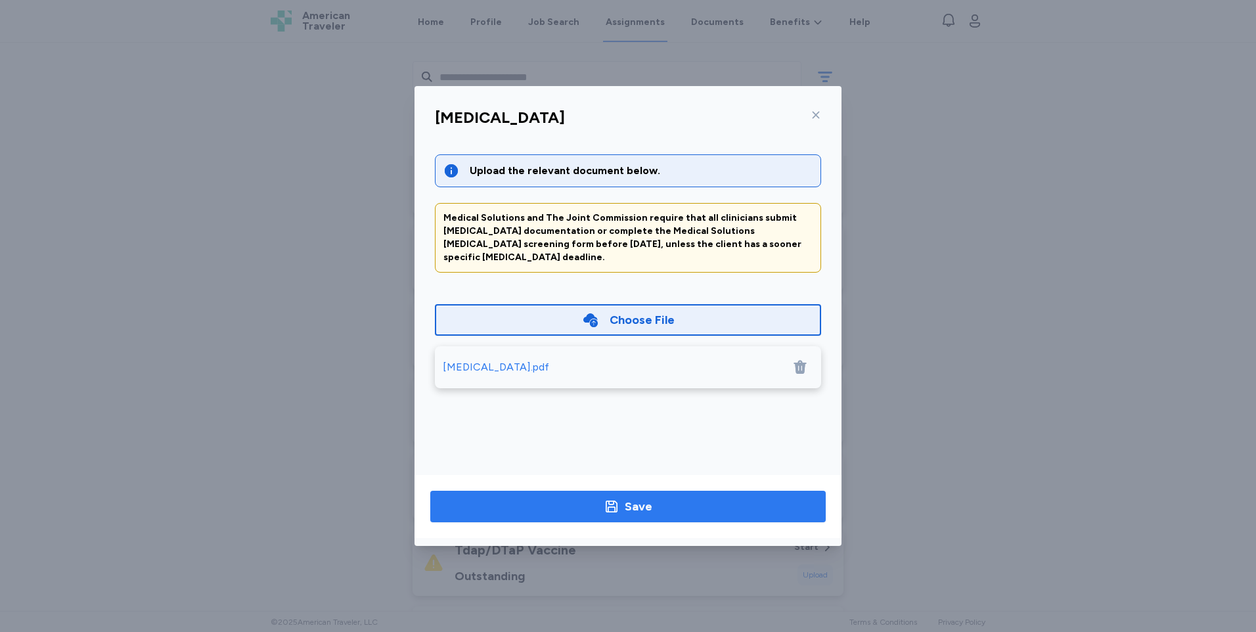
click at [642, 504] on div "Save" at bounding box center [639, 506] width 28 height 18
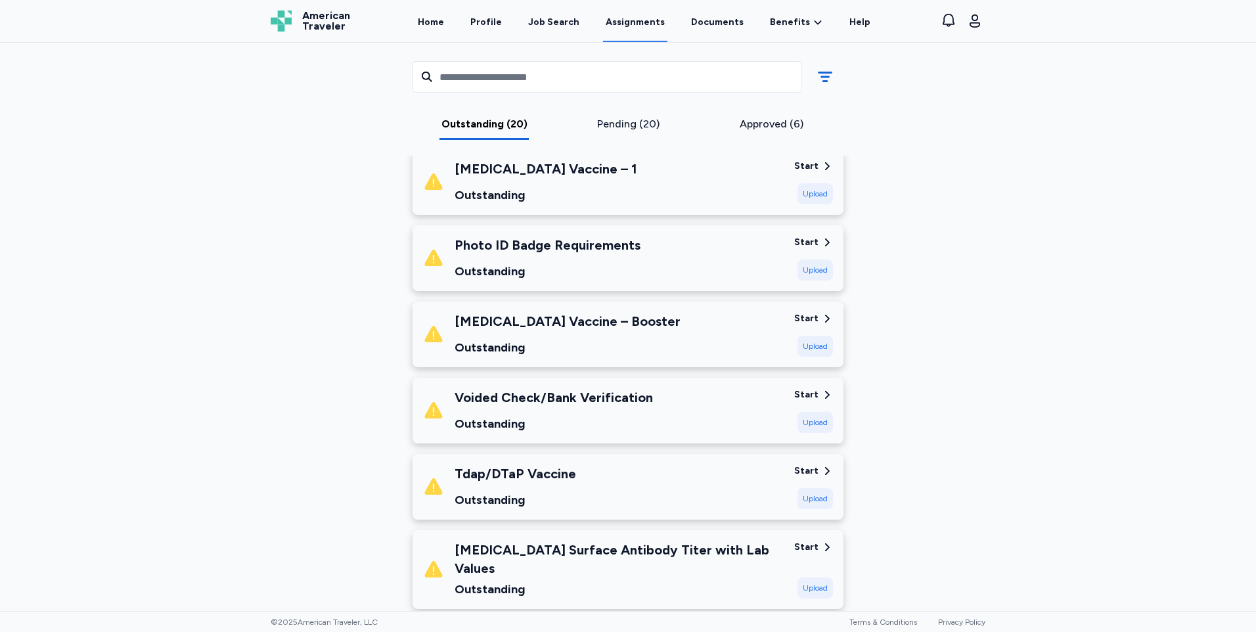
click at [566, 180] on div "[MEDICAL_DATA] Vaccine – 1 Outstanding" at bounding box center [546, 182] width 183 height 45
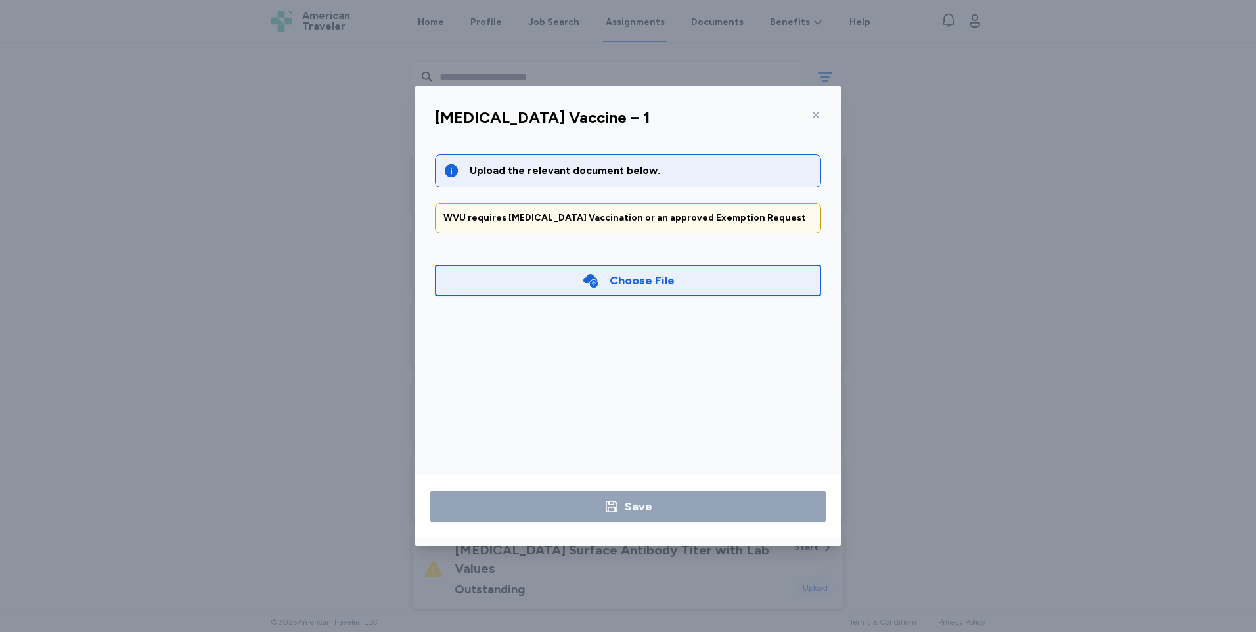
click at [655, 286] on div "Choose File" at bounding box center [642, 280] width 65 height 18
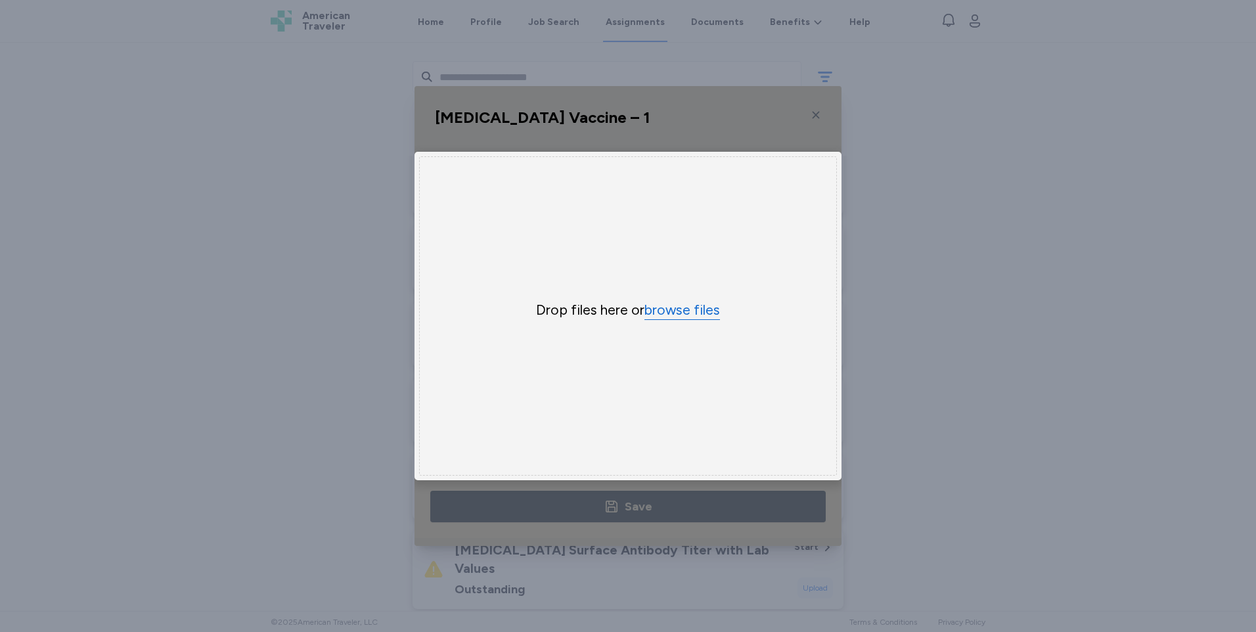
click at [685, 304] on button "browse files" at bounding box center [682, 310] width 76 height 19
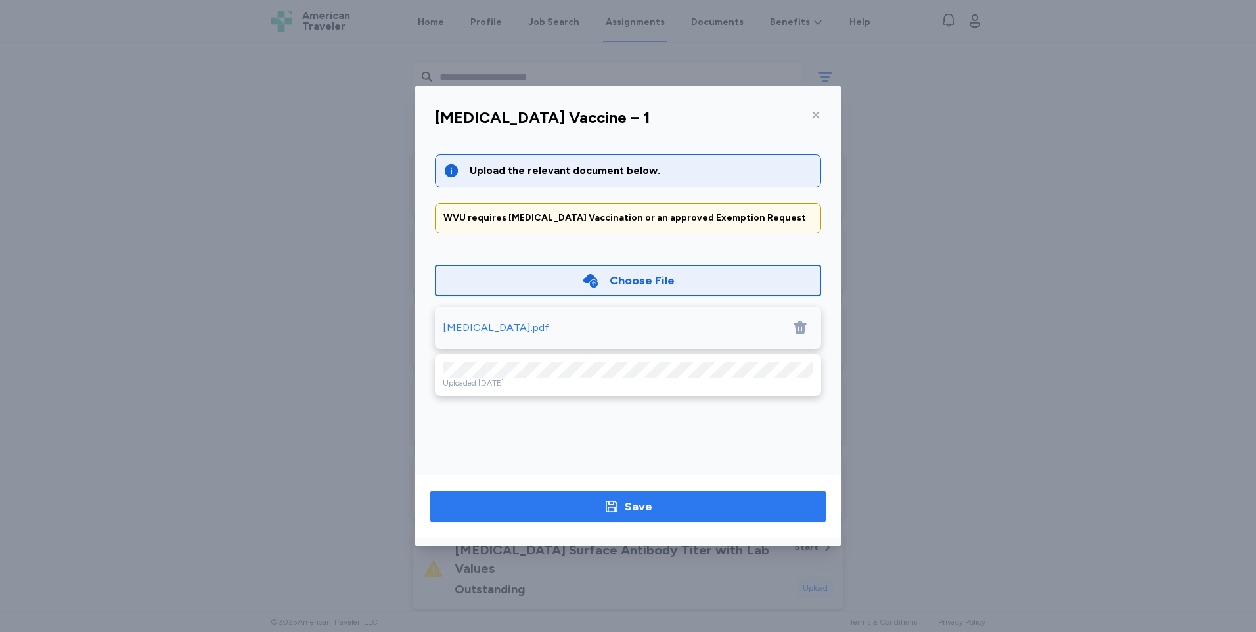
click at [669, 506] on span "Save" at bounding box center [628, 506] width 374 height 18
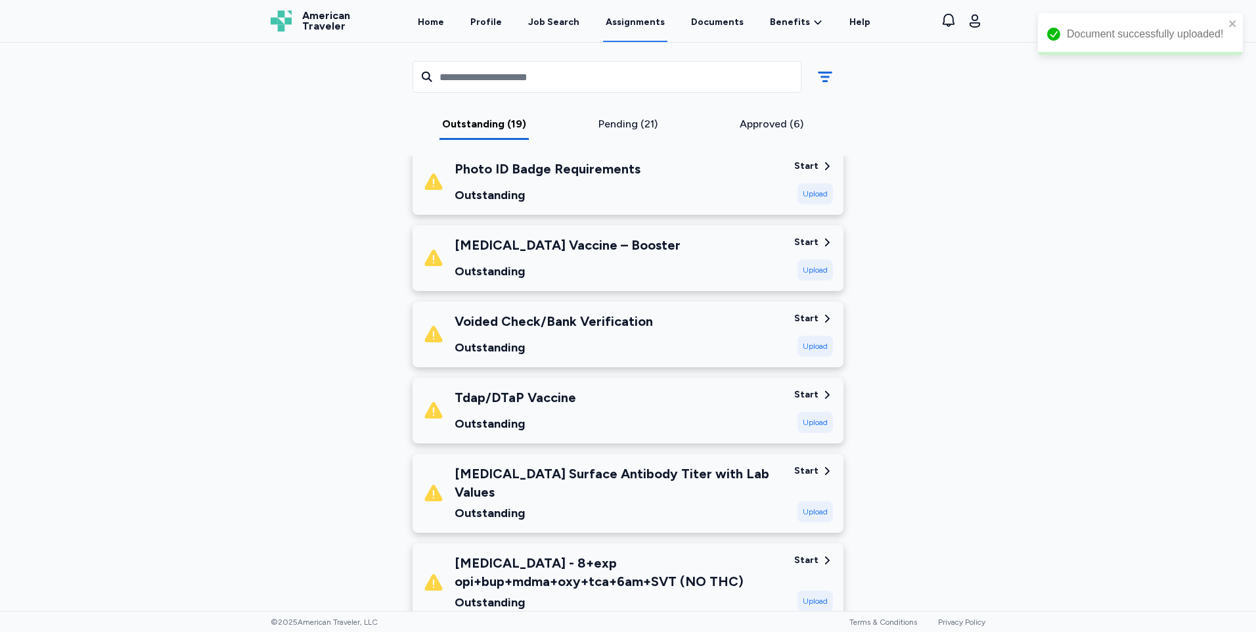
click at [574, 180] on div "Photo ID Badge Requirements Outstanding" at bounding box center [548, 182] width 186 height 45
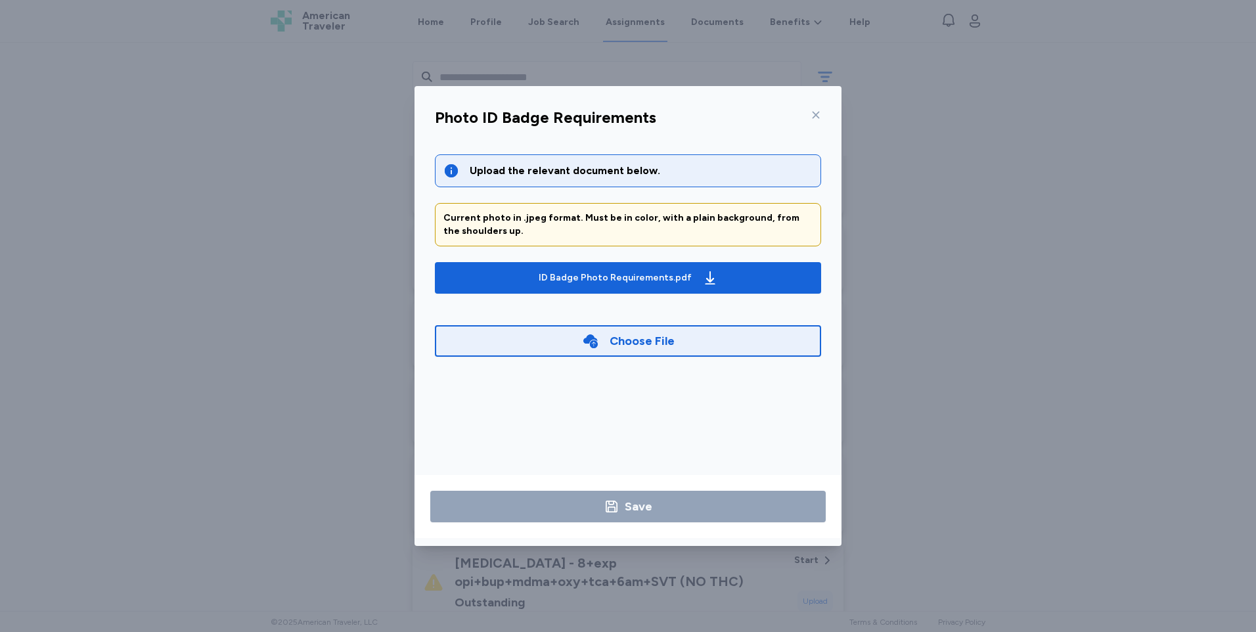
click at [615, 342] on div "Choose File" at bounding box center [642, 341] width 65 height 18
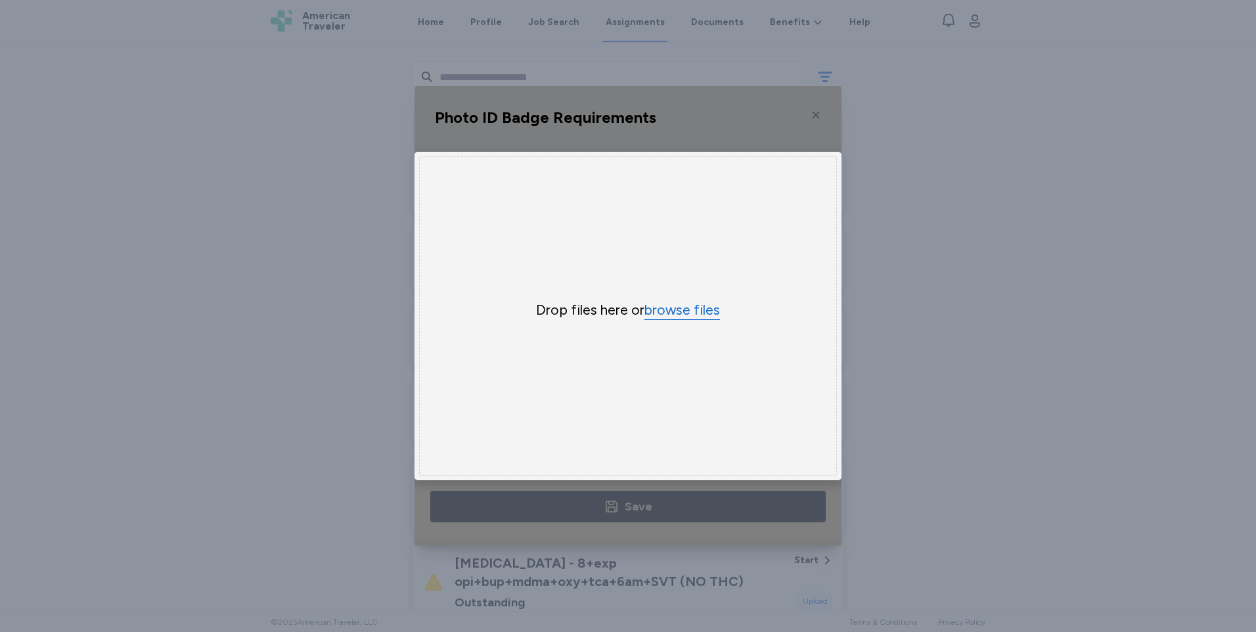
click at [705, 307] on button "browse files" at bounding box center [682, 310] width 76 height 19
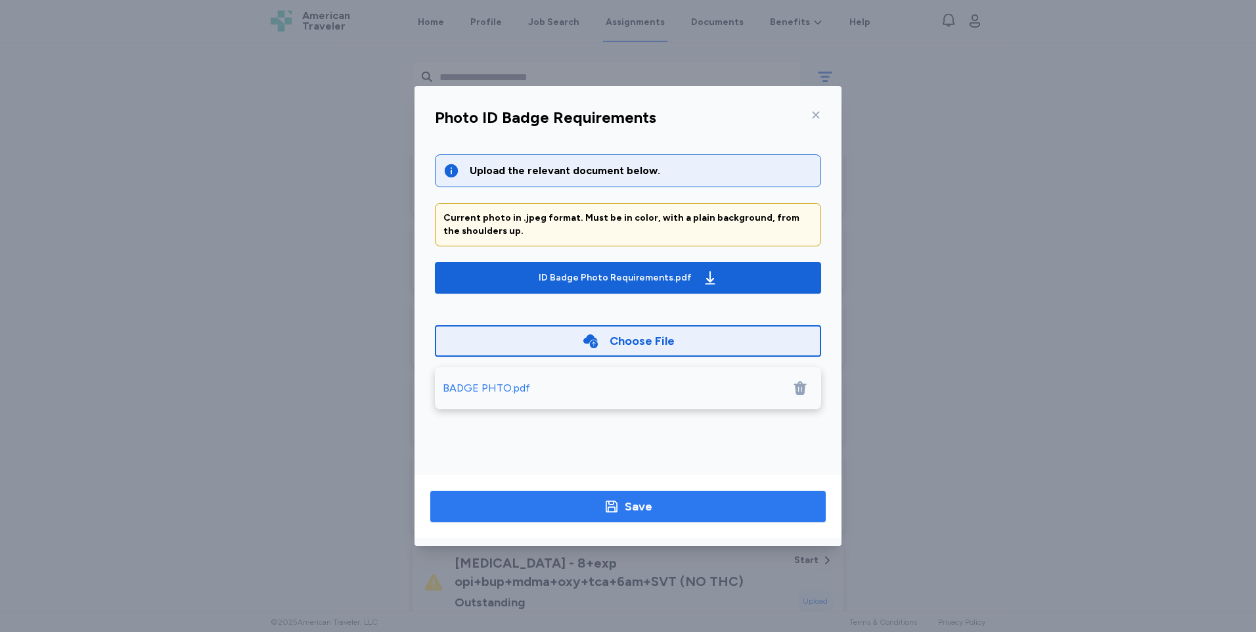
click at [651, 504] on div "Save" at bounding box center [639, 506] width 28 height 18
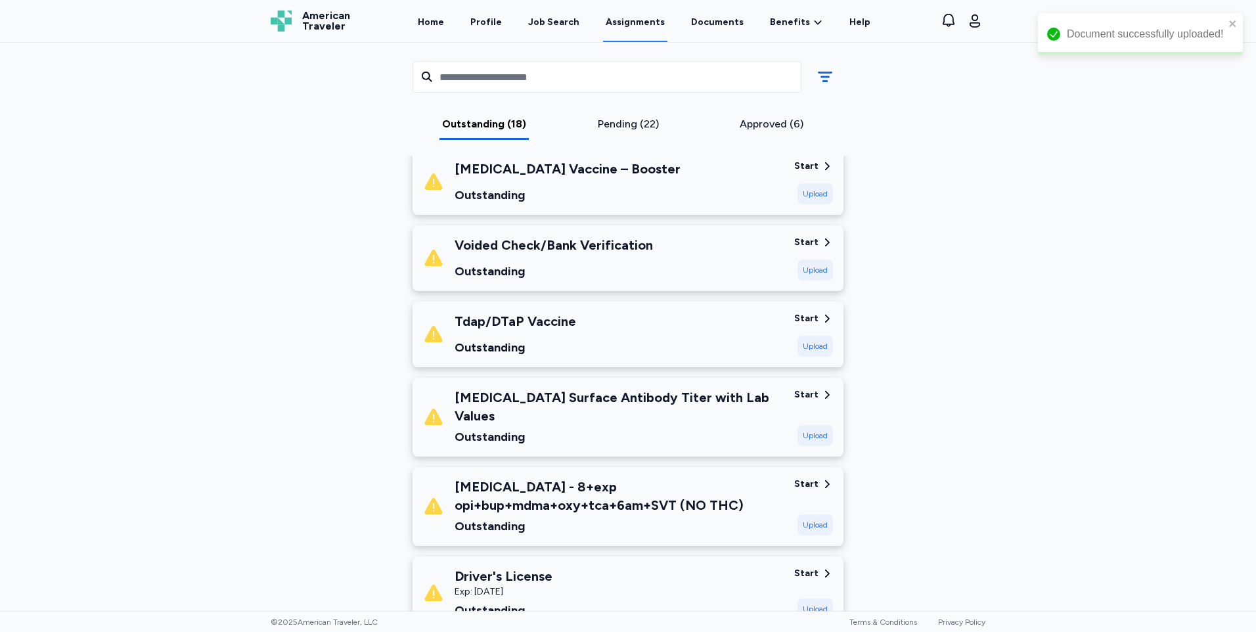
click at [609, 342] on div "Tdap/DTaP Vaccine Outstanding" at bounding box center [603, 334] width 361 height 45
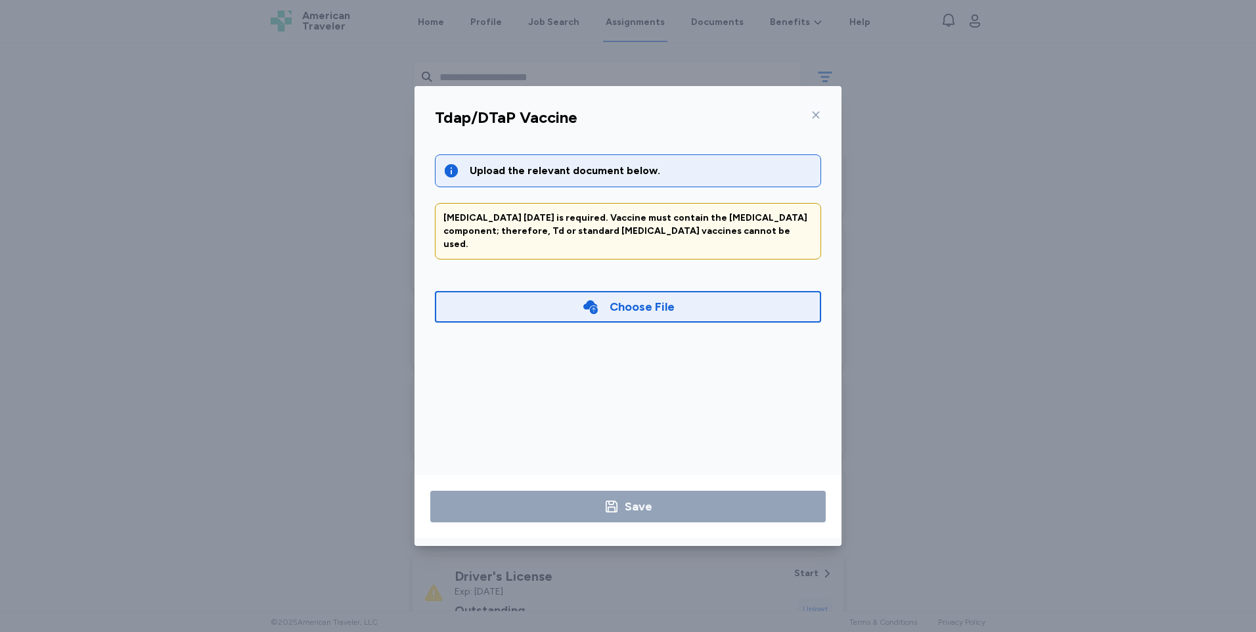
click at [616, 298] on div "Choose File" at bounding box center [642, 307] width 65 height 18
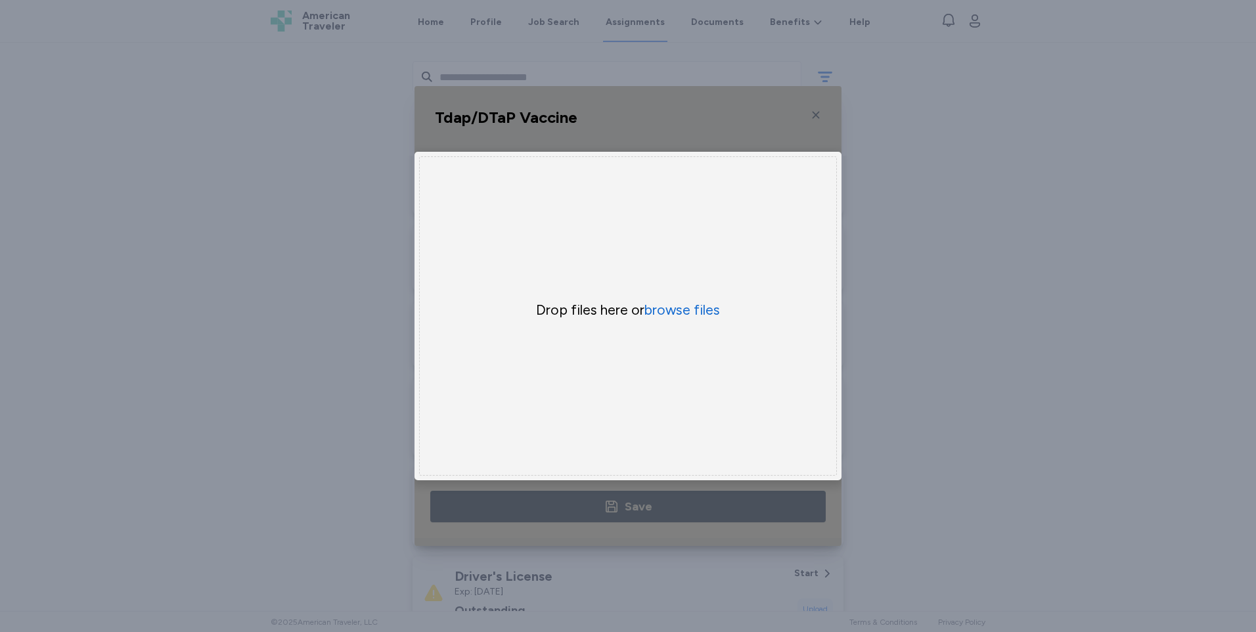
click at [950, 292] on div "Tdap/DTaP Vaccine Upload the relevant document below. [MEDICAL_DATA] [DATE] is …" at bounding box center [628, 316] width 1256 height 632
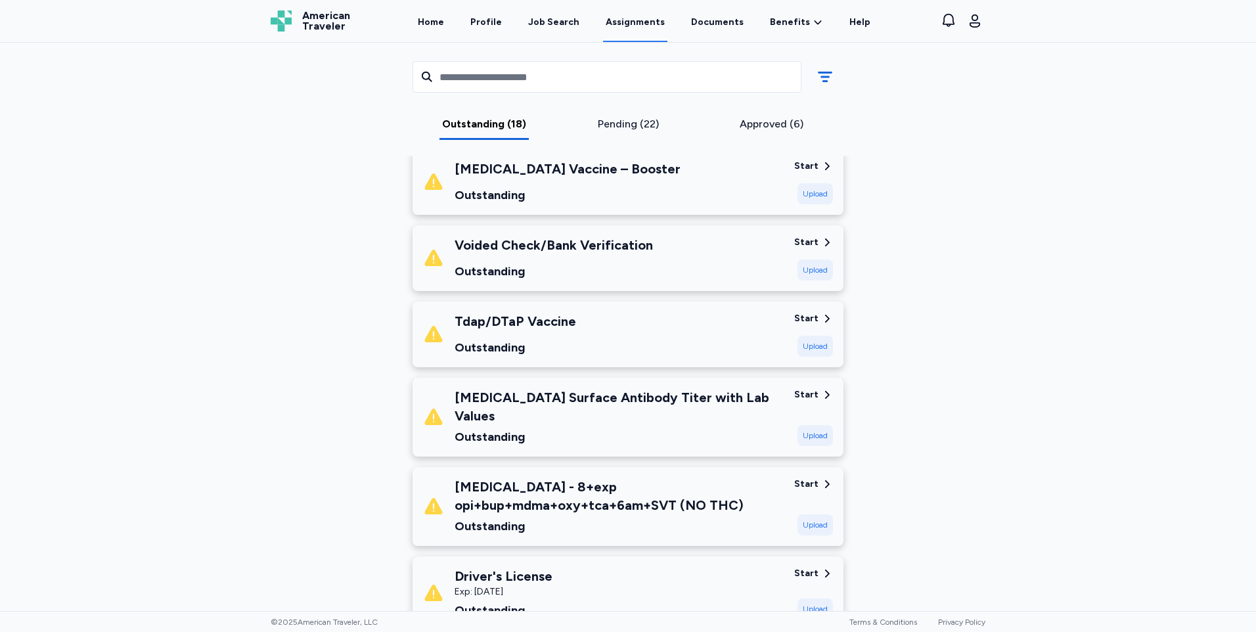
click at [572, 311] on div "Tdap/DTaP Vaccine Outstanding Start Upload" at bounding box center [627, 334] width 431 height 66
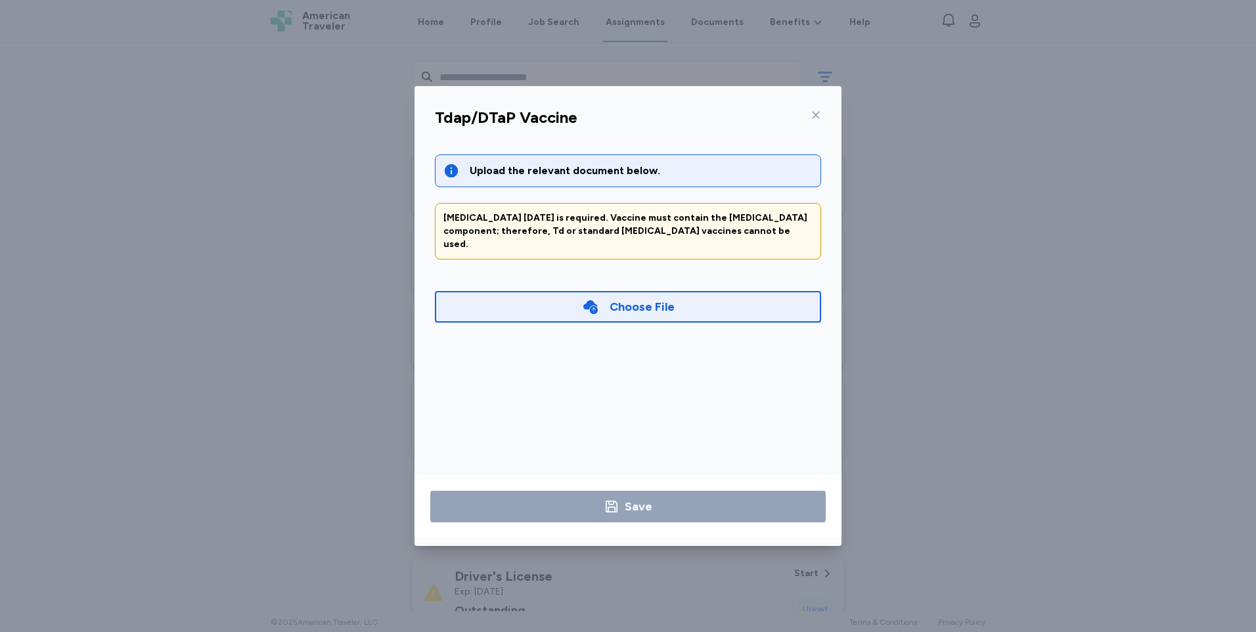
click at [816, 119] on icon at bounding box center [815, 115] width 11 height 11
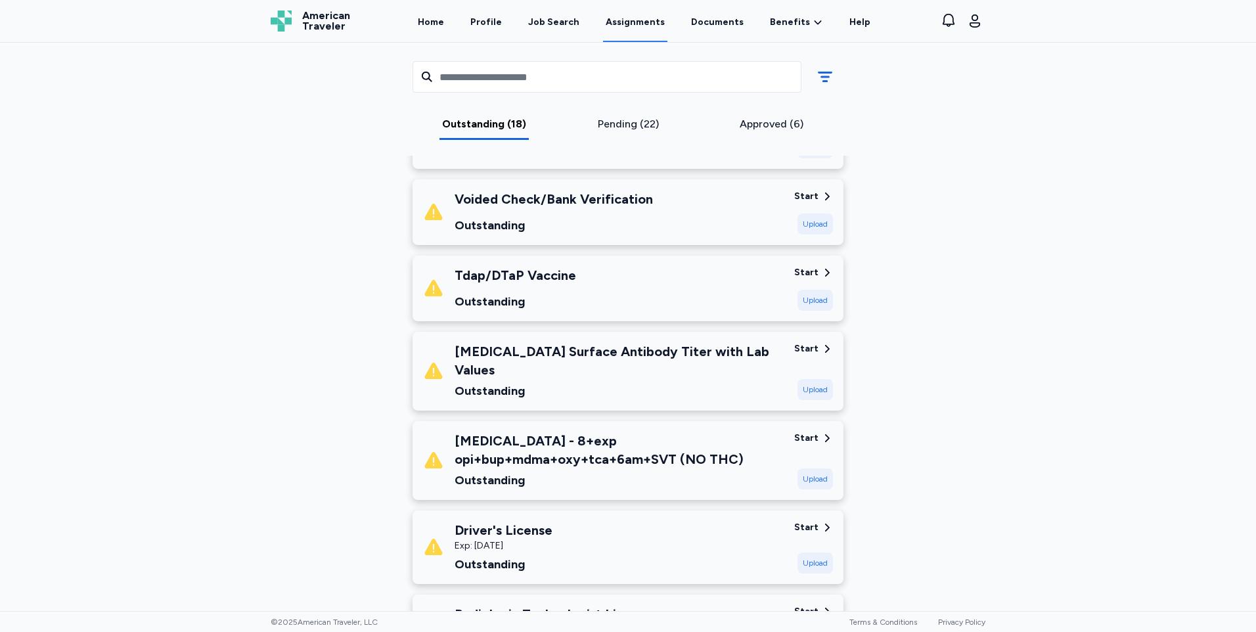
scroll to position [657, 0]
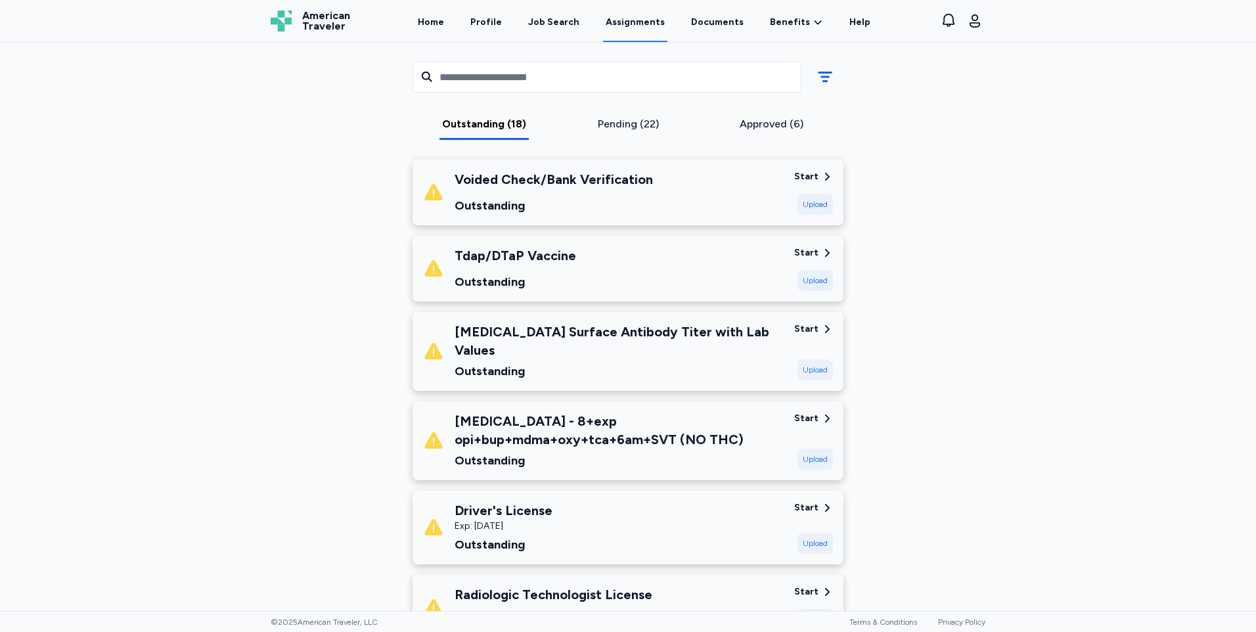
click at [636, 518] on div "Driver's License Exp: [DATE] Outstanding" at bounding box center [603, 527] width 361 height 53
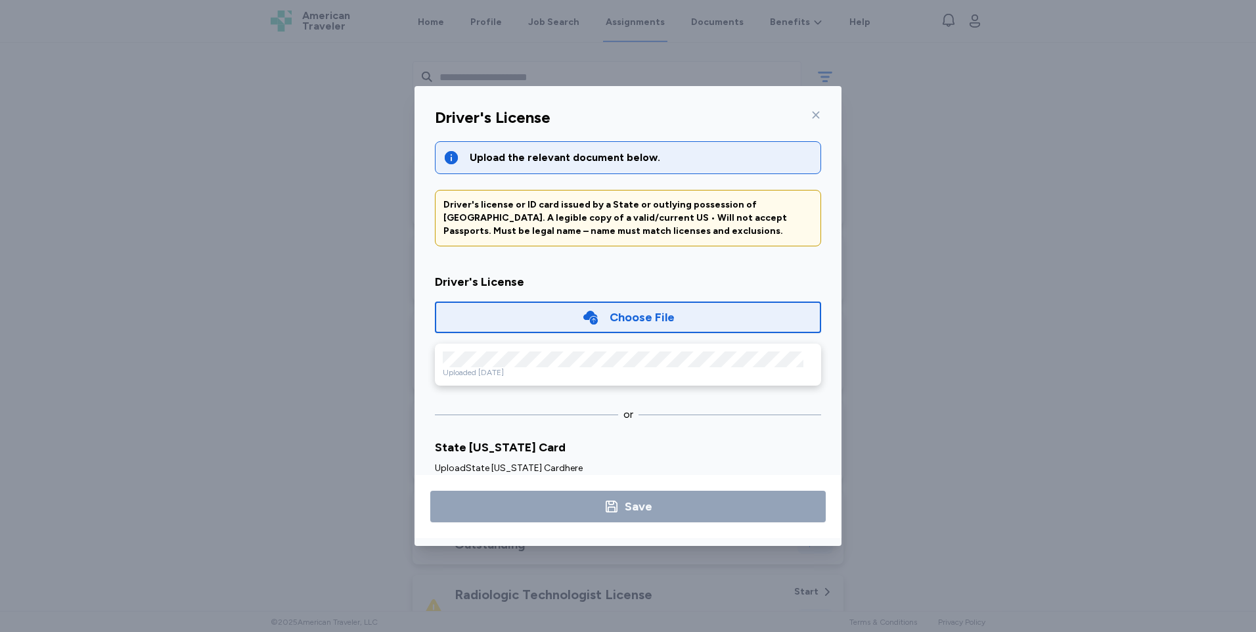
scroll to position [0, 0]
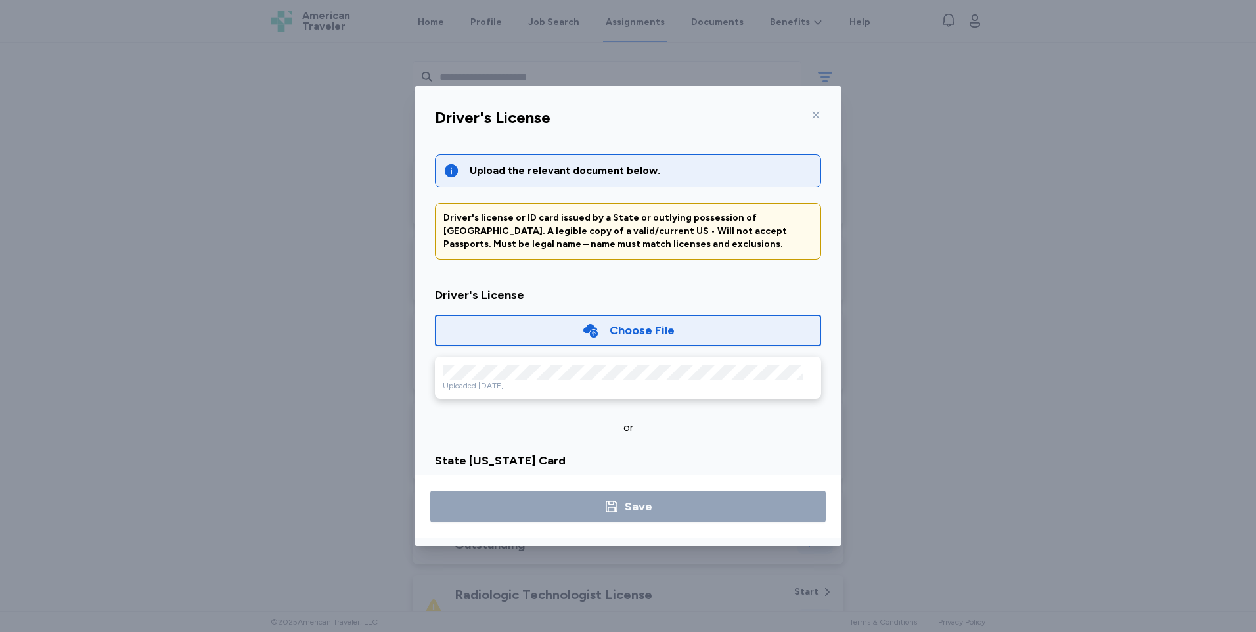
click at [658, 326] on div "Choose File" at bounding box center [642, 330] width 65 height 18
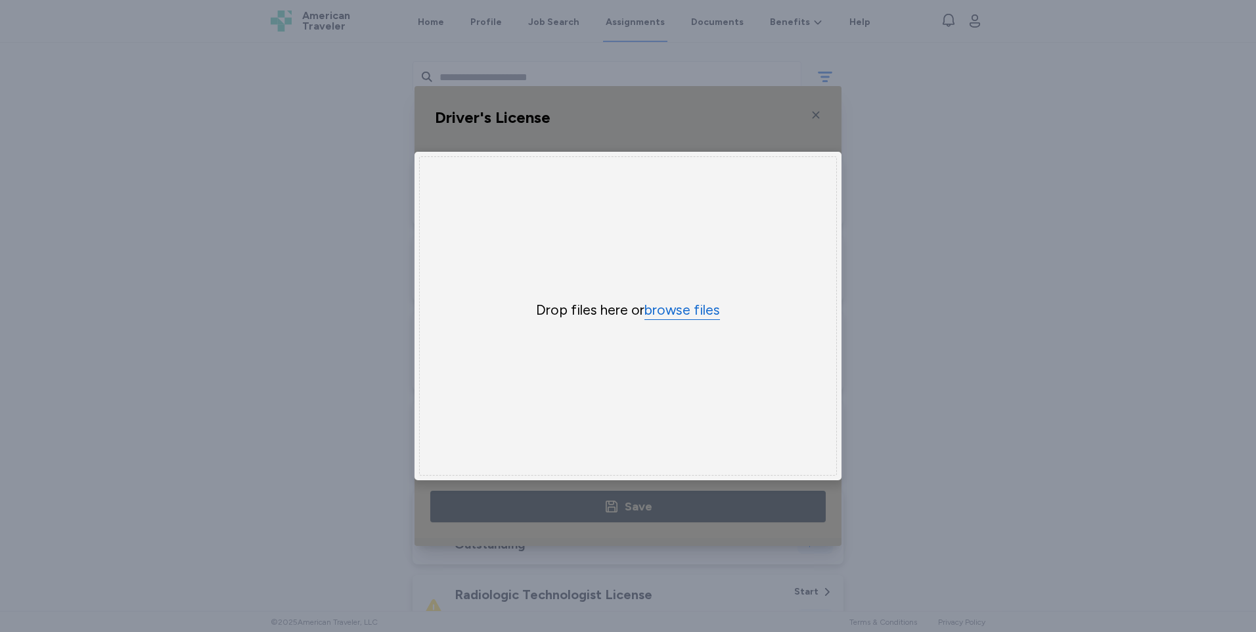
click at [699, 303] on button "browse files" at bounding box center [682, 310] width 76 height 19
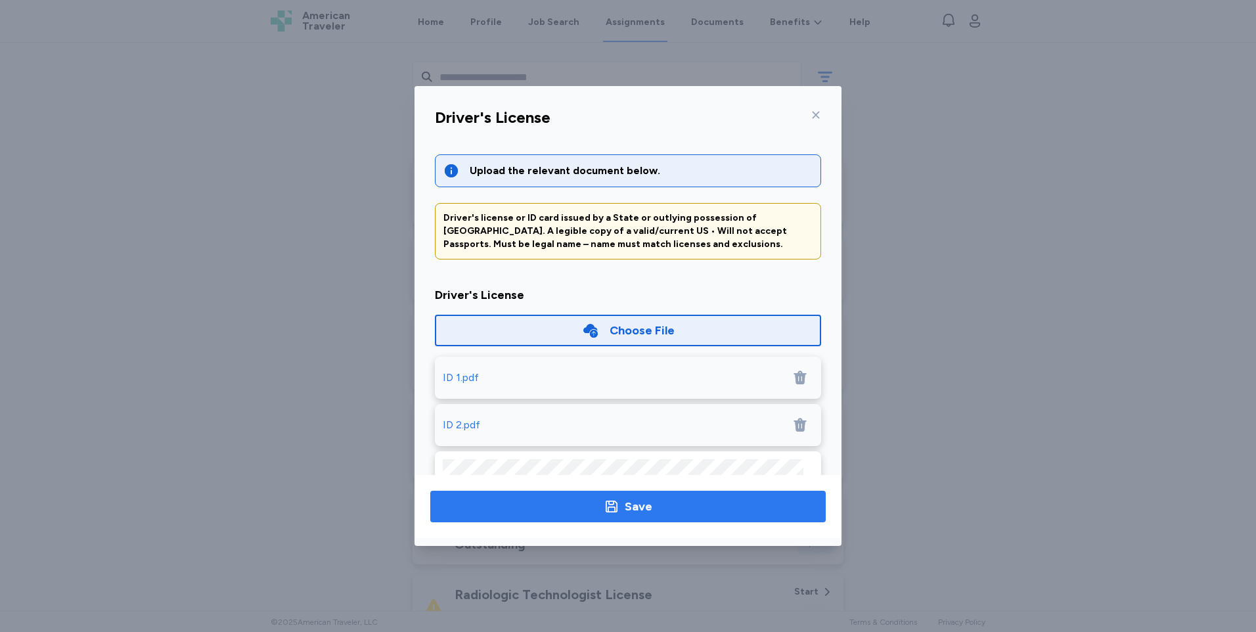
click at [665, 508] on span "Save" at bounding box center [628, 506] width 374 height 18
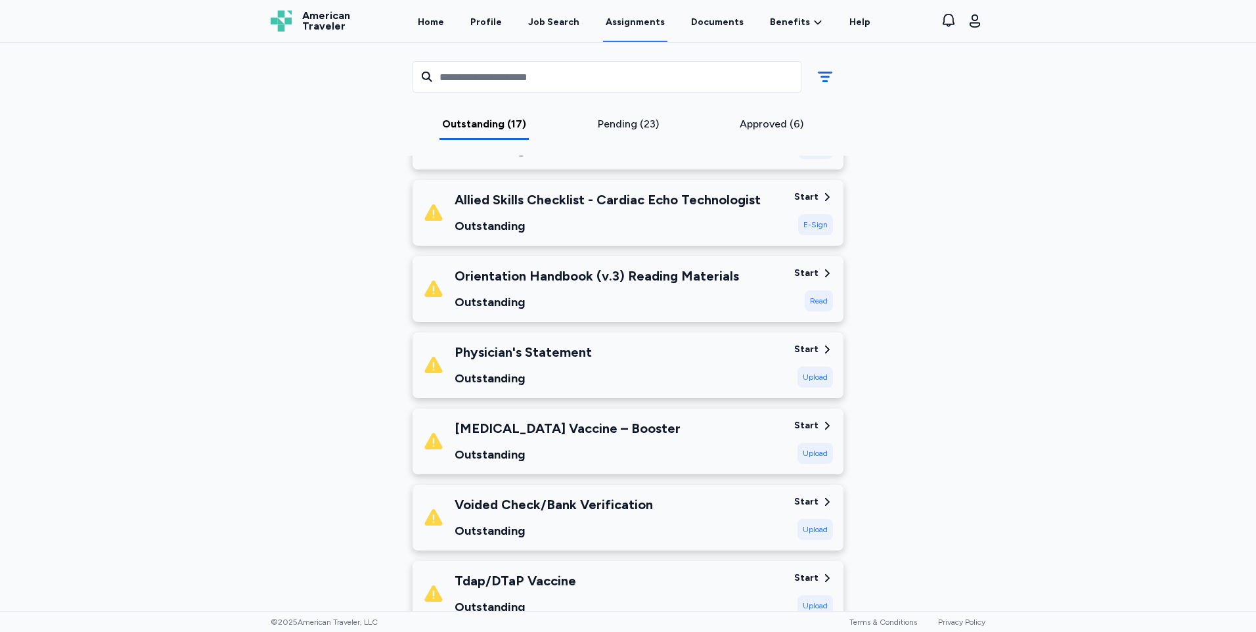
scroll to position [328, 0]
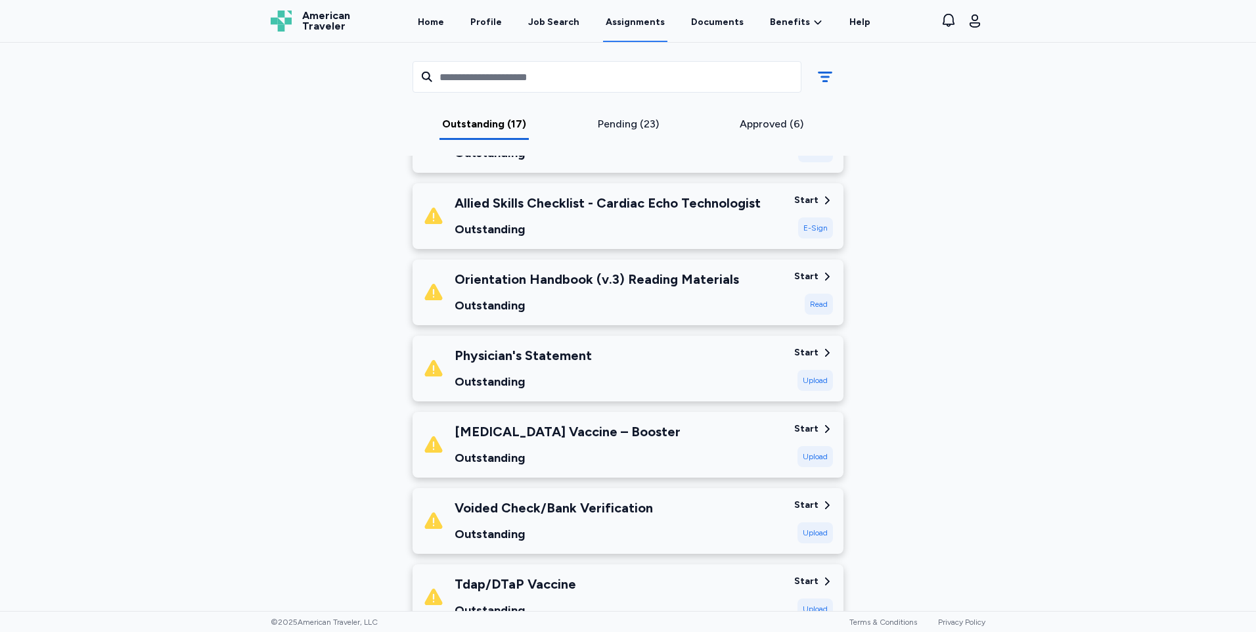
click at [634, 435] on div "[MEDICAL_DATA] Vaccine – Booster Outstanding" at bounding box center [603, 444] width 361 height 45
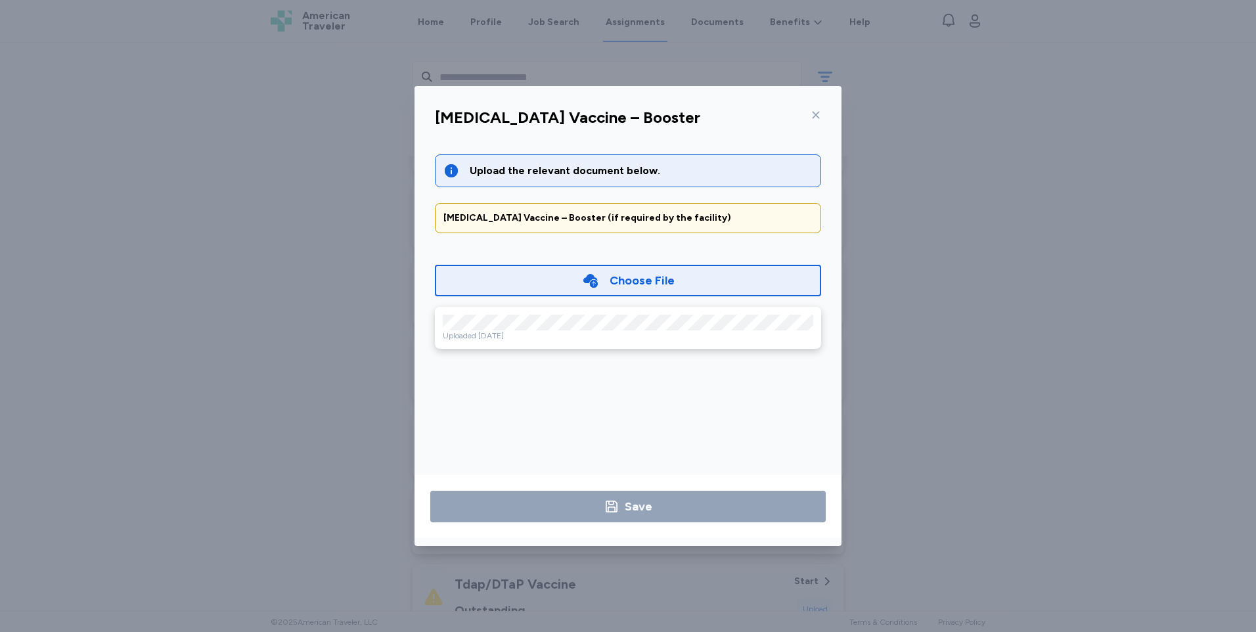
click at [645, 282] on div "Choose File" at bounding box center [642, 280] width 65 height 18
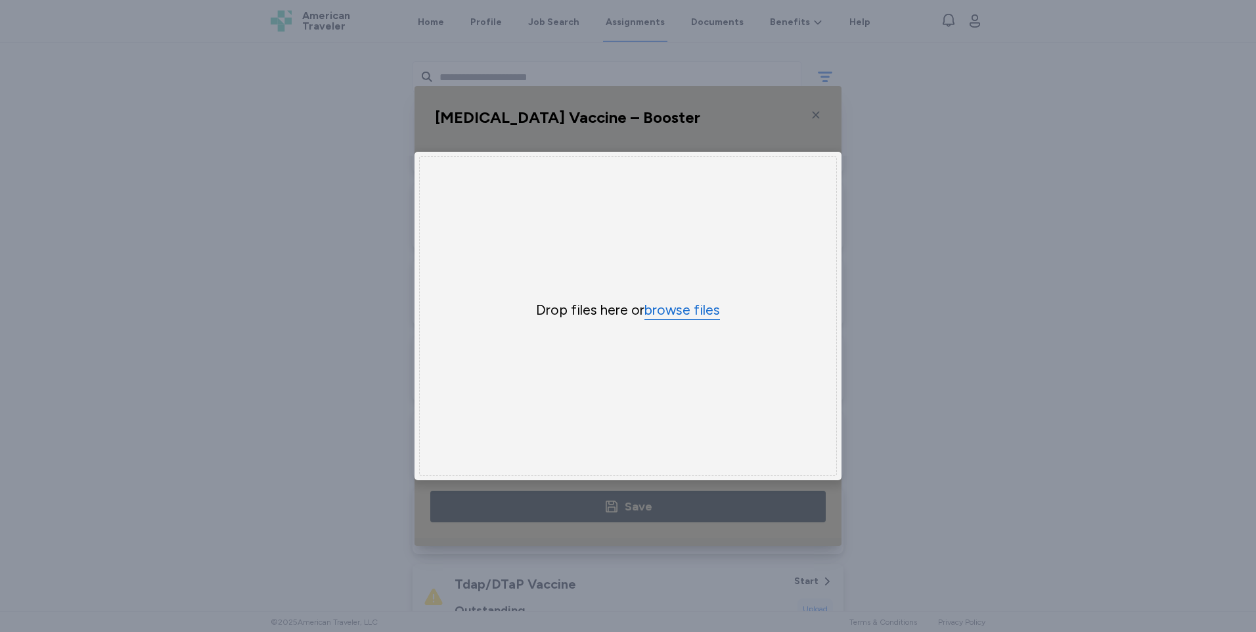
click at [684, 303] on button "browse files" at bounding box center [682, 310] width 76 height 19
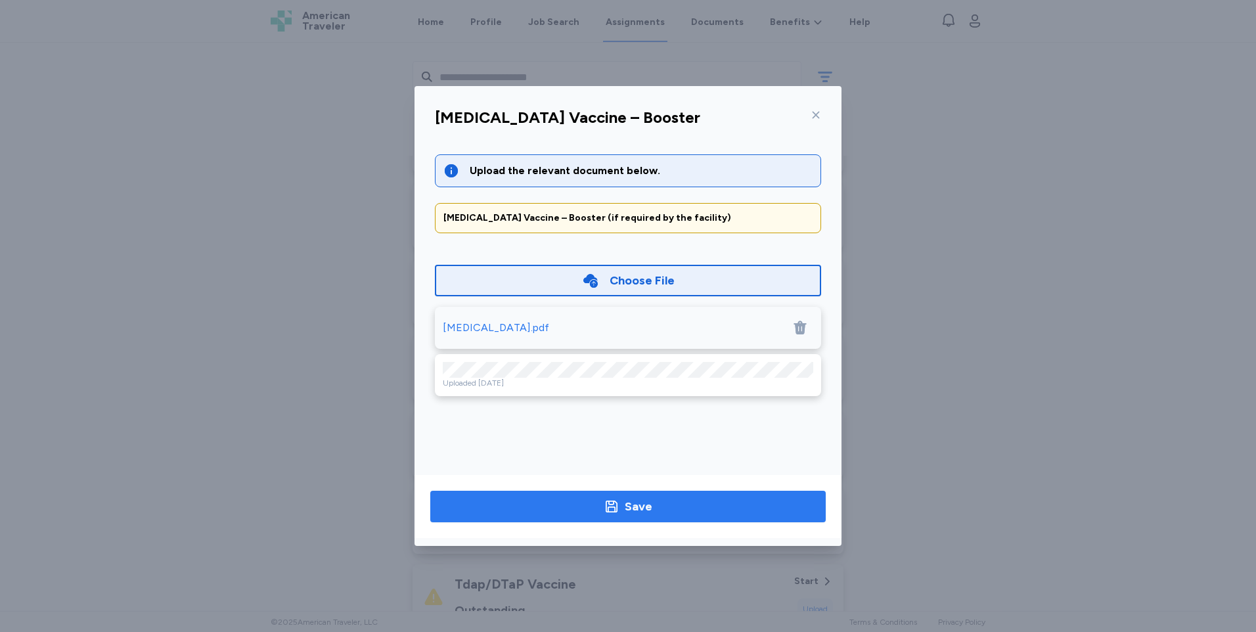
click at [641, 508] on div "Save" at bounding box center [639, 506] width 28 height 18
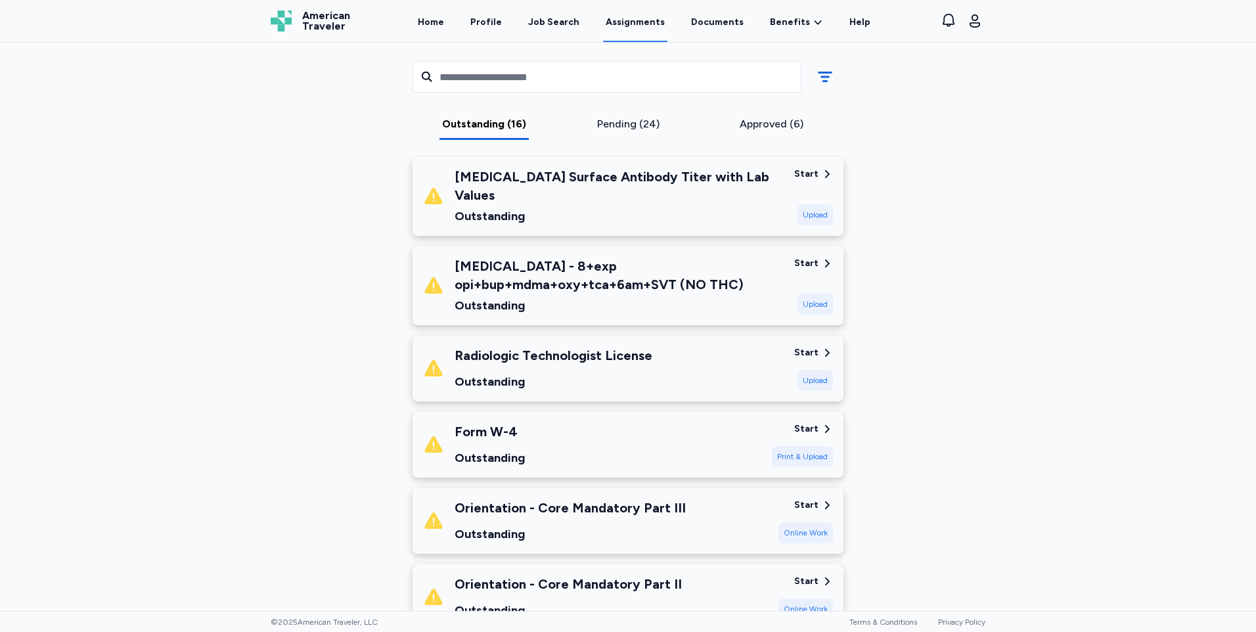
scroll to position [788, 0]
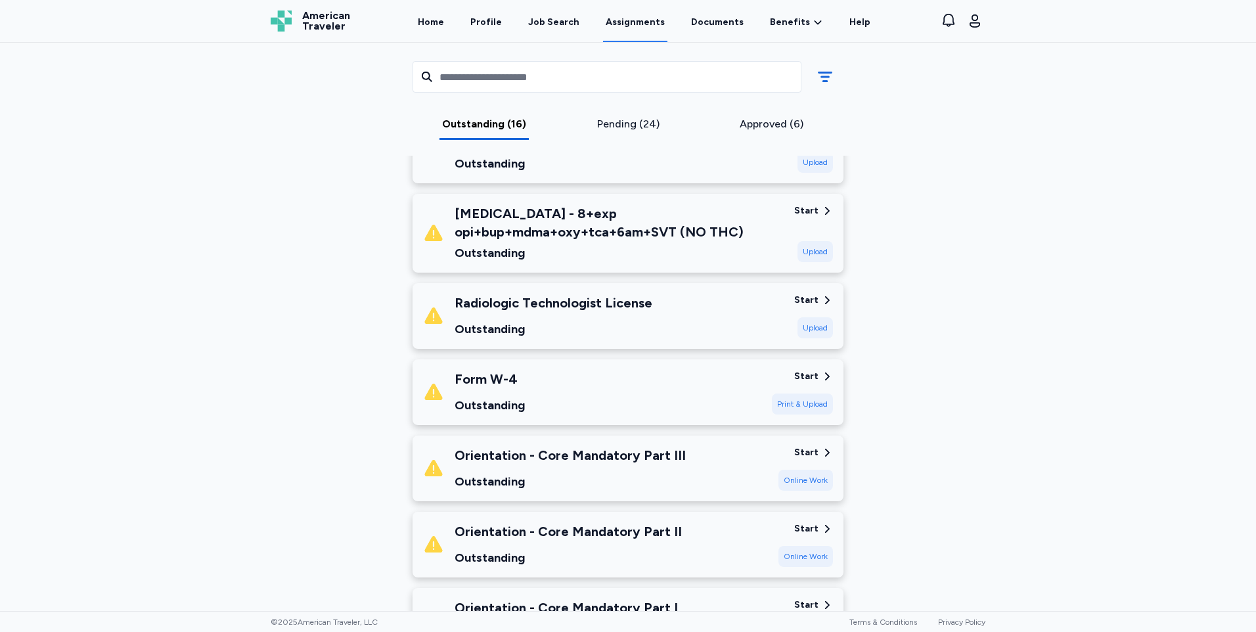
click at [558, 383] on div "Form W-4 Outstanding" at bounding box center [592, 392] width 338 height 45
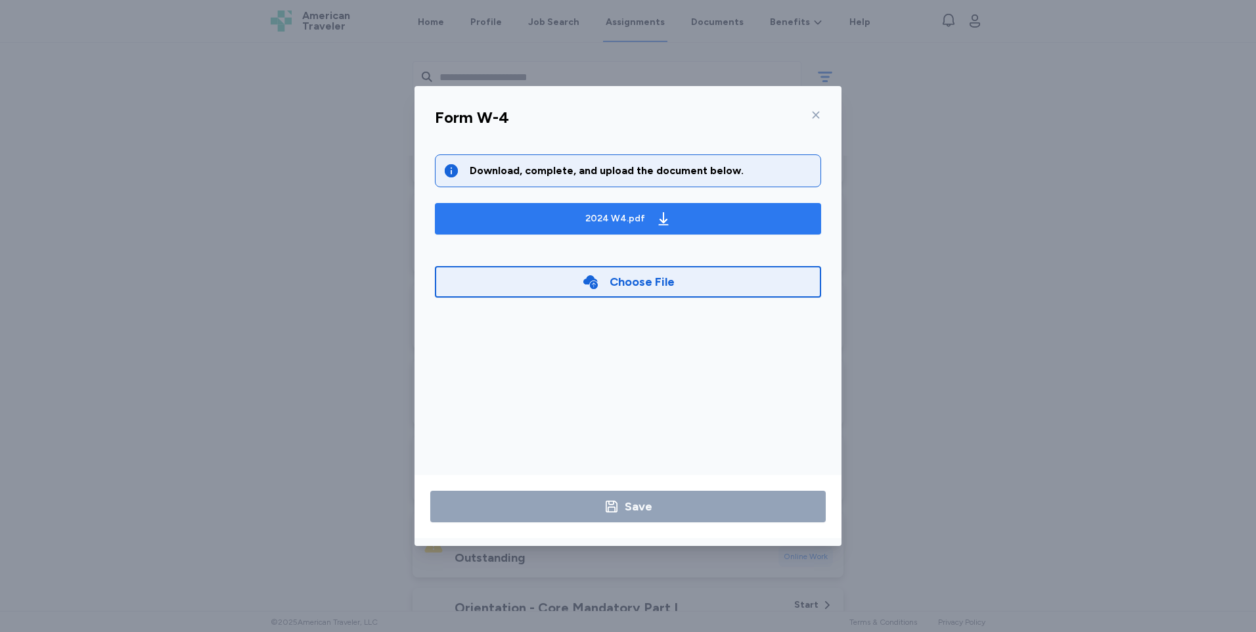
click at [627, 221] on div "2024 W4.pdf" at bounding box center [615, 218] width 60 height 13
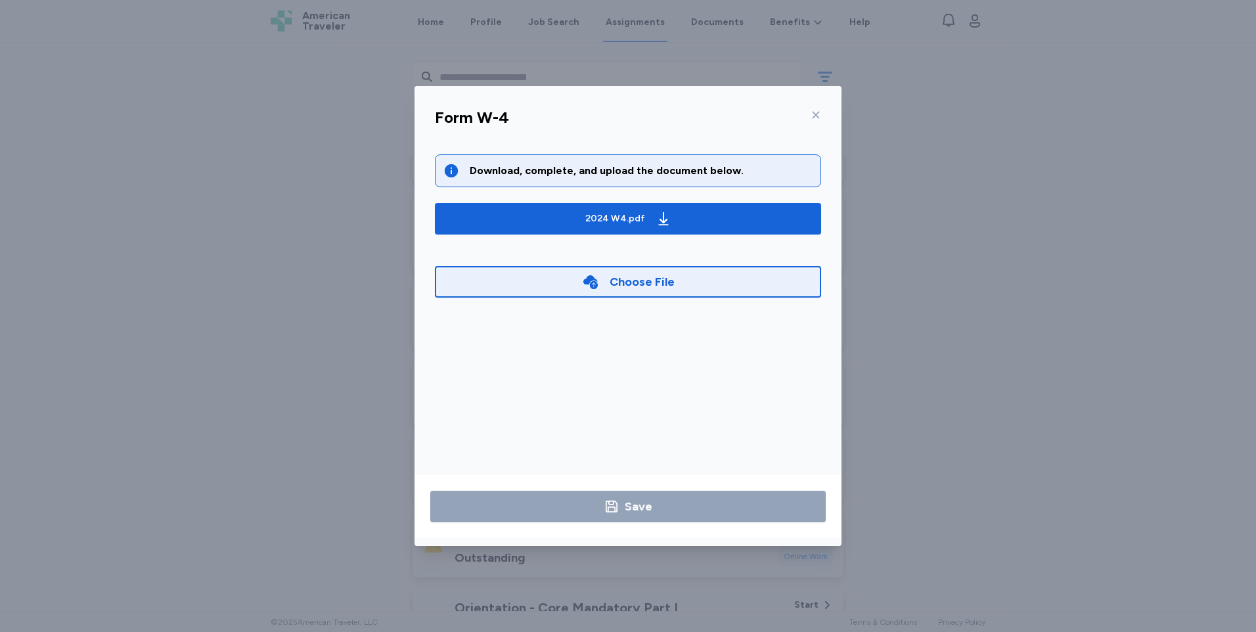
click at [813, 114] on icon at bounding box center [815, 115] width 11 height 11
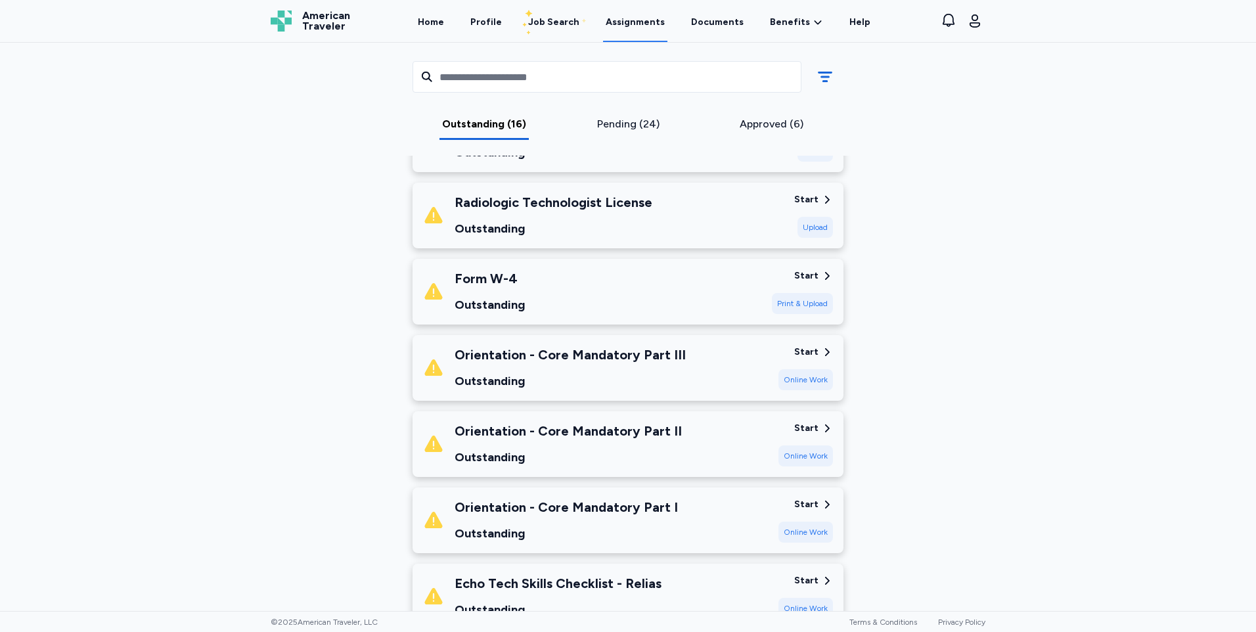
scroll to position [920, 0]
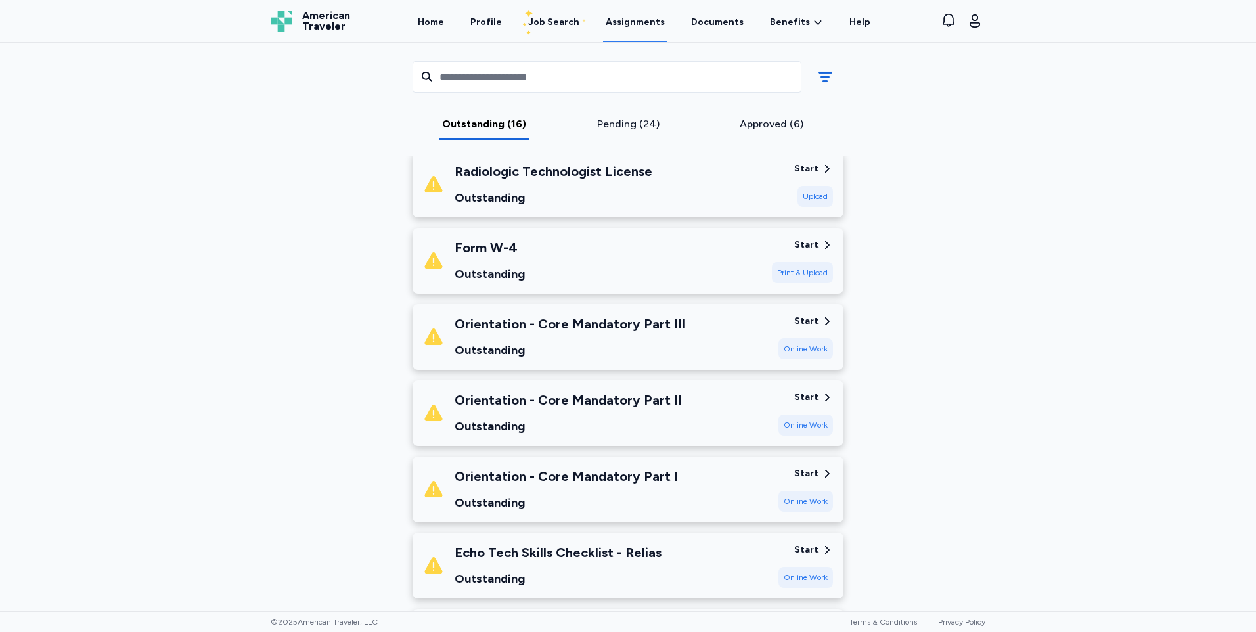
click at [754, 315] on div "Orientation - Core Mandatory Part III Outstanding" at bounding box center [595, 337] width 345 height 45
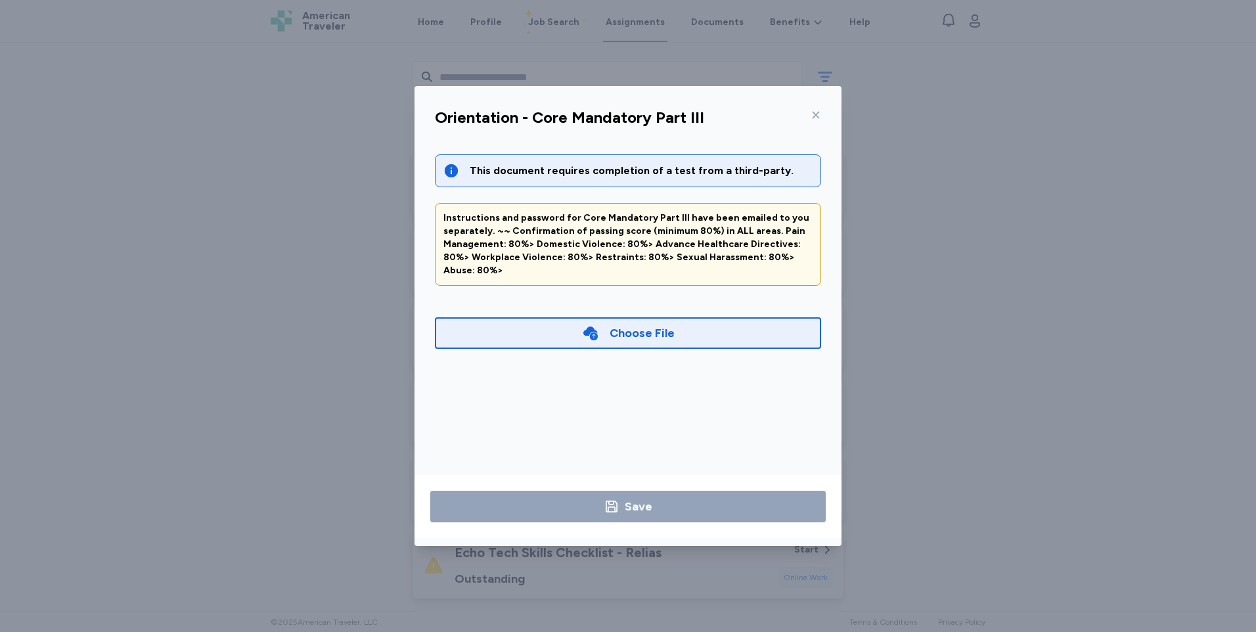
click at [817, 112] on icon at bounding box center [815, 115] width 11 height 11
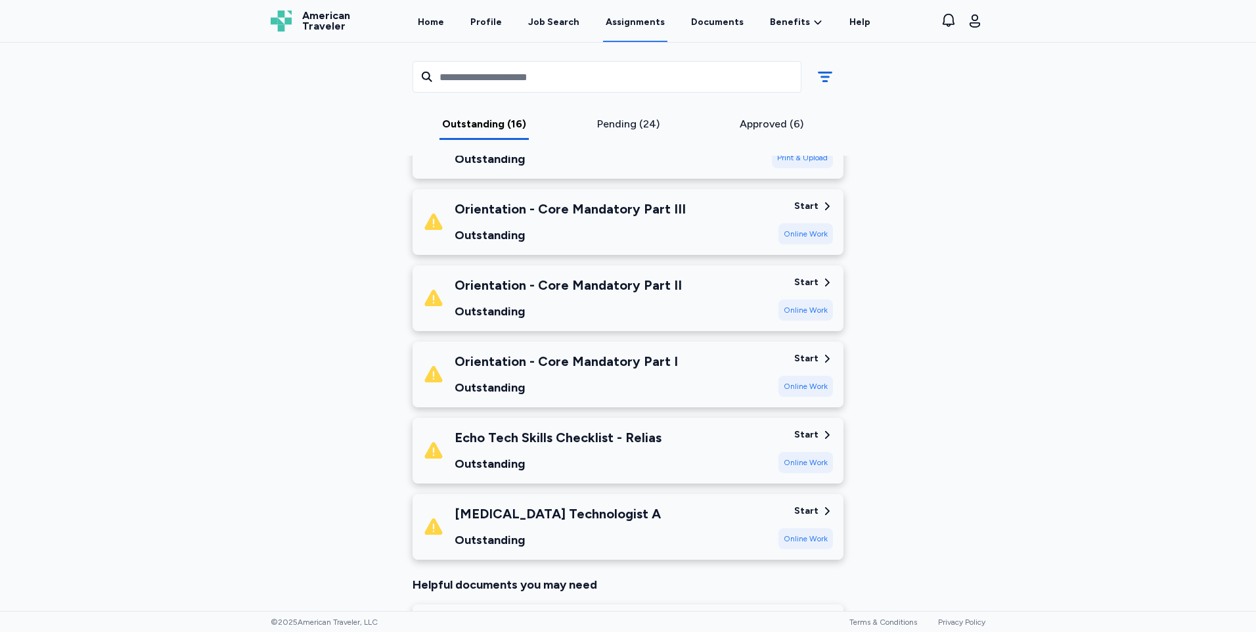
scroll to position [1051, 0]
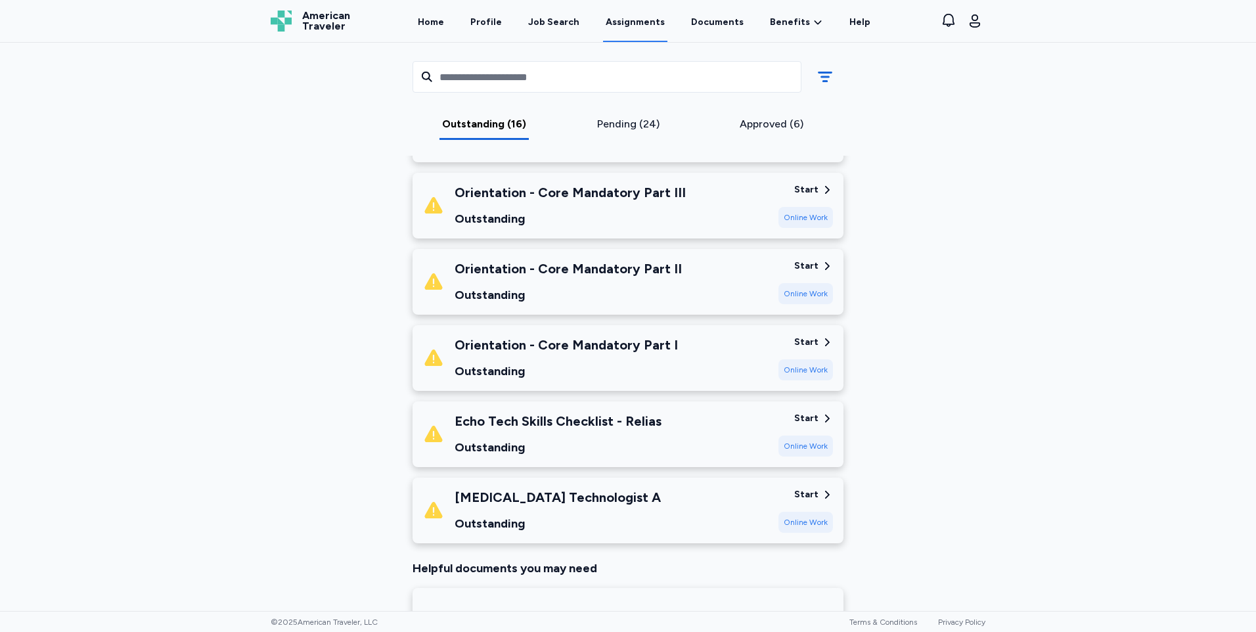
click at [735, 413] on div "Echo Tech Skills Checklist - Relias Outstanding" at bounding box center [595, 434] width 345 height 45
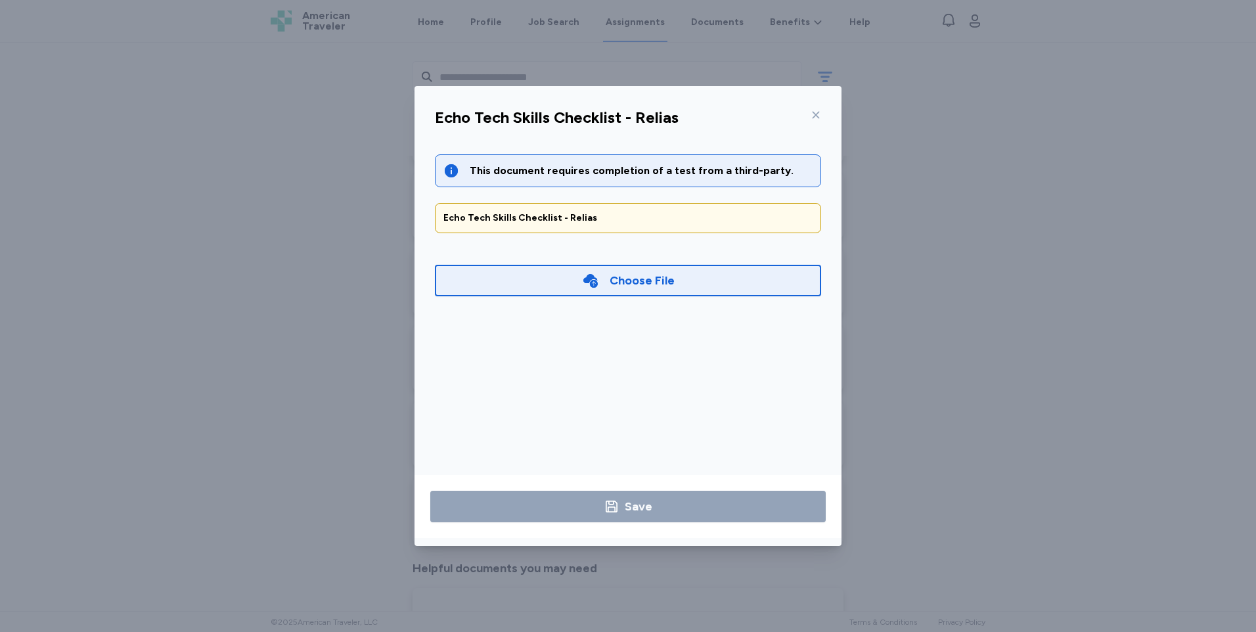
click at [818, 108] on div at bounding box center [813, 114] width 16 height 21
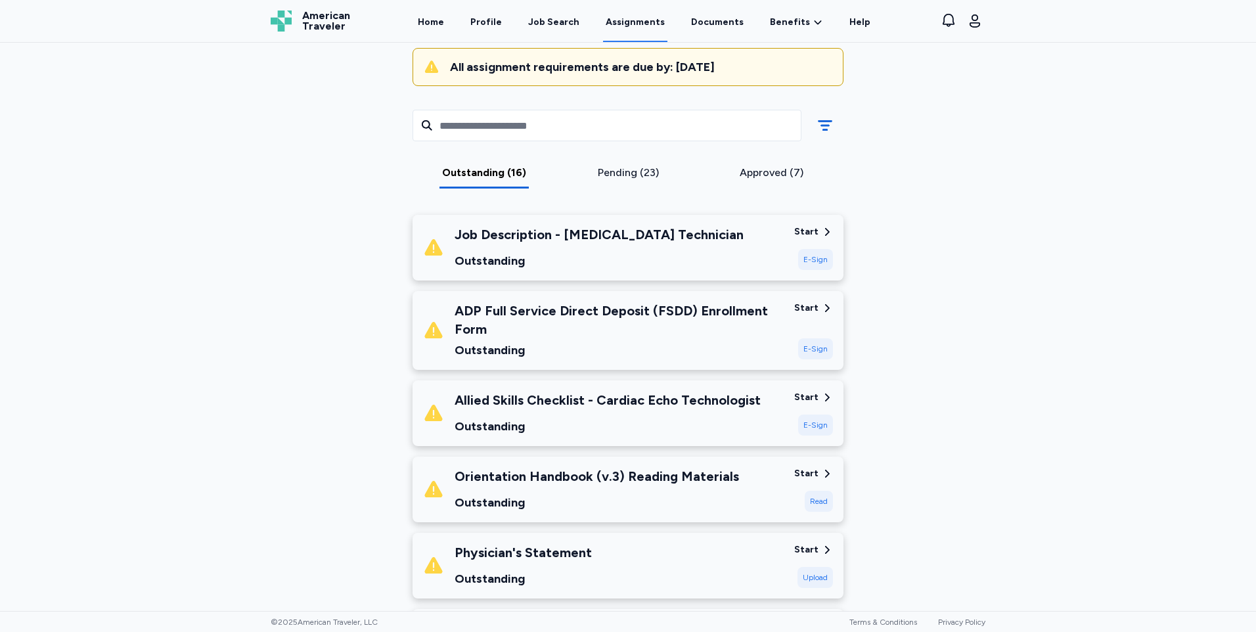
scroll to position [66, 0]
